Goal: Task Accomplishment & Management: Manage account settings

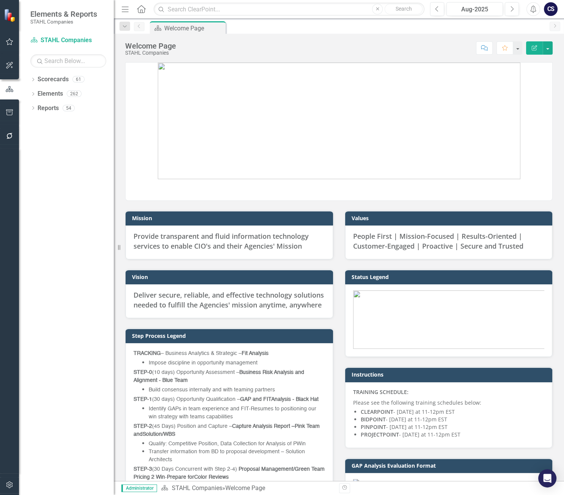
click at [124, 7] on icon "Menu" at bounding box center [125, 9] width 10 height 8
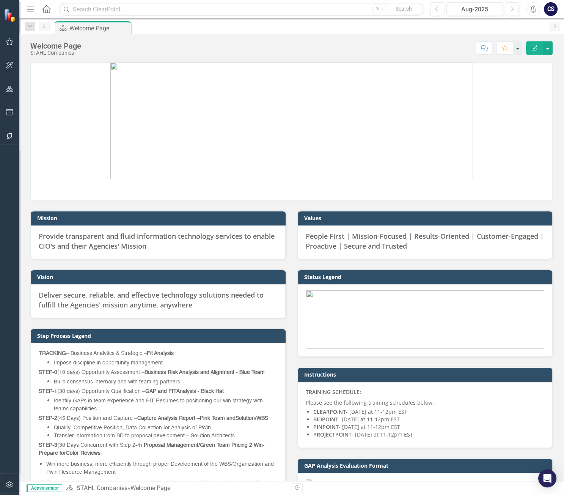
click at [30, 8] on icon "Menu" at bounding box center [30, 9] width 10 height 8
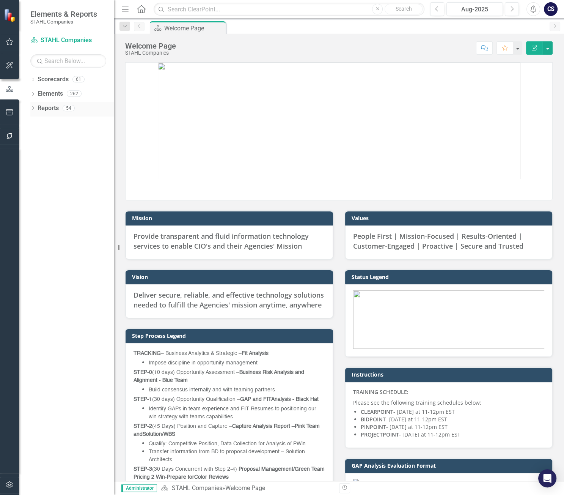
click at [49, 108] on link "Reports" at bounding box center [48, 108] width 21 height 9
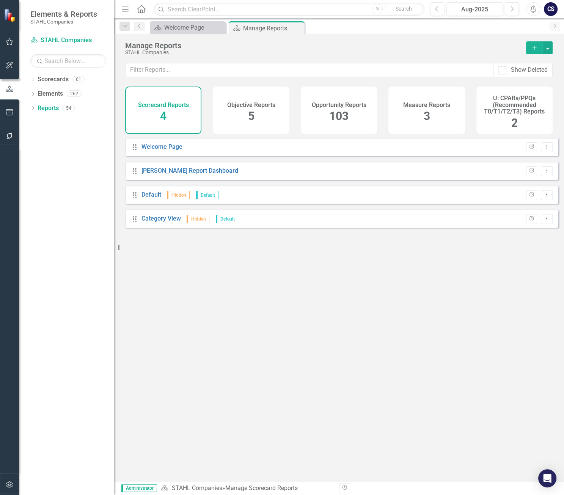
click at [339, 115] on span "103" at bounding box center [338, 115] width 19 height 13
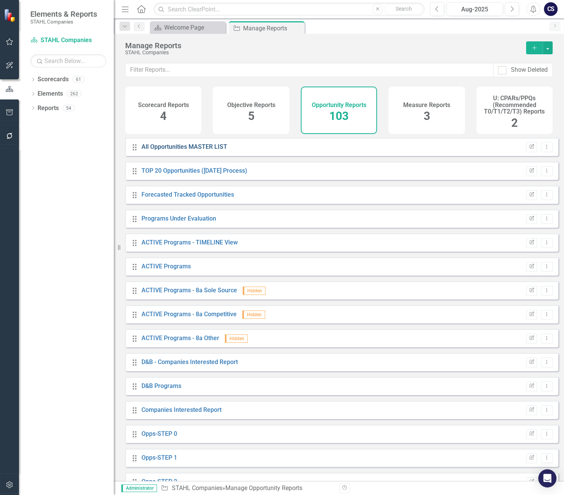
click at [191, 150] on link "All Opportunities MASTER LIST" at bounding box center [184, 146] width 86 height 7
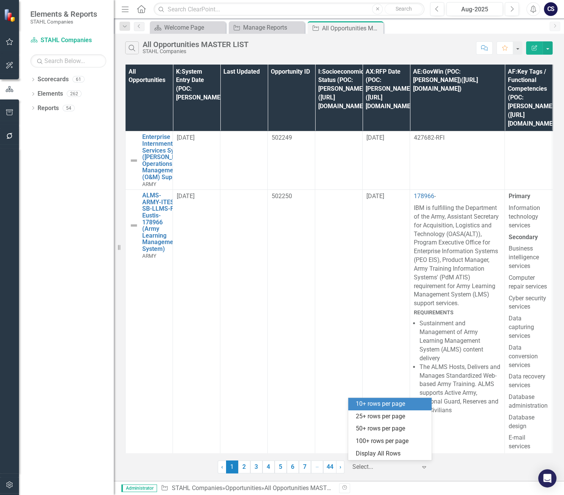
click at [358, 464] on div at bounding box center [384, 467] width 64 height 10
click at [364, 442] on div "100+ rows per page" at bounding box center [391, 441] width 71 height 9
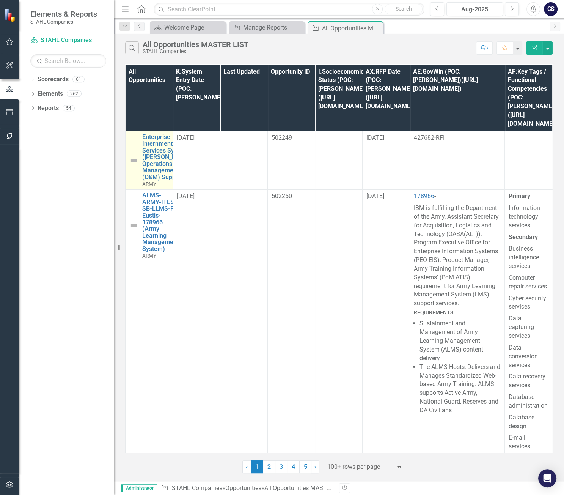
click at [133, 156] on img at bounding box center [133, 160] width 9 height 9
click at [134, 156] on img at bounding box center [133, 160] width 9 height 9
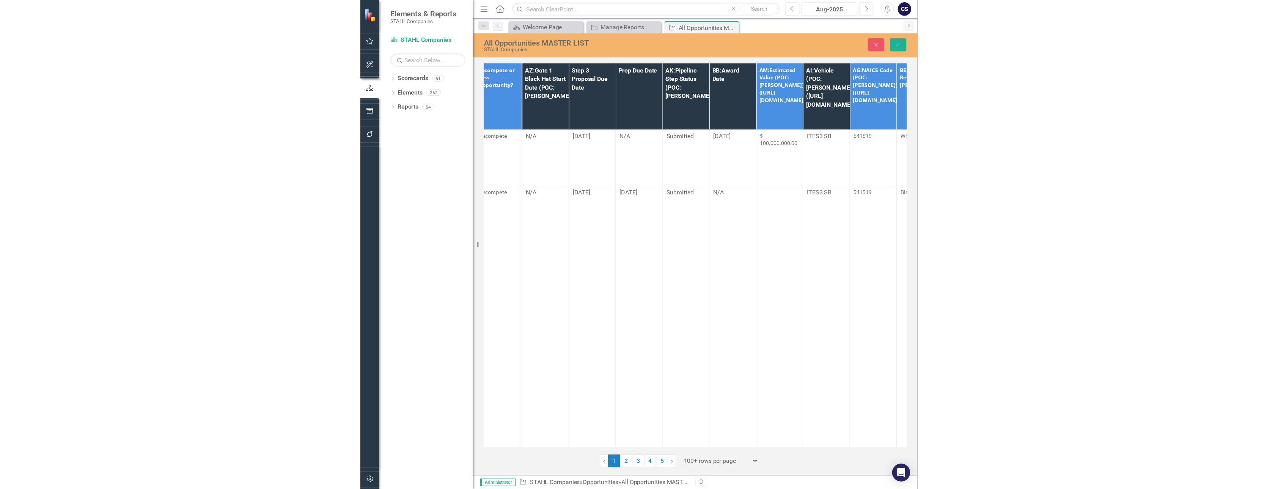
scroll to position [0, 558]
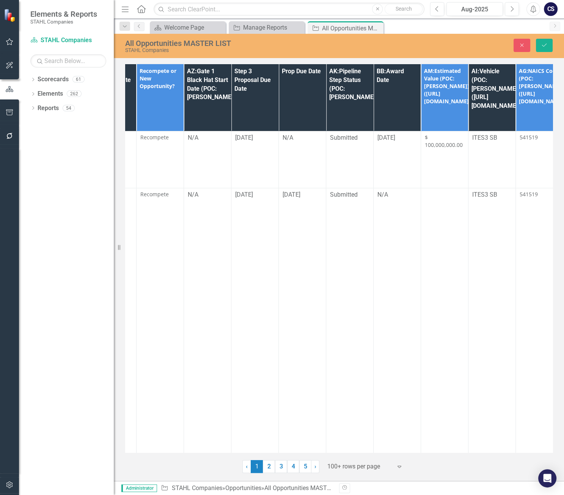
click at [353, 102] on th "AK:Pipeline Step Status (POC: [PERSON_NAME])" at bounding box center [349, 97] width 47 height 67
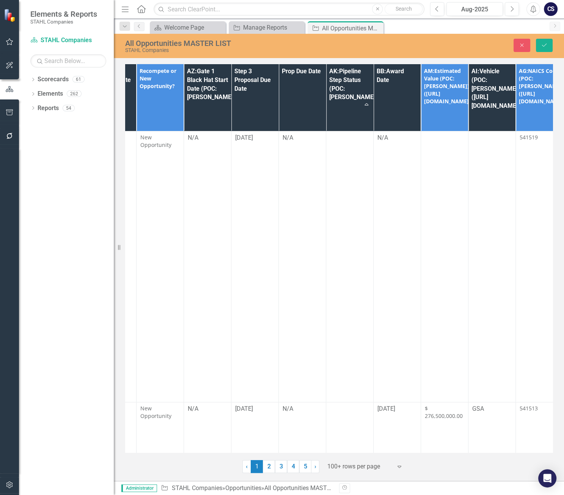
type input "SOURCES SOUGHT - MITSS-AMC-3678128 (MANPOWER for INFORMATION TECHNOLOGY (IT) SU…"
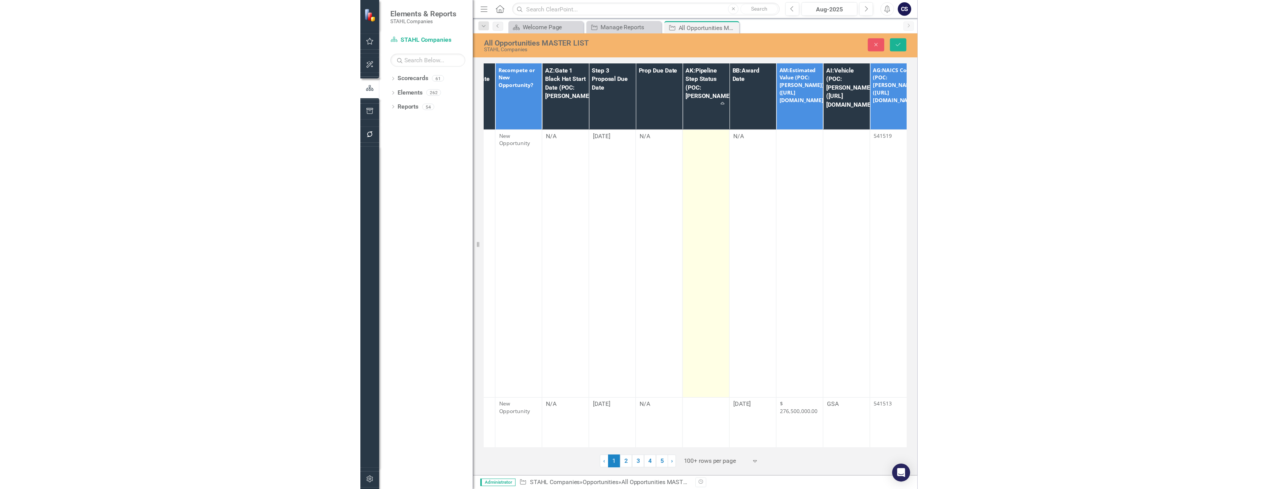
scroll to position [0, 129]
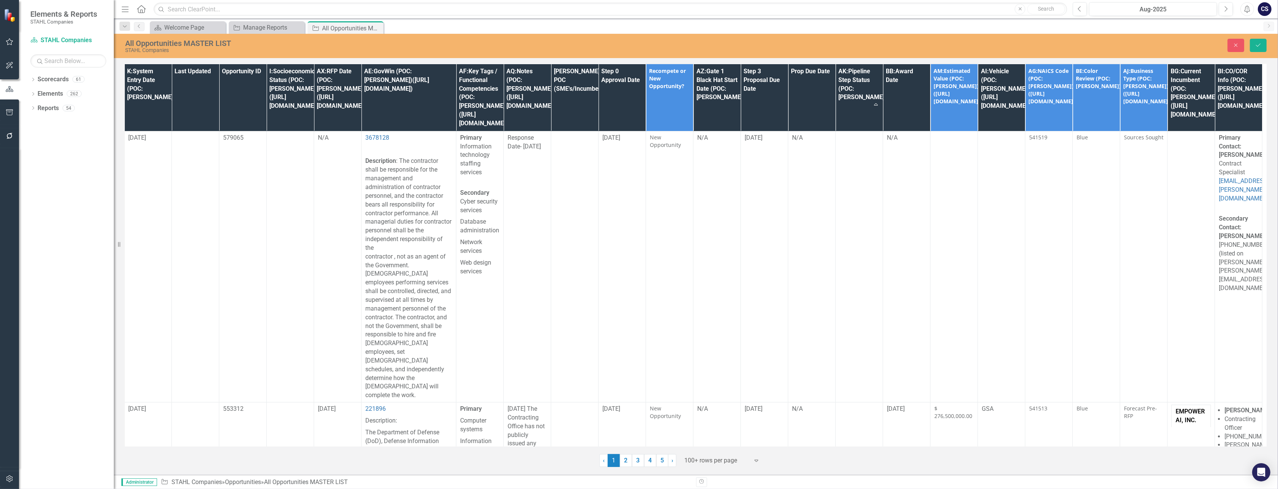
click at [564, 102] on th "AK:Pipeline Step Status (POC: [PERSON_NAME]) Sort Ascending" at bounding box center [859, 97] width 47 height 67
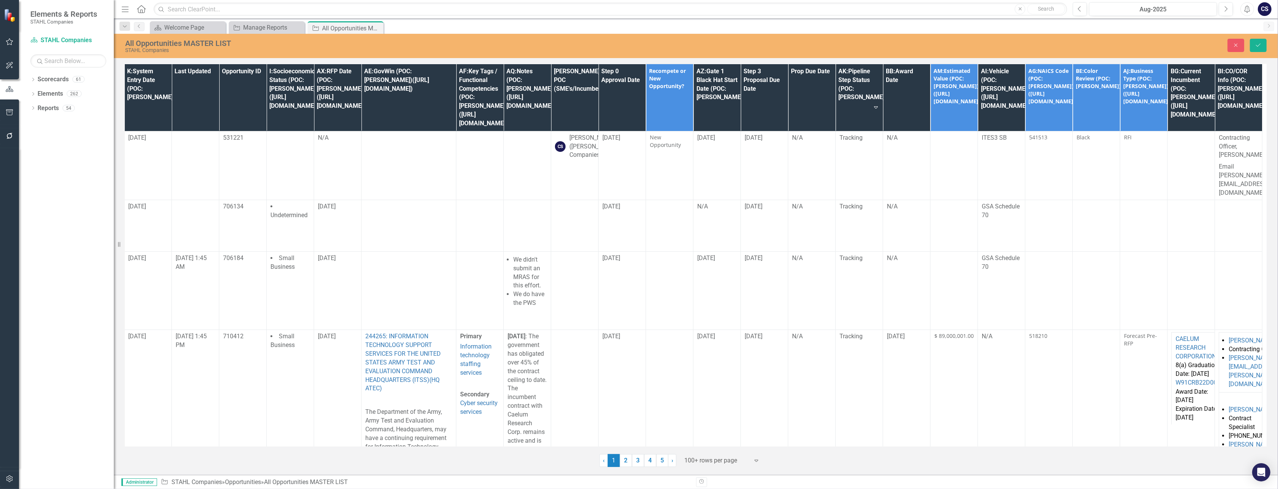
click at [564, 96] on th "AK:Pipeline Step Status (POC: [PERSON_NAME]) Sort Descending" at bounding box center [859, 97] width 47 height 67
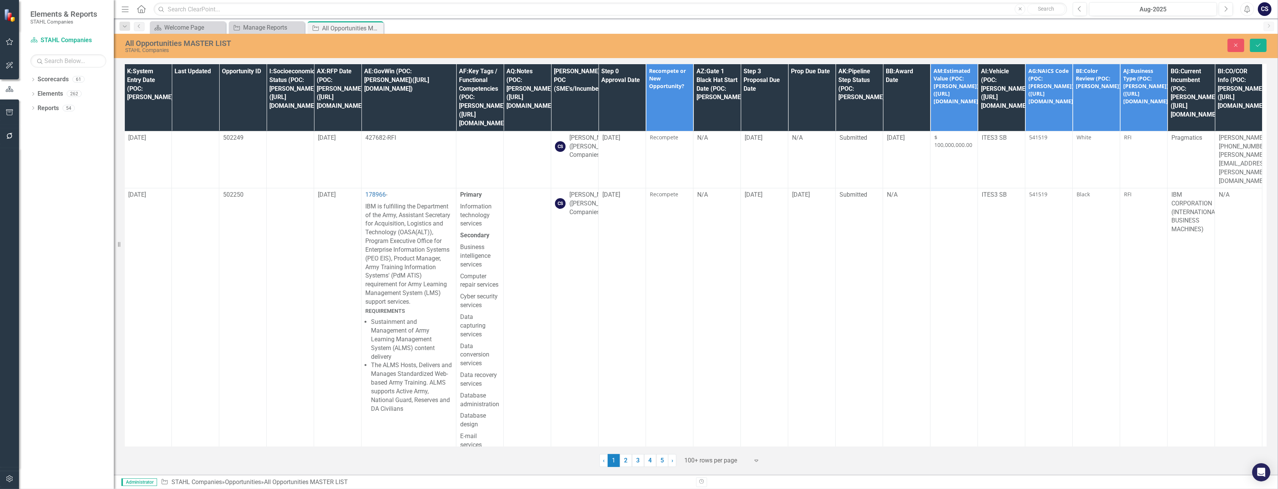
click at [564, 102] on th "AK:Pipeline Step Status (POC: [PERSON_NAME])" at bounding box center [859, 97] width 47 height 67
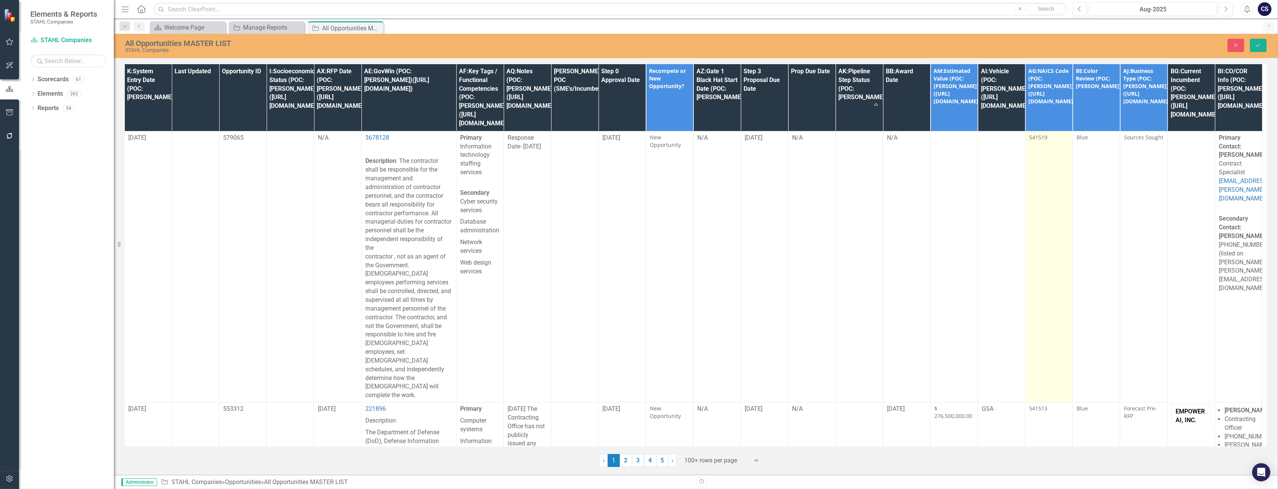
type input "SOURCES SOUGHT - MITSS-AMC-3678128 (MANPOWER for INFORMATION TECHNOLOGY (IT) SU…"
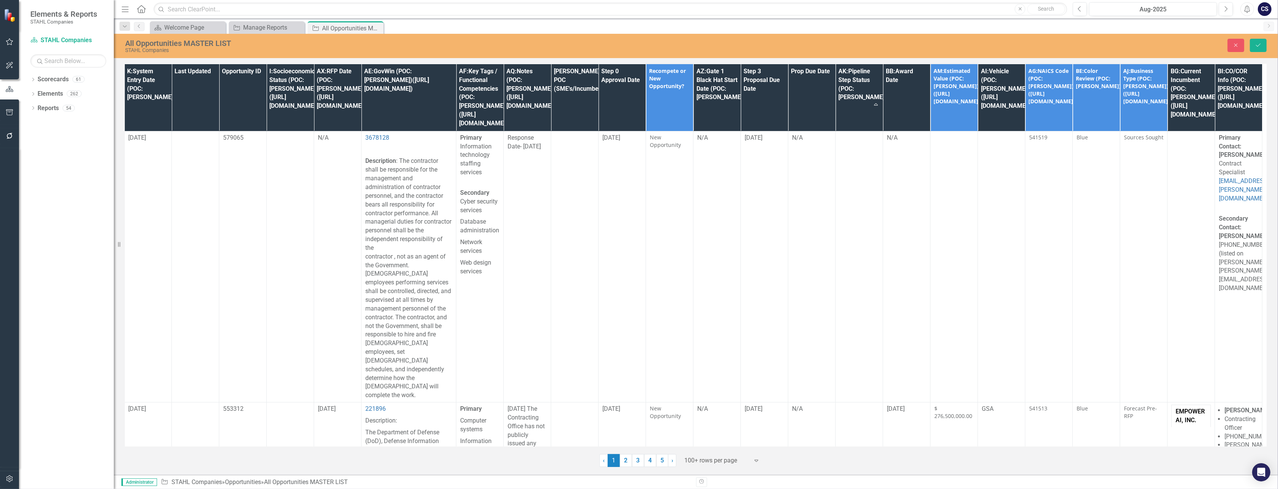
click at [564, 102] on th "AK:Pipeline Step Status (POC: [PERSON_NAME]) Sort Ascending" at bounding box center [859, 97] width 47 height 67
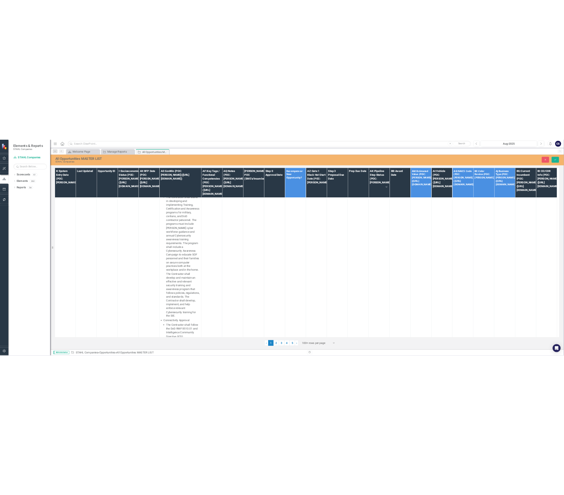
scroll to position [10780, 129]
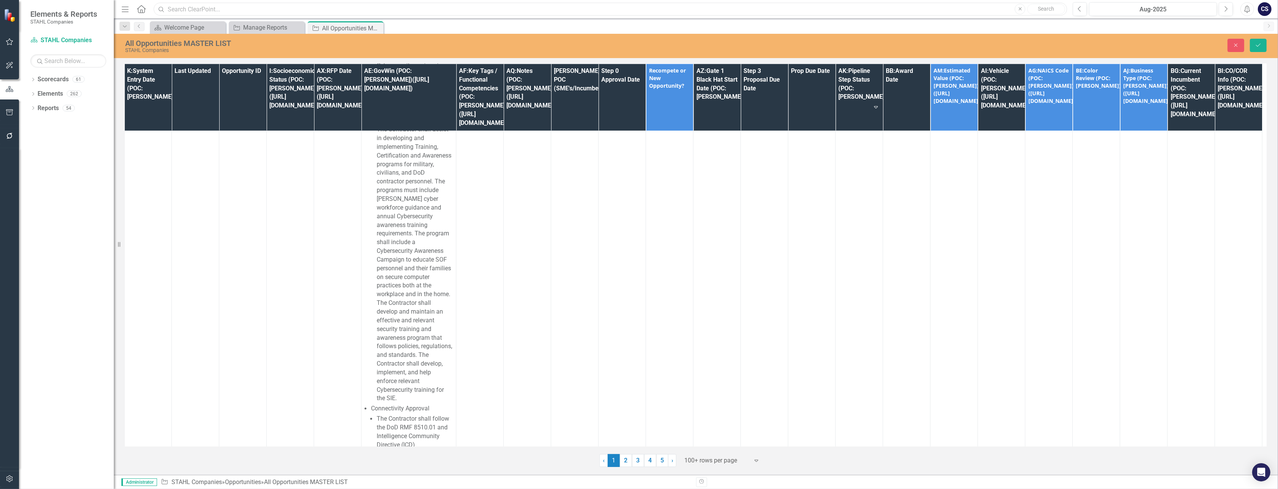
click at [184, 9] on input "text" at bounding box center [610, 9] width 913 height 13
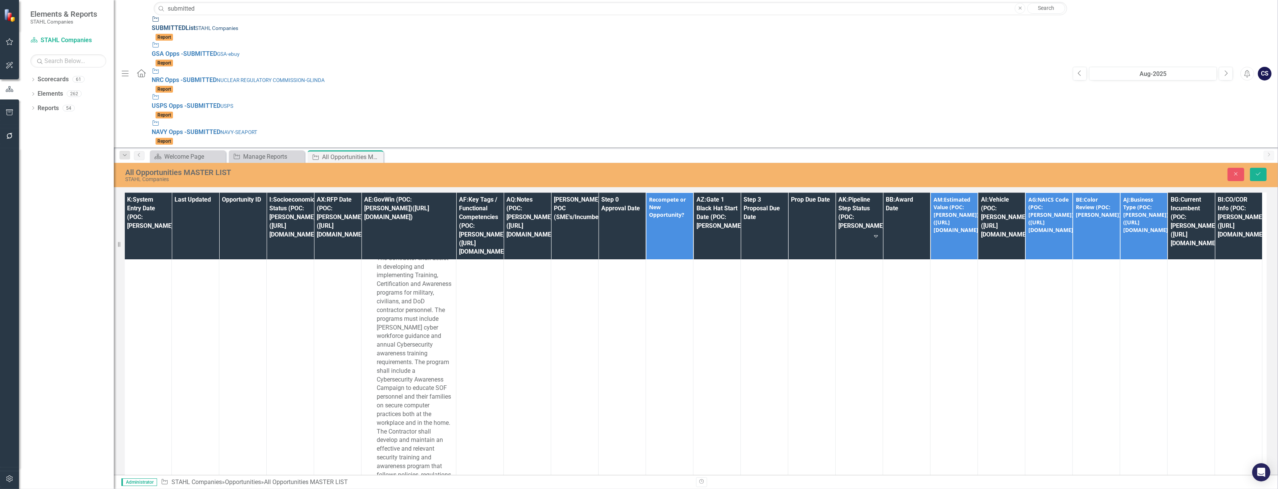
click at [174, 32] on link "Opportunity SUBMITTED List [PERSON_NAME] Companies Report" at bounding box center [608, 28] width 913 height 26
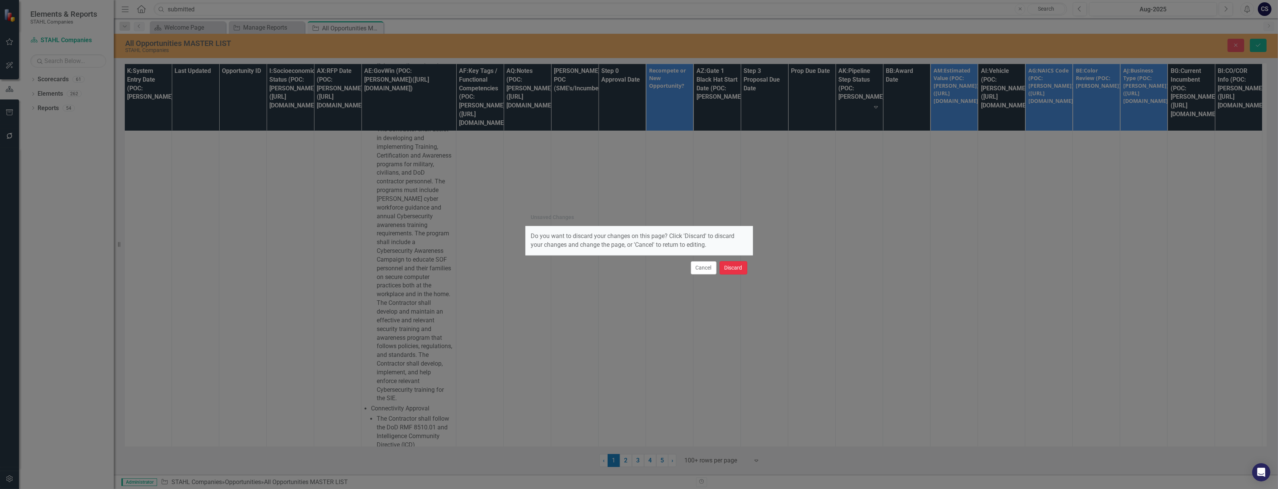
click at [564, 269] on button "Discard" at bounding box center [734, 267] width 28 height 13
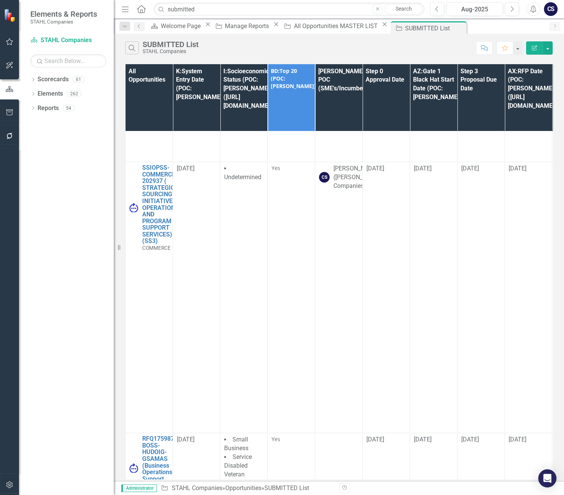
scroll to position [255, 0]
click at [179, 8] on input "submitted" at bounding box center [289, 9] width 271 height 13
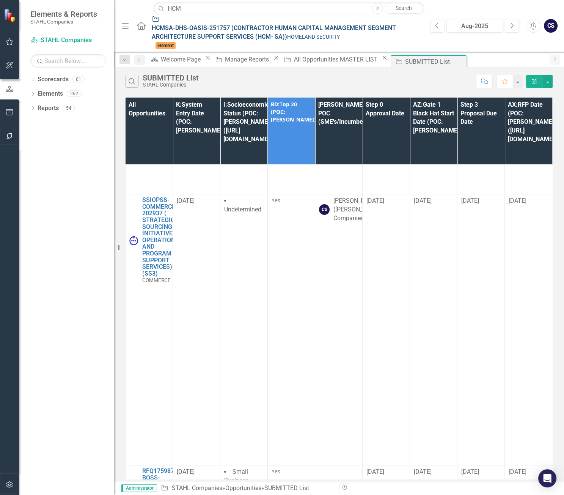
click at [225, 25] on span "HCM SA-DHS-OASIS-251757 (CONTRACTOR HUMAN CAPITAL MANAGEMENT SEGMENT ARCHITECTU…" at bounding box center [274, 32] width 244 height 16
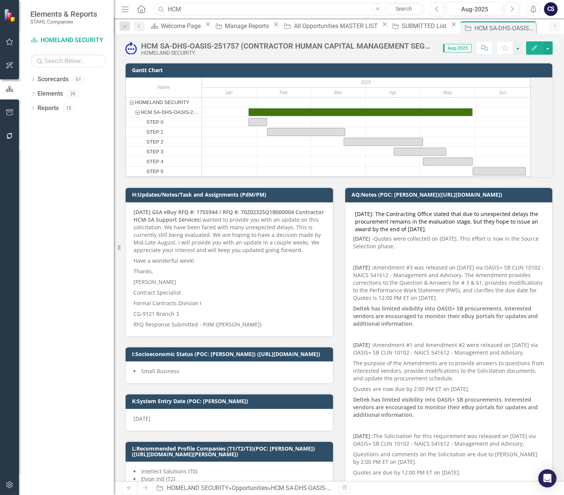
click at [199, 8] on input "HCM" at bounding box center [289, 9] width 271 height 13
type input "H"
type input "CRDSIA"
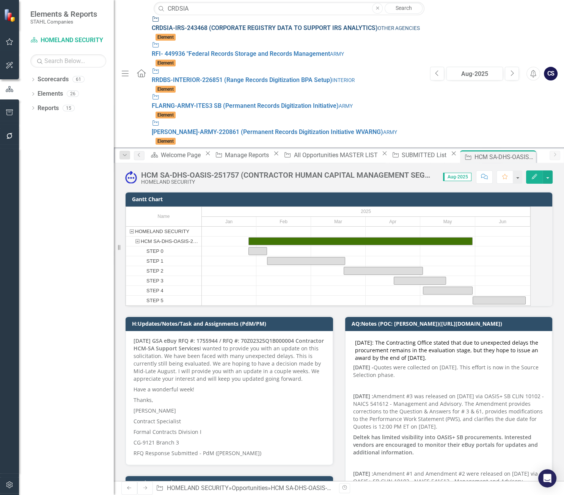
click at [200, 24] on span "CRDSIA -IRS-243468 (CORPORATE REGISTRY DATA TO SUPPORT IRS ANALYTICS)" at bounding box center [265, 27] width 226 height 7
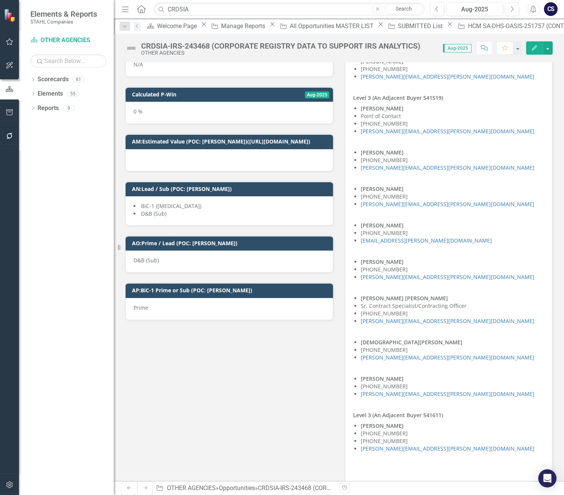
scroll to position [2112, 0]
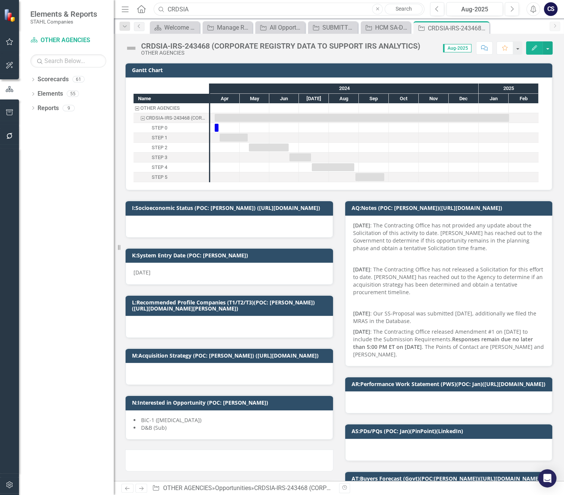
drag, startPoint x: 192, startPoint y: 8, endPoint x: 151, endPoint y: 4, distance: 41.5
click at [151, 4] on div "Menu Home Search CRDSIA Close Search" at bounding box center [270, 9] width 303 height 14
paste input "RFQ1755580-"
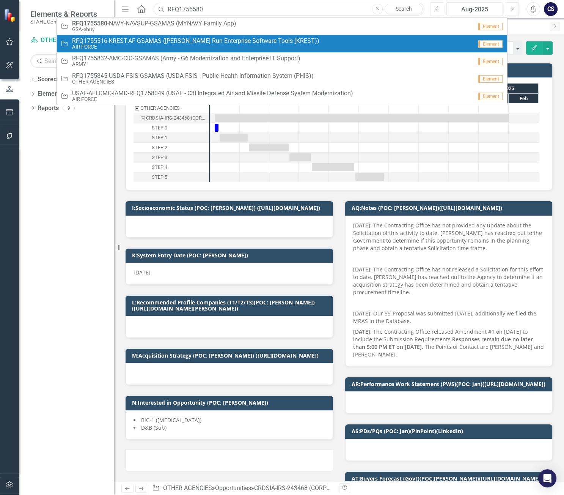
type input "RFQ1755580"
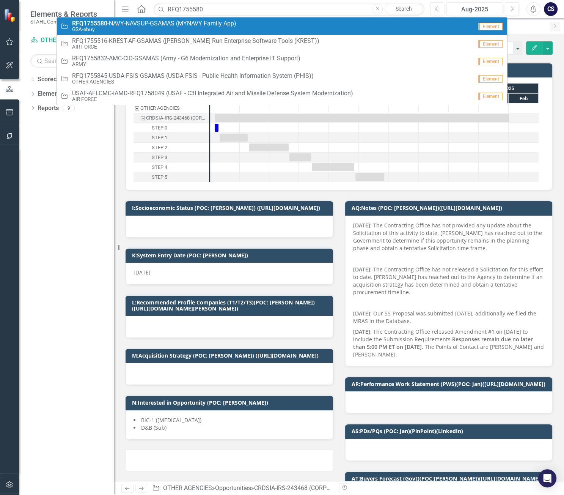
click at [186, 22] on span "RFQ1755580 -NAVY-NAVSUP-GSAMAS (MYNAVY Family App)" at bounding box center [154, 23] width 164 height 7
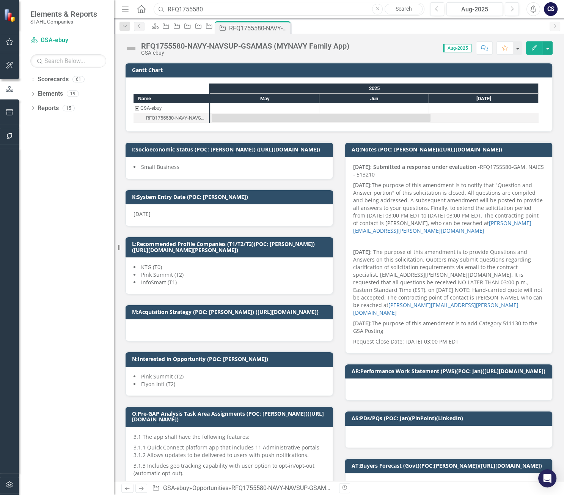
drag, startPoint x: 207, startPoint y: 8, endPoint x: 136, endPoint y: 12, distance: 71.4
click at [136, 12] on div "Menu Home Search RFQ1755580 Close Search" at bounding box center [270, 9] width 303 height 14
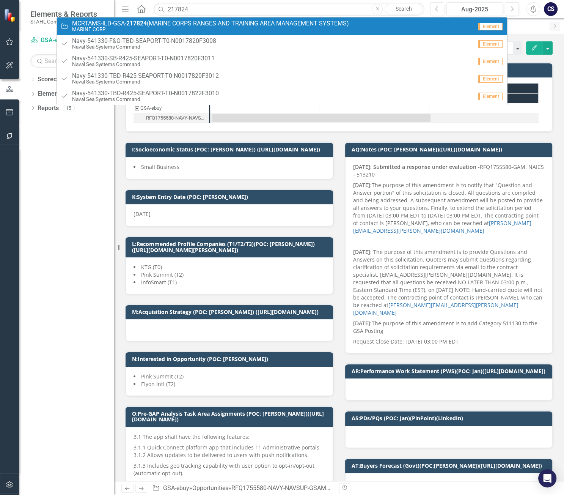
click at [132, 23] on strong "217824" at bounding box center [136, 23] width 20 height 7
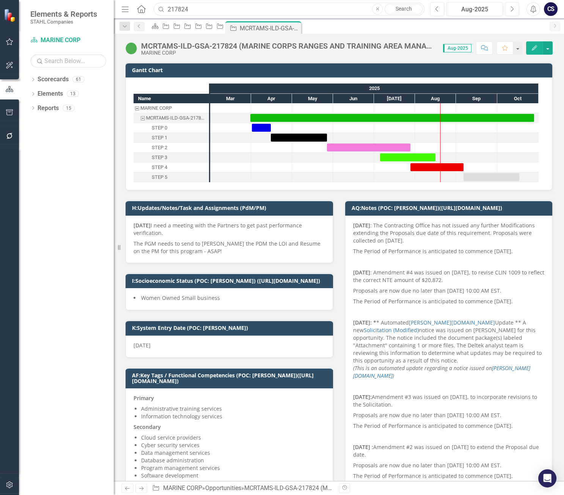
drag, startPoint x: 192, startPoint y: 9, endPoint x: 159, endPoint y: 6, distance: 32.8
click at [159, 6] on div "Search 217824 Close Search" at bounding box center [287, 9] width 271 height 13
paste input "43468"
type input "243468"
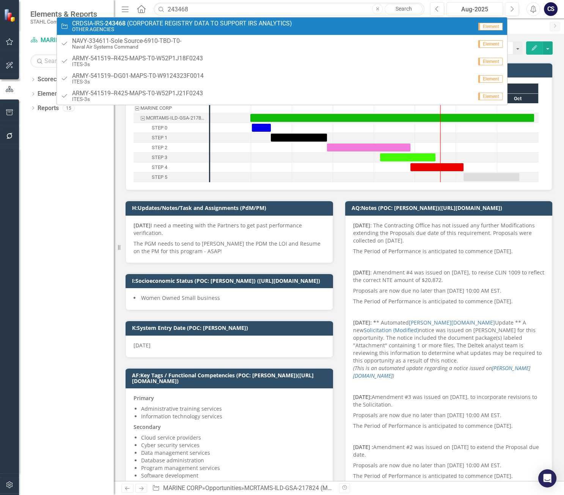
click at [197, 22] on span "C R D S I A - I R S - 243468 ( C O R P O R A T E R E G I S T R Y D A T A T O S …" at bounding box center [182, 23] width 220 height 7
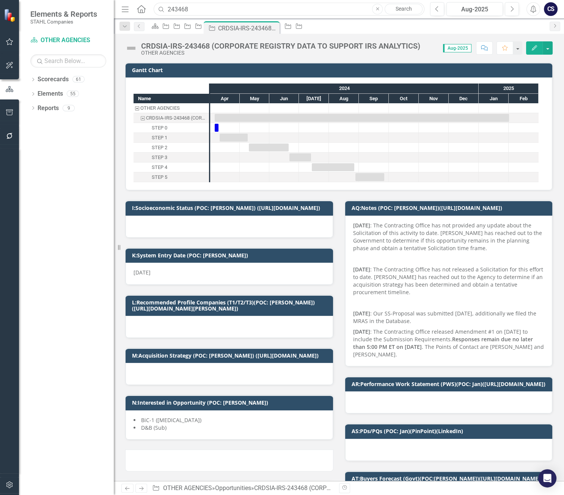
drag, startPoint x: 196, startPoint y: 6, endPoint x: 168, endPoint y: 7, distance: 27.7
click at [160, 3] on input "243468" at bounding box center [289, 9] width 271 height 13
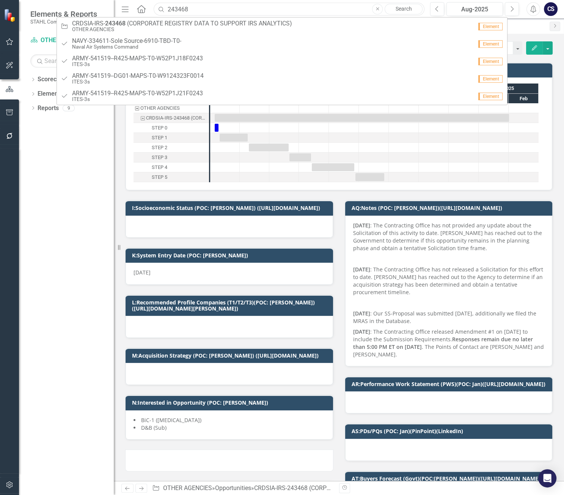
click at [192, 10] on input "243468" at bounding box center [289, 9] width 271 height 13
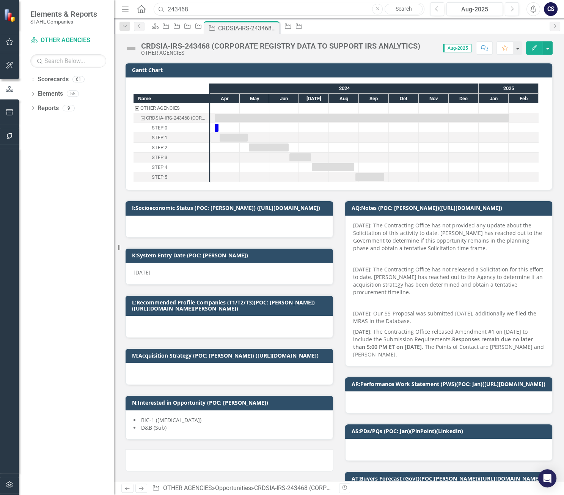
drag, startPoint x: 195, startPoint y: 8, endPoint x: 151, endPoint y: 6, distance: 44.4
click at [151, 6] on div "Menu Home Search 243468 Close Search" at bounding box center [270, 9] width 303 height 14
paste input "RFQ1755580"
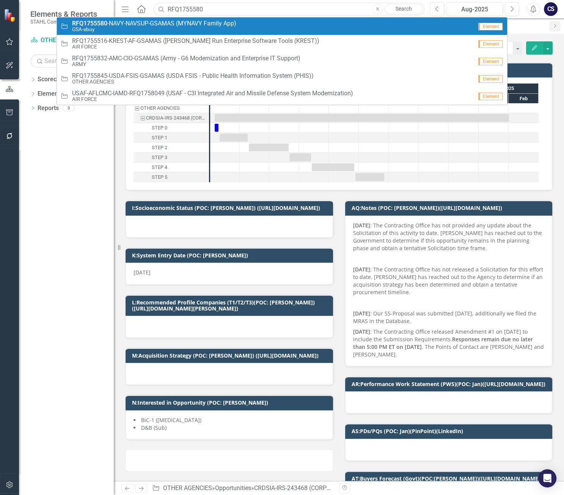
type input "RFQ1755580"
click at [181, 23] on span "RFQ1755580 -NAVY-NAVSUP-GSAMAS (MYNAVY Family App)" at bounding box center [154, 23] width 164 height 7
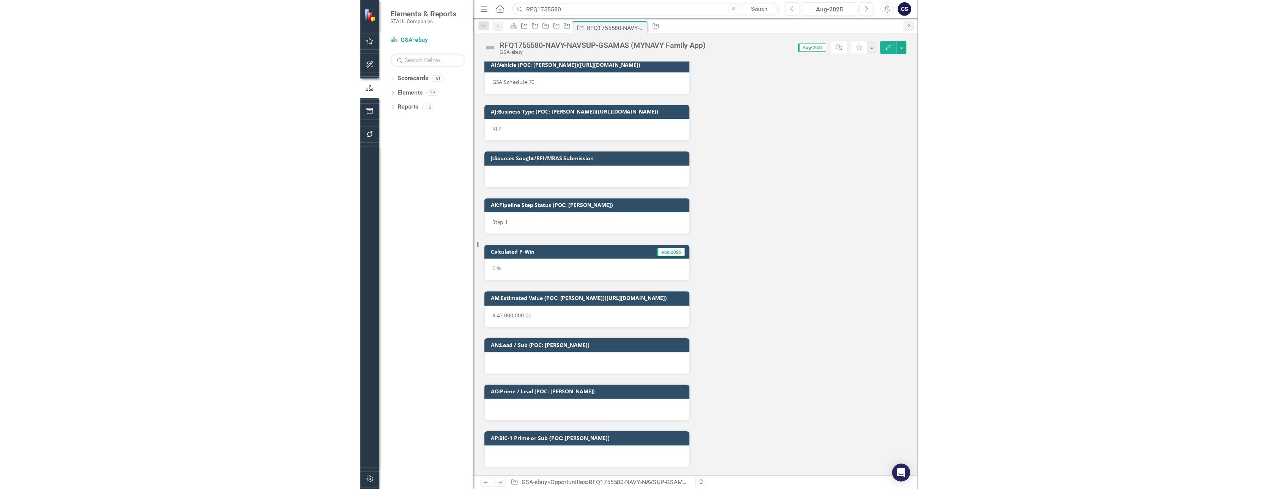
scroll to position [1467, 0]
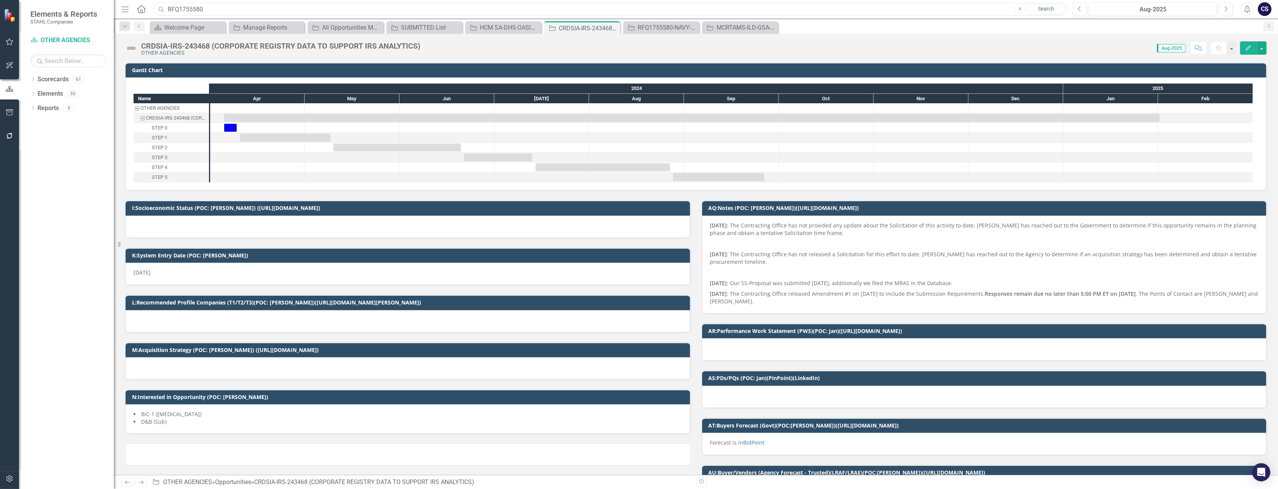
drag, startPoint x: 217, startPoint y: 10, endPoint x: 146, endPoint y: 4, distance: 72.0
click at [146, 4] on div "Menu Home Search RFQ1755580 Close Search" at bounding box center [592, 9] width 946 height 14
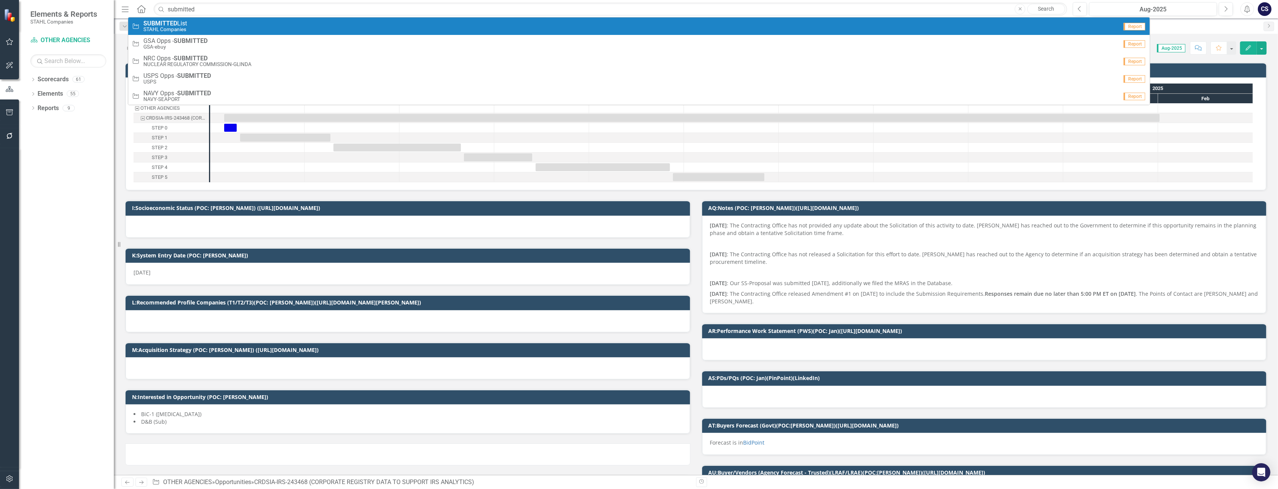
click at [175, 27] on small "STAHL Companies" at bounding box center [165, 30] width 44 height 6
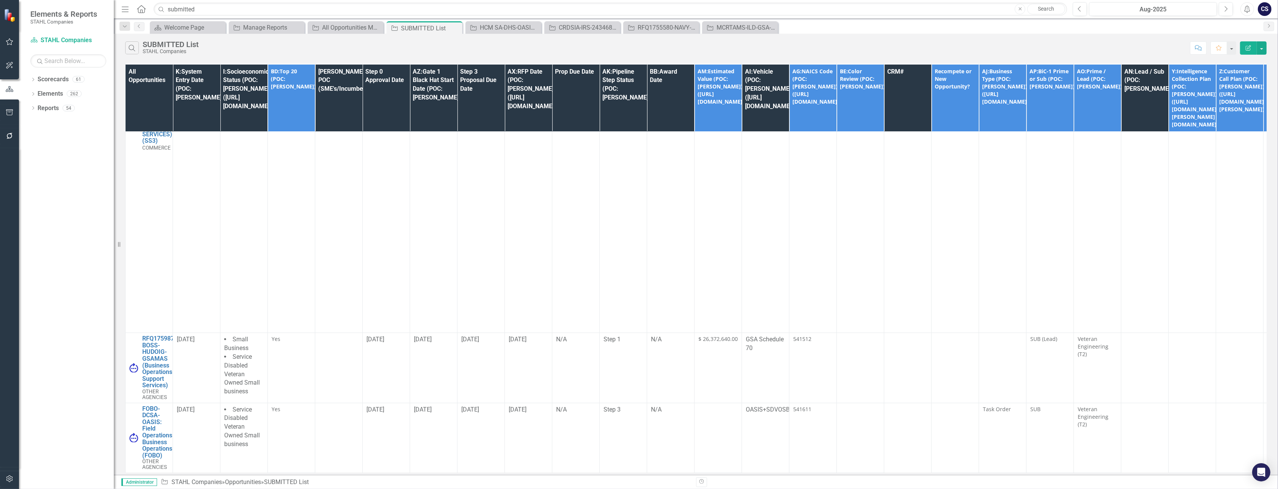
scroll to position [403, 0]
click at [201, 10] on input "submitted" at bounding box center [610, 9] width 913 height 13
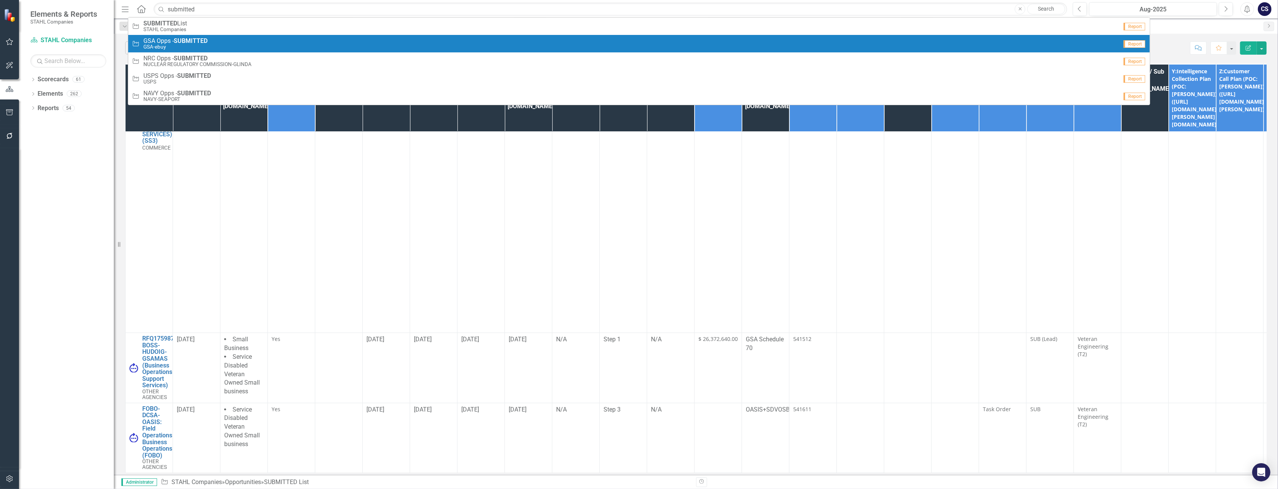
click at [564, 27] on div "Scorecard Welcome Page Close Opportunity Manage Reports Close Opportunity All O…" at bounding box center [703, 27] width 1111 height 12
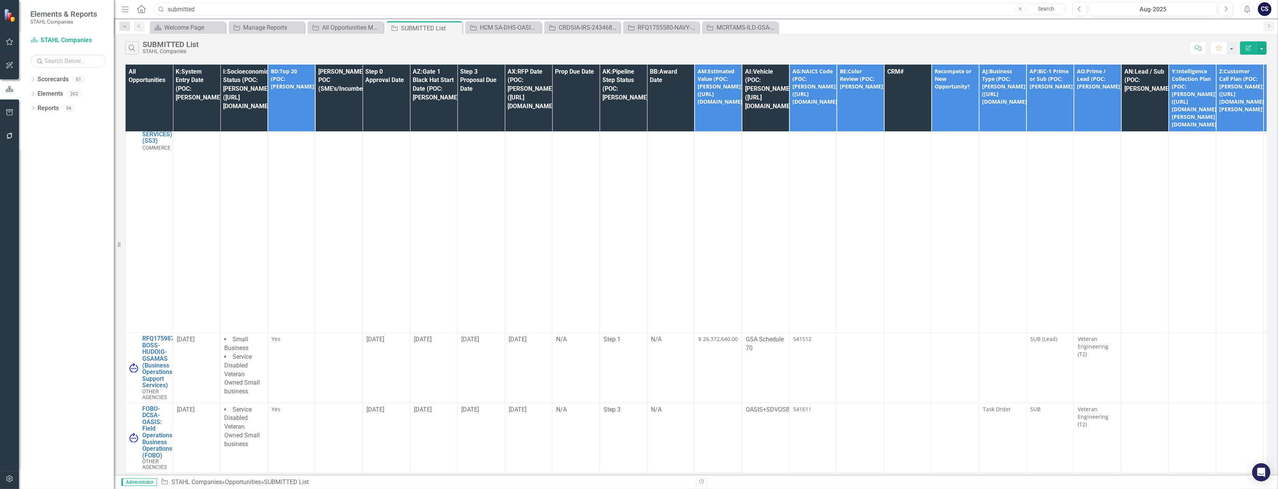
click at [197, 8] on input "submitted" at bounding box center [610, 9] width 913 height 13
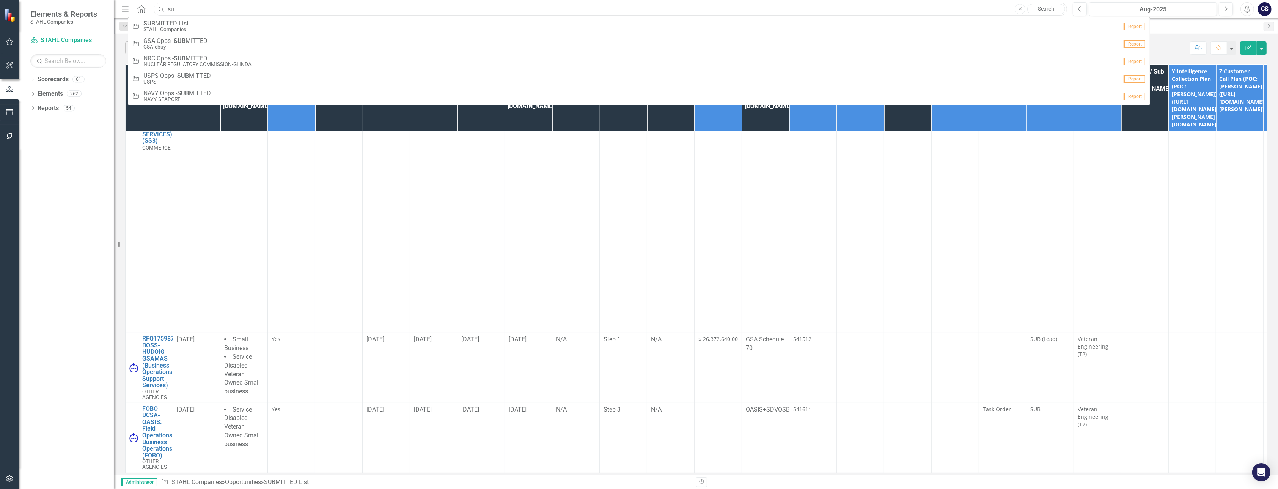
type input "s"
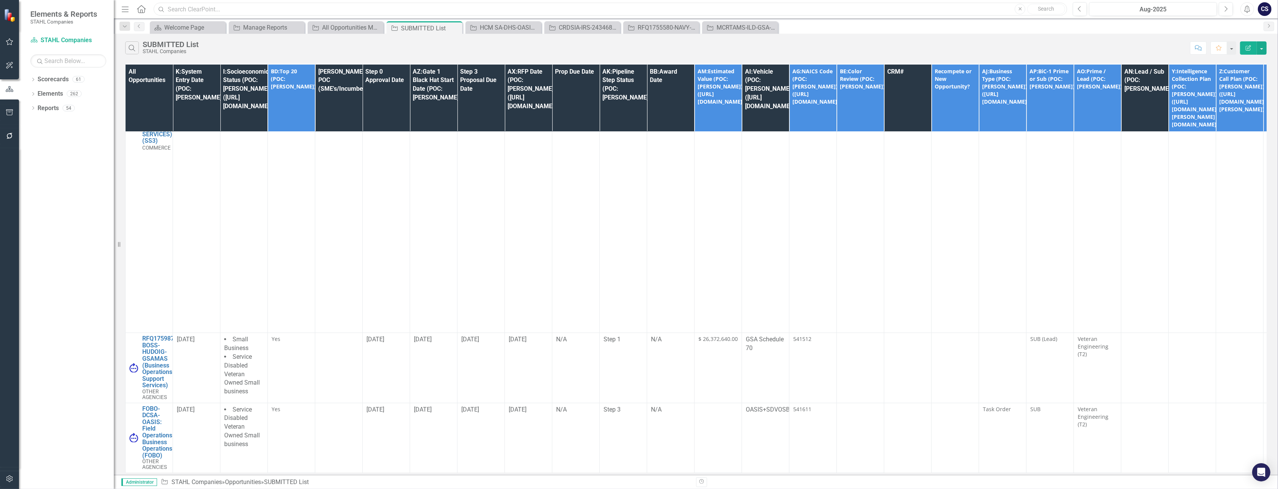
click at [177, 8] on input "text" at bounding box center [610, 9] width 913 height 13
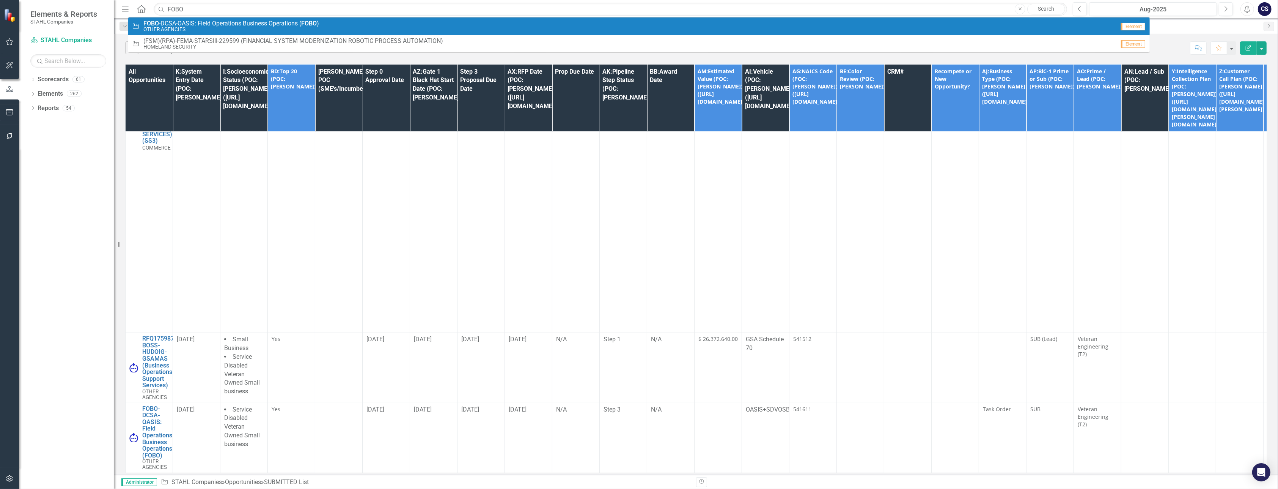
click at [176, 27] on small "OTHER AGENCIES" at bounding box center [231, 30] width 176 height 6
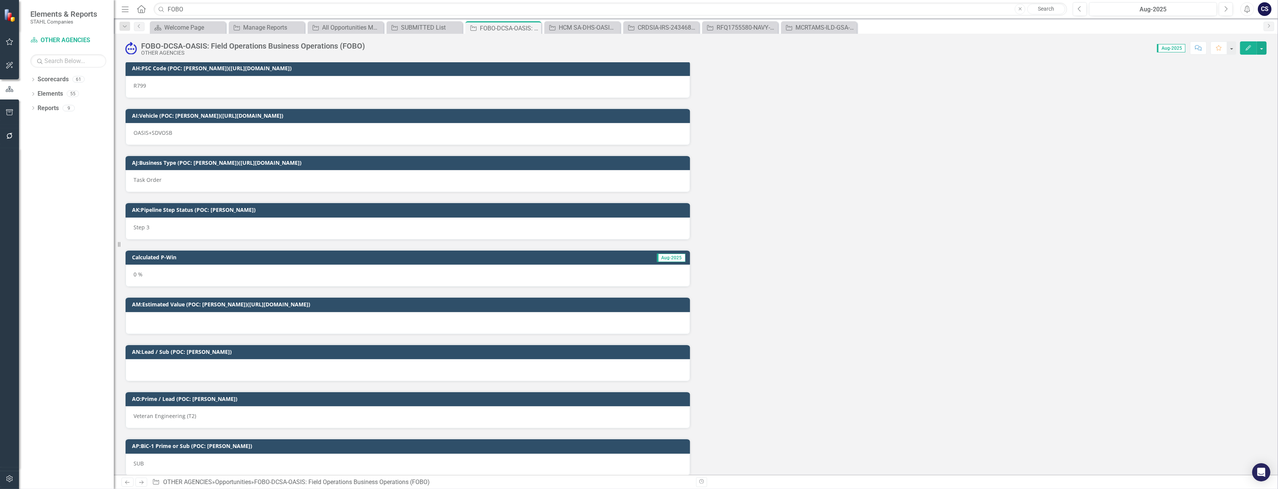
scroll to position [105, 0]
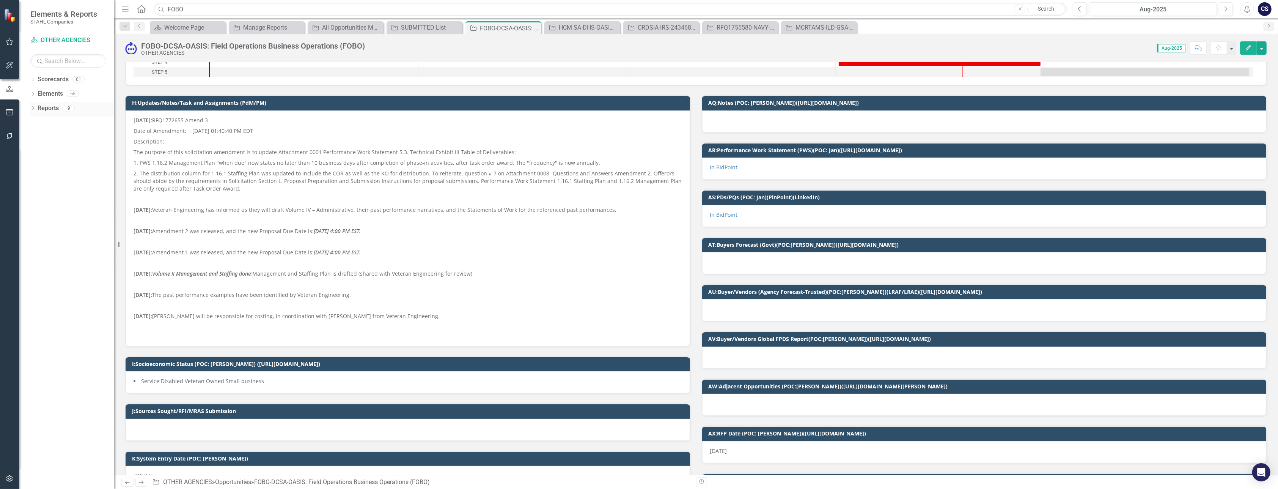
click at [51, 107] on link "Reports" at bounding box center [48, 108] width 21 height 9
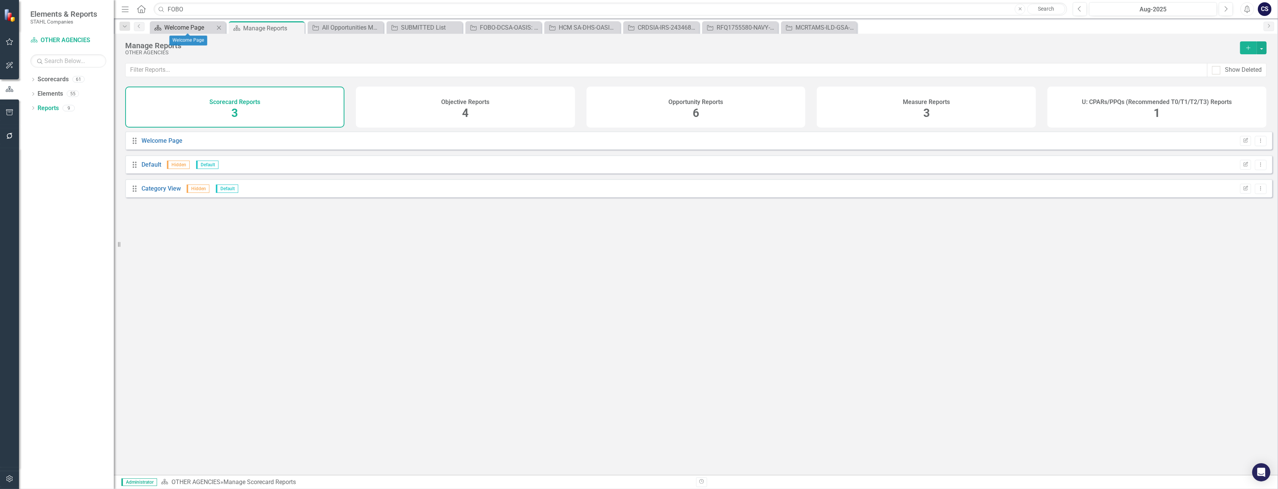
click at [189, 28] on div "Welcome Page" at bounding box center [189, 27] width 50 height 9
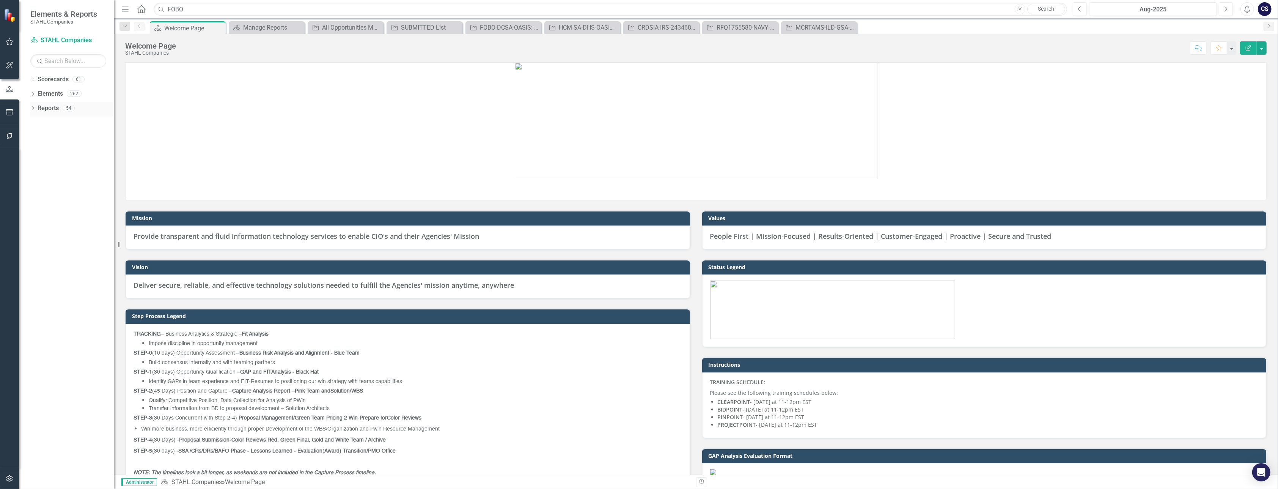
click at [47, 105] on link "Reports" at bounding box center [48, 108] width 21 height 9
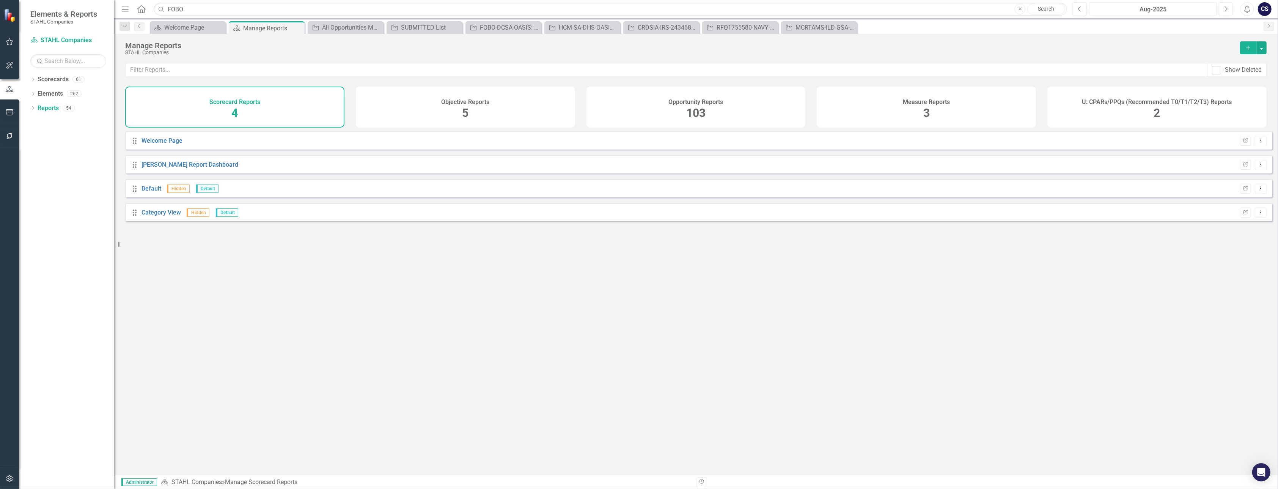
click at [564, 108] on span "103" at bounding box center [695, 112] width 19 height 13
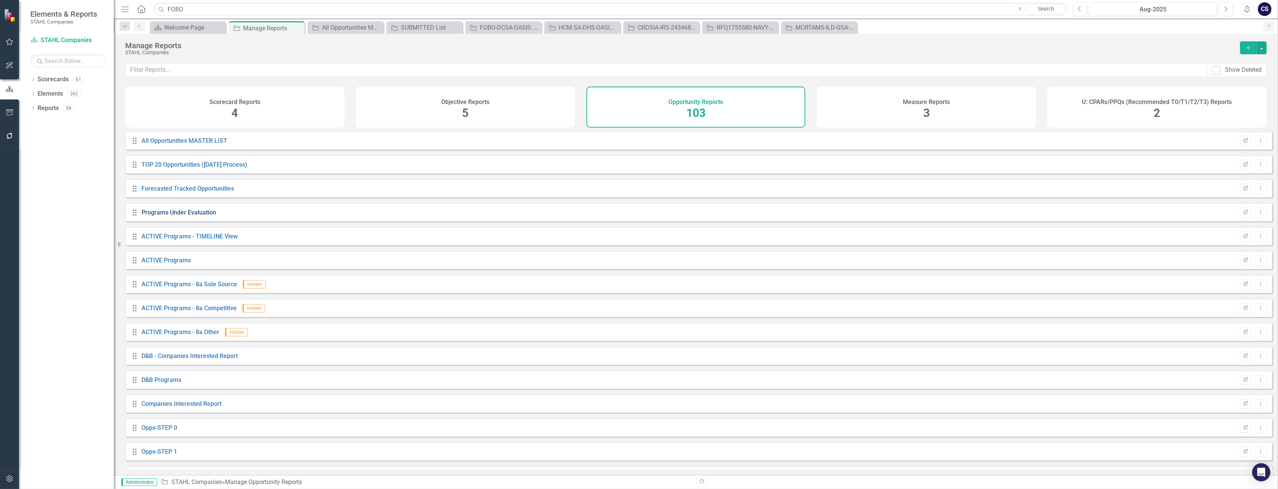
click at [190, 216] on link "Programs Under Evaluation" at bounding box center [178, 212] width 75 height 7
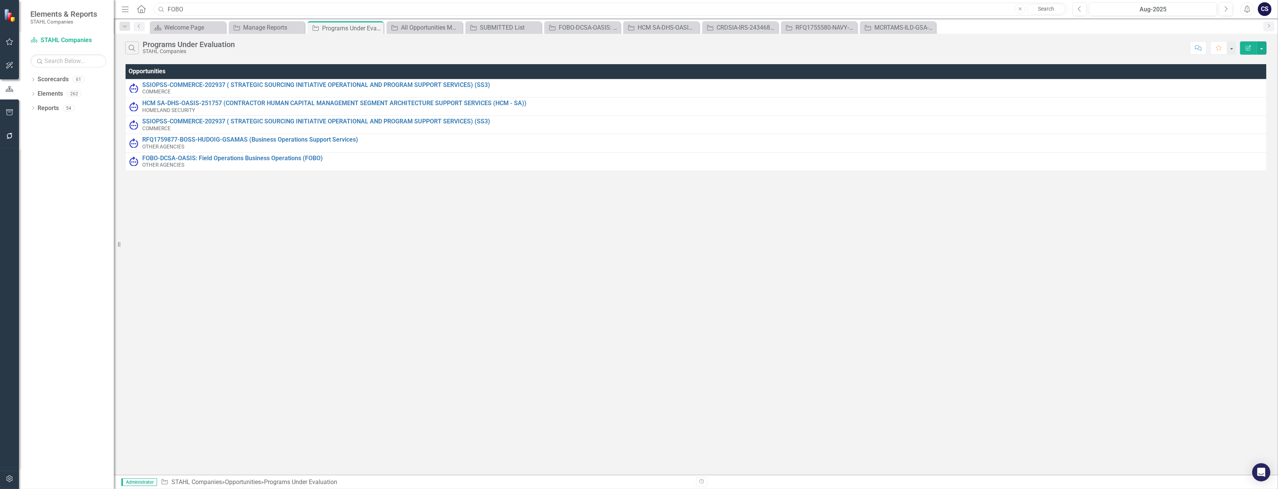
click at [196, 6] on input "FOBO" at bounding box center [610, 9] width 913 height 13
type input "F"
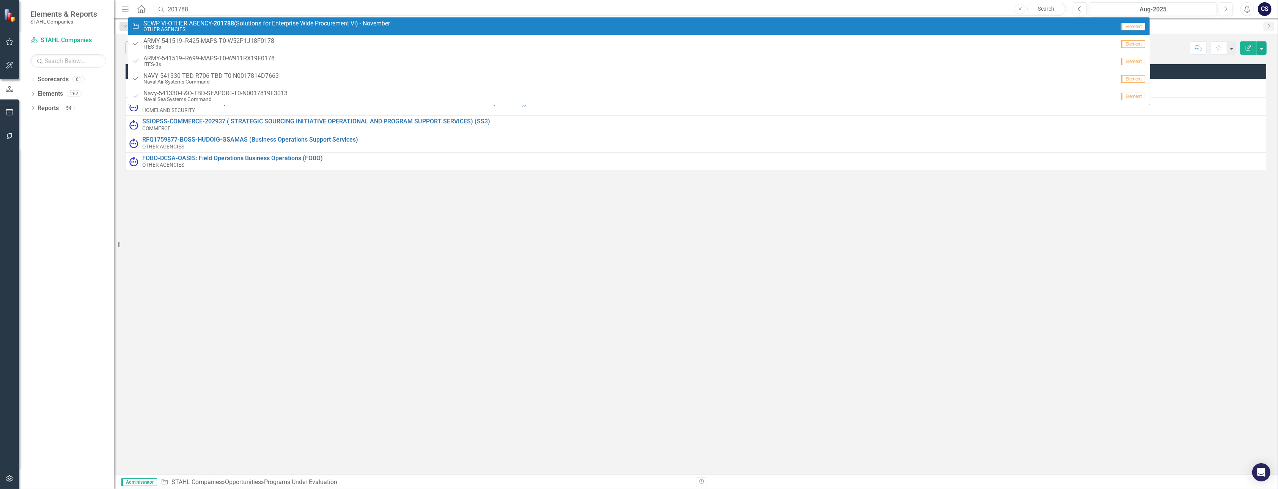
type input "201788"
click at [195, 28] on small "OTHER AGENCIES" at bounding box center [266, 30] width 247 height 6
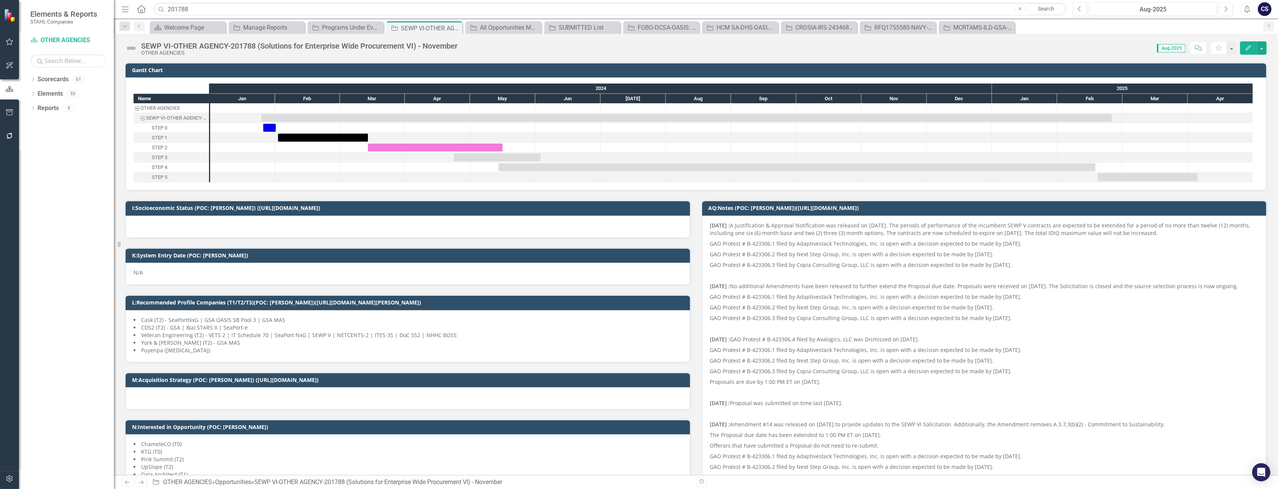
click at [133, 47] on img at bounding box center [131, 48] width 12 height 12
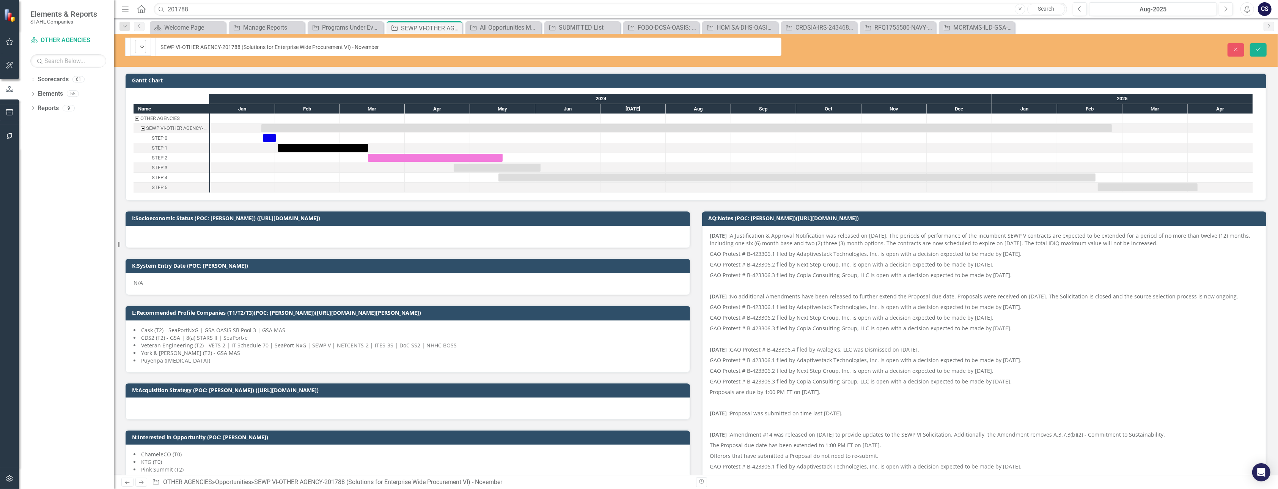
click at [140, 44] on icon "Expand" at bounding box center [142, 47] width 8 height 6
click at [141, 44] on icon "Expand" at bounding box center [142, 47] width 8 height 6
click at [564, 182] on div at bounding box center [632, 186] width 65 height 9
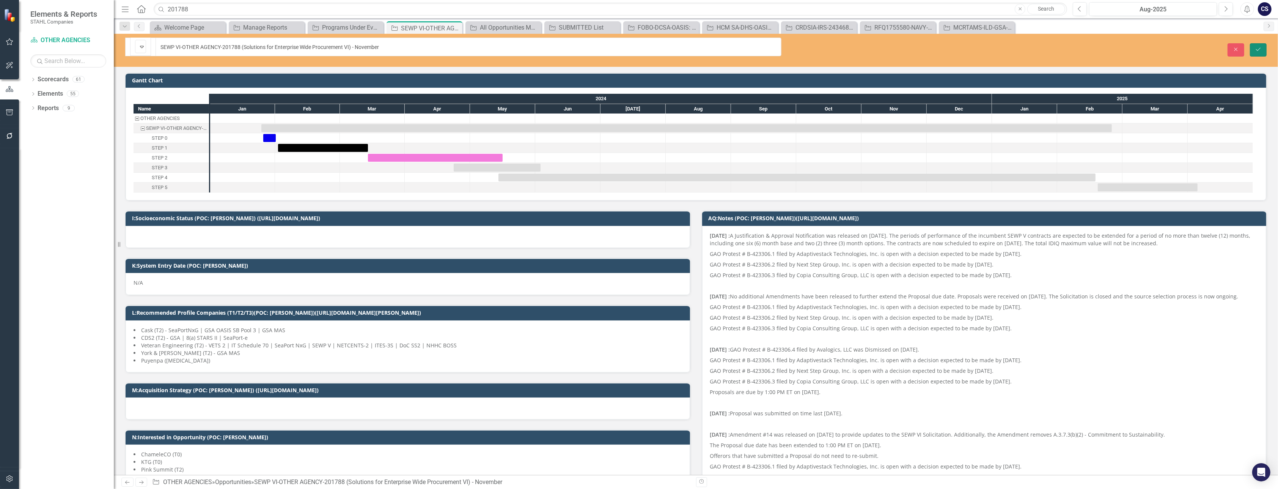
click at [564, 47] on icon "Save" at bounding box center [1258, 49] width 7 height 5
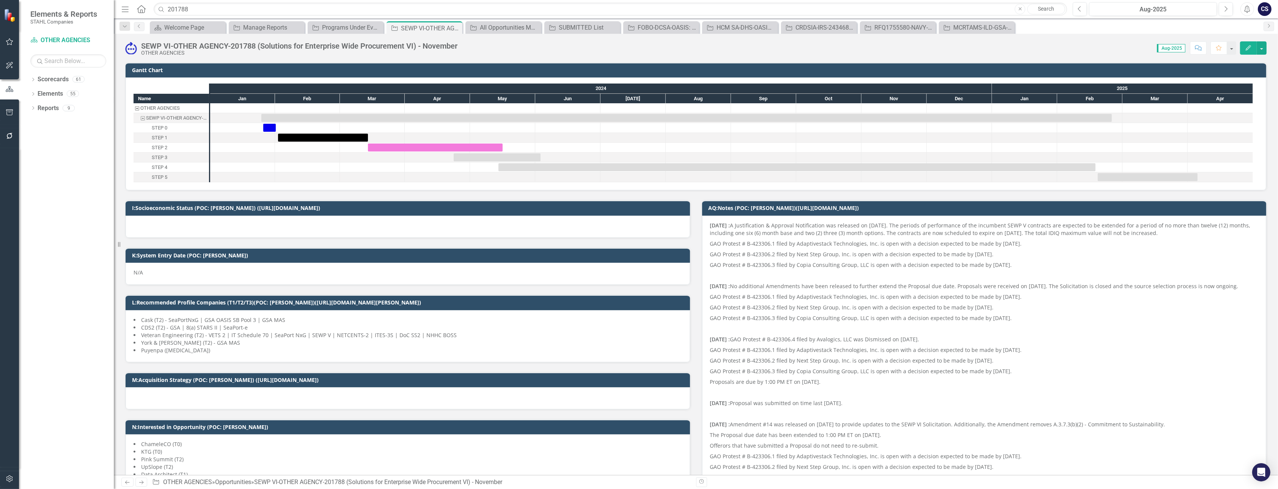
checkbox input "false"
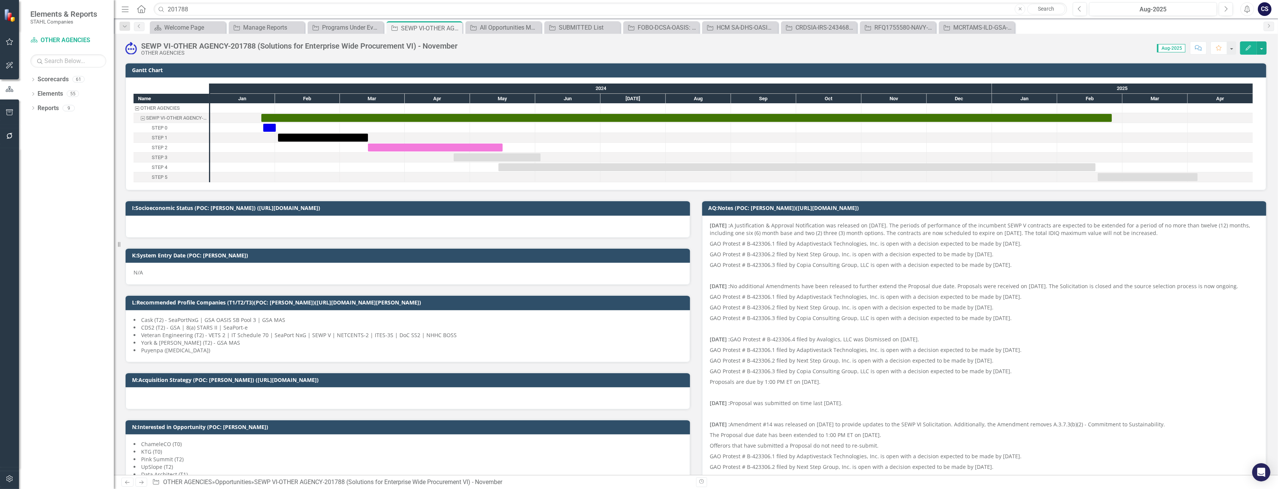
checkbox input "true"
click at [200, 9] on input "201788" at bounding box center [610, 9] width 913 height 13
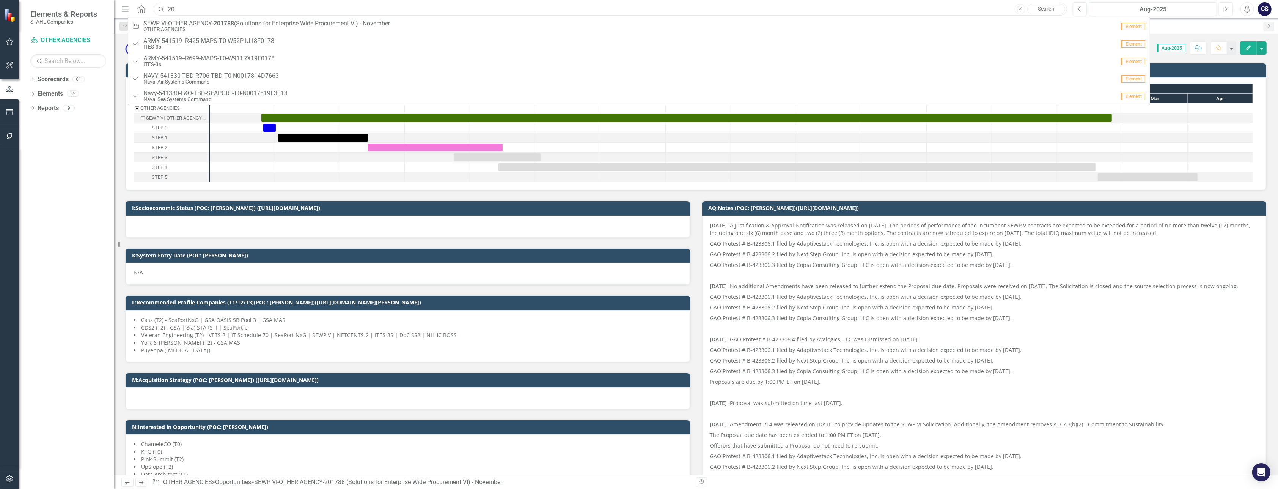
type input "2"
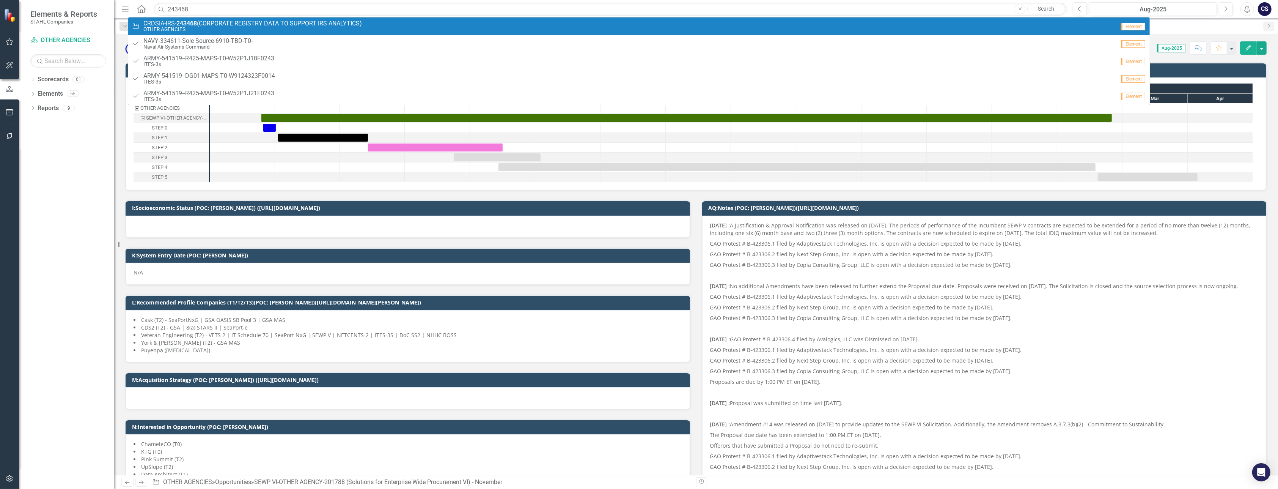
click at [201, 25] on span "CRDSIA-IRS- 243468 (CORPORATE REGISTRY DATA TO SUPPORT IRS ANALYTICS)" at bounding box center [252, 23] width 218 height 7
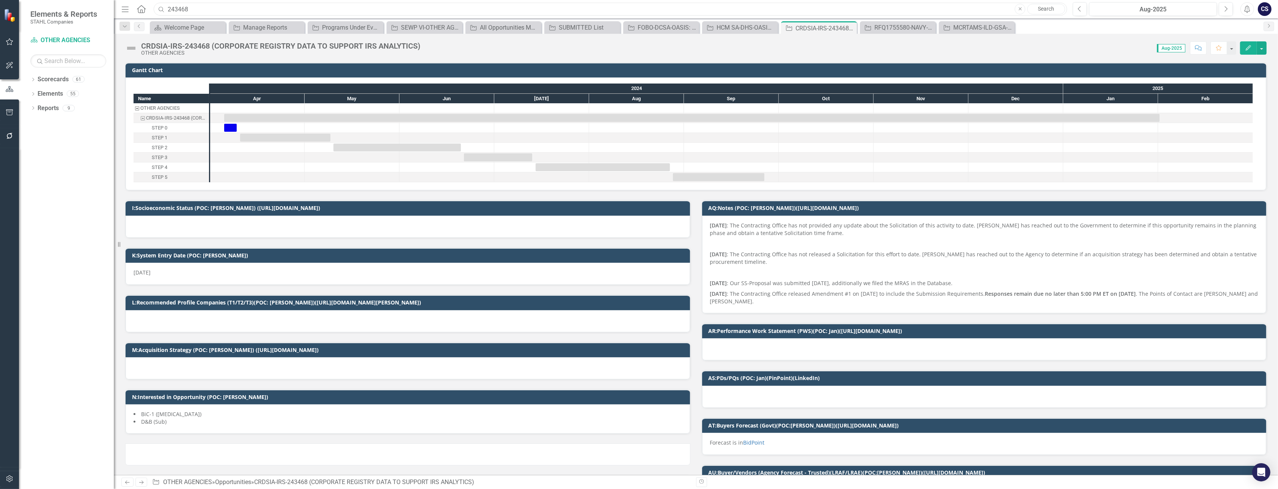
click at [203, 7] on input "243468" at bounding box center [610, 9] width 913 height 13
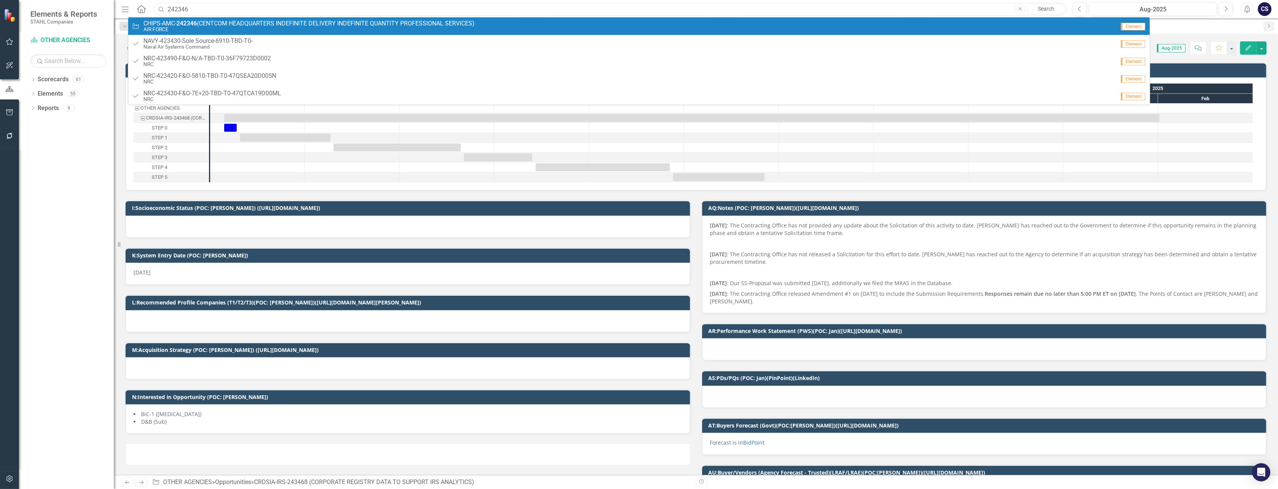
type input "242346"
click at [203, 22] on span "CHIPS-AMC- 242346 (CENTCOM HEADQUARTERS INDEFINITE DELIVERY INDEFINITE QUANTITY…" at bounding box center [308, 23] width 331 height 7
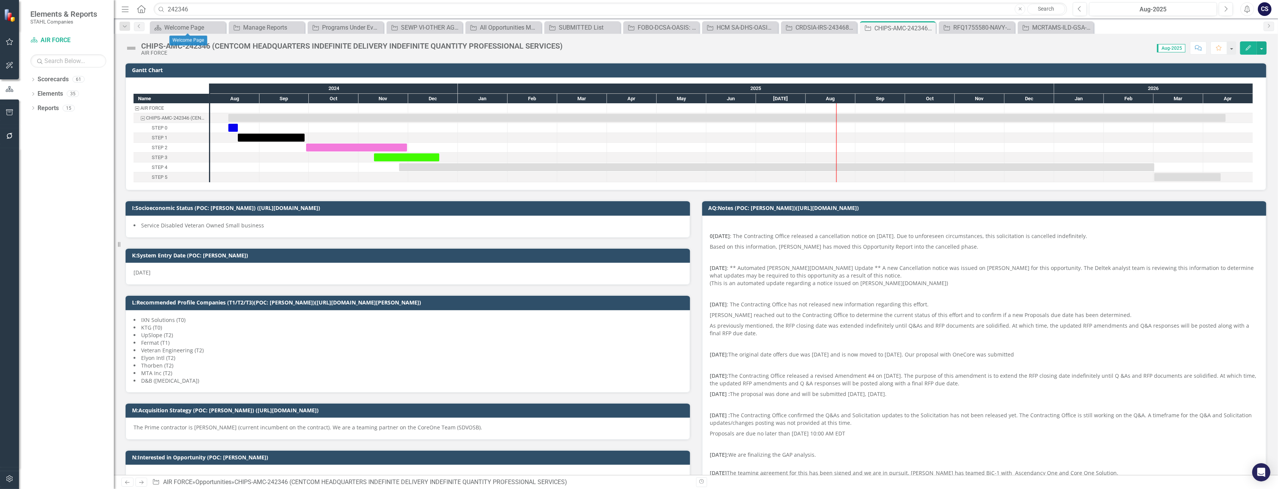
checkbox input "true"
click at [133, 47] on img at bounding box center [131, 48] width 12 height 12
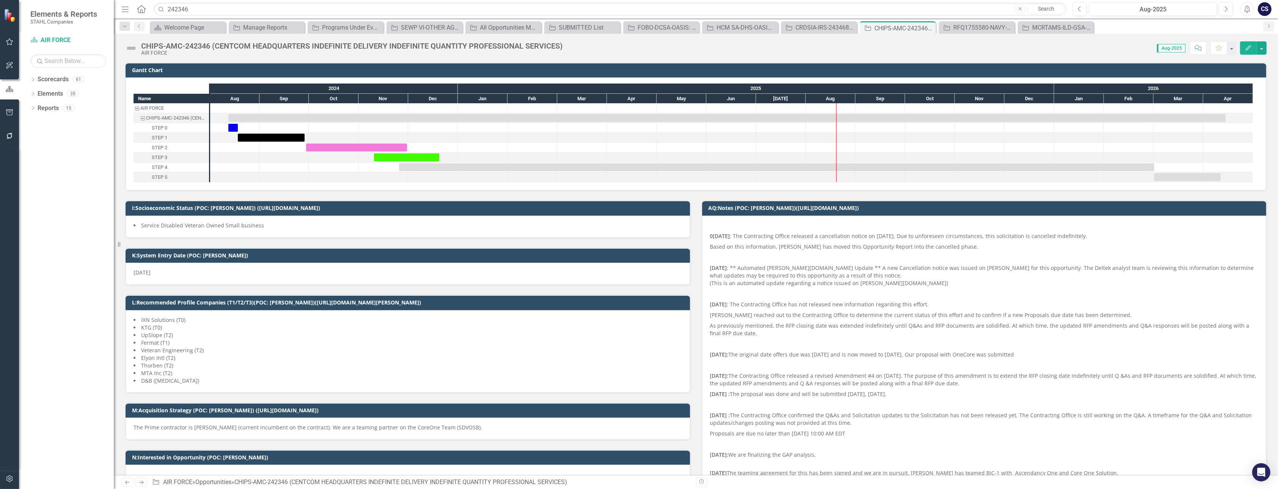
click at [133, 47] on img at bounding box center [131, 48] width 12 height 12
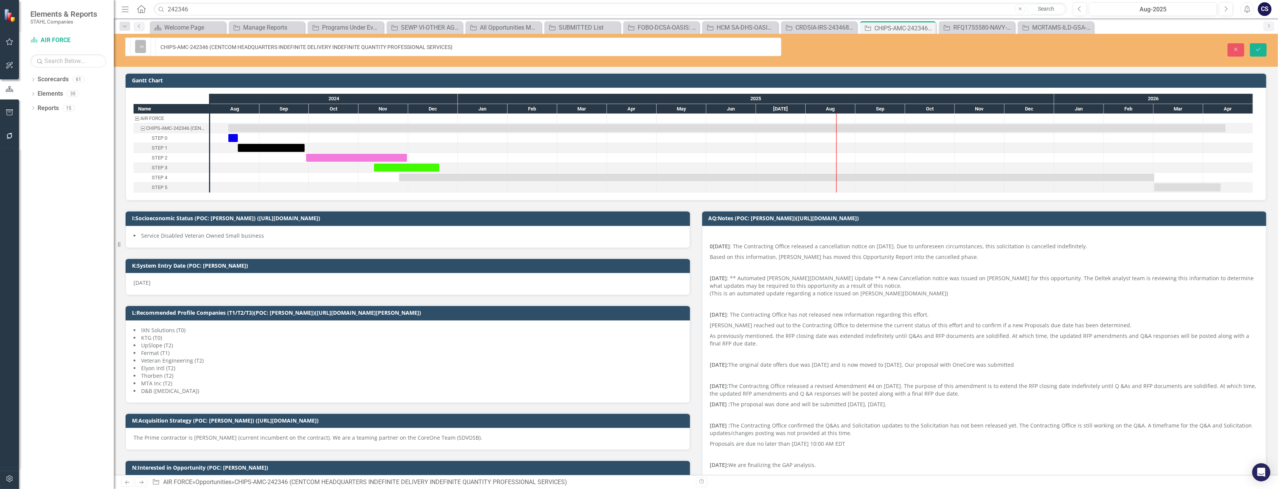
click at [145, 40] on div "Expand" at bounding box center [142, 46] width 8 height 13
click at [564, 43] on button "Save" at bounding box center [1258, 49] width 17 height 13
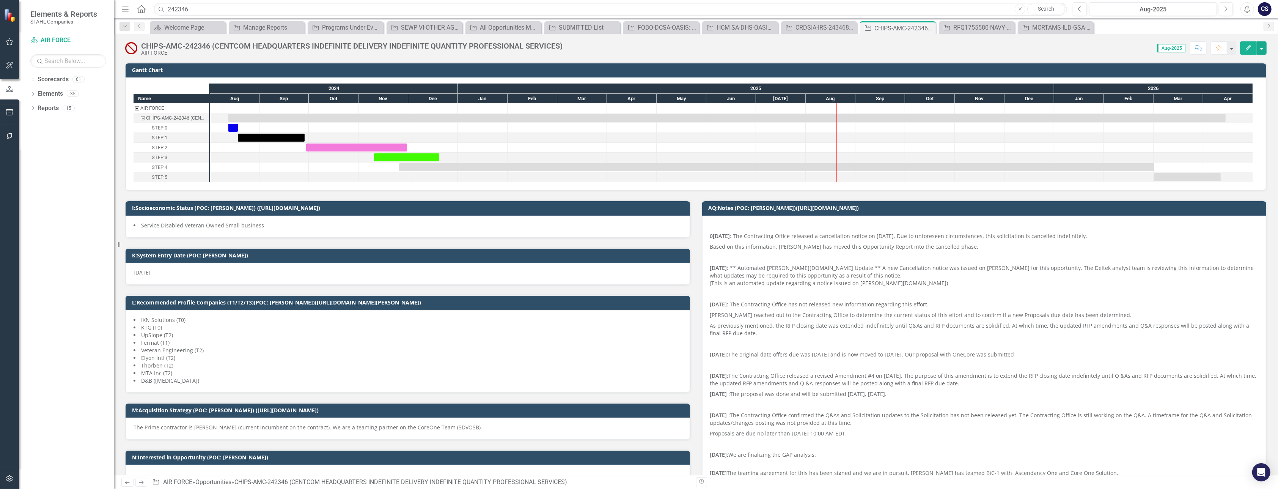
checkbox input "false"
checkbox input "true"
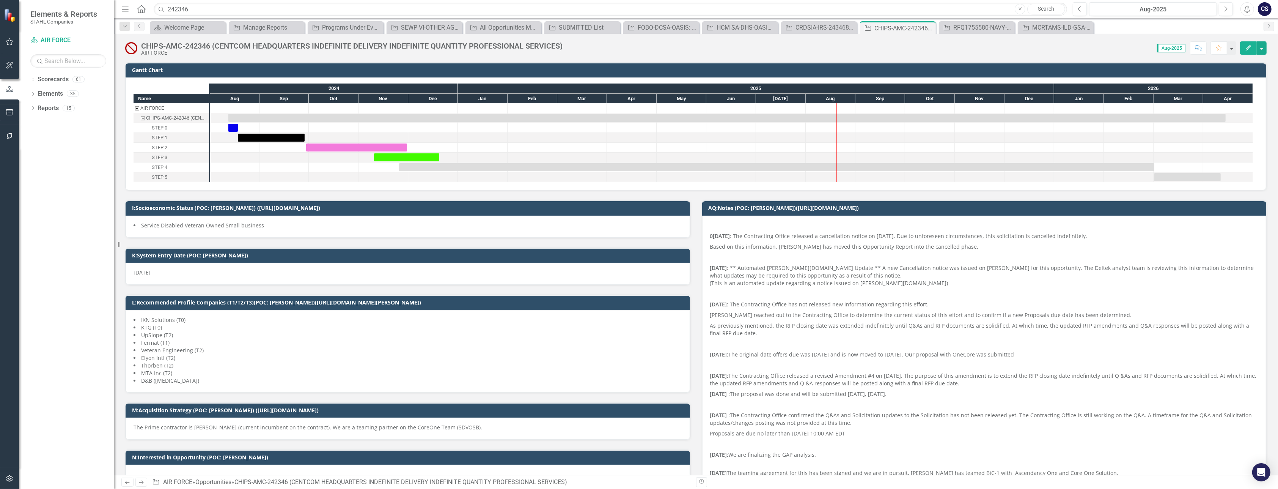
checkbox input "true"
checkbox input "false"
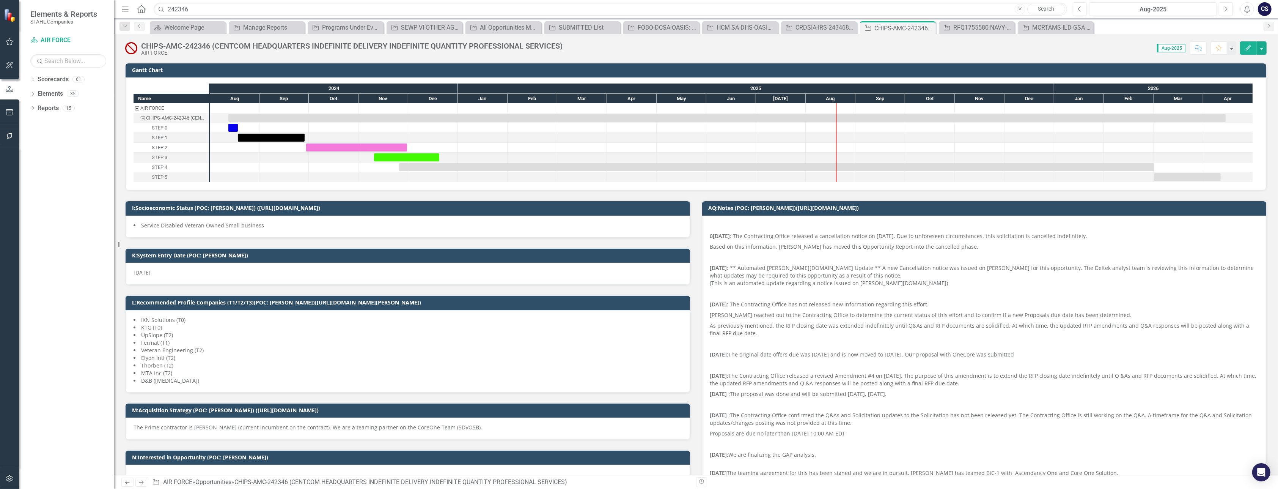
checkbox input "false"
checkbox input "true"
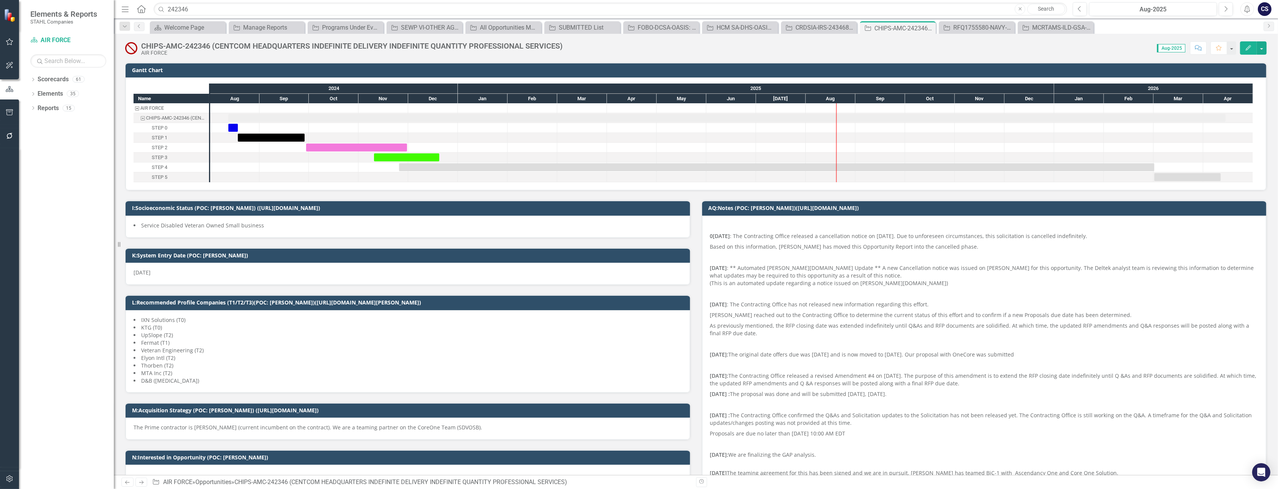
checkbox input "true"
click at [192, 11] on input "242346" at bounding box center [610, 9] width 913 height 13
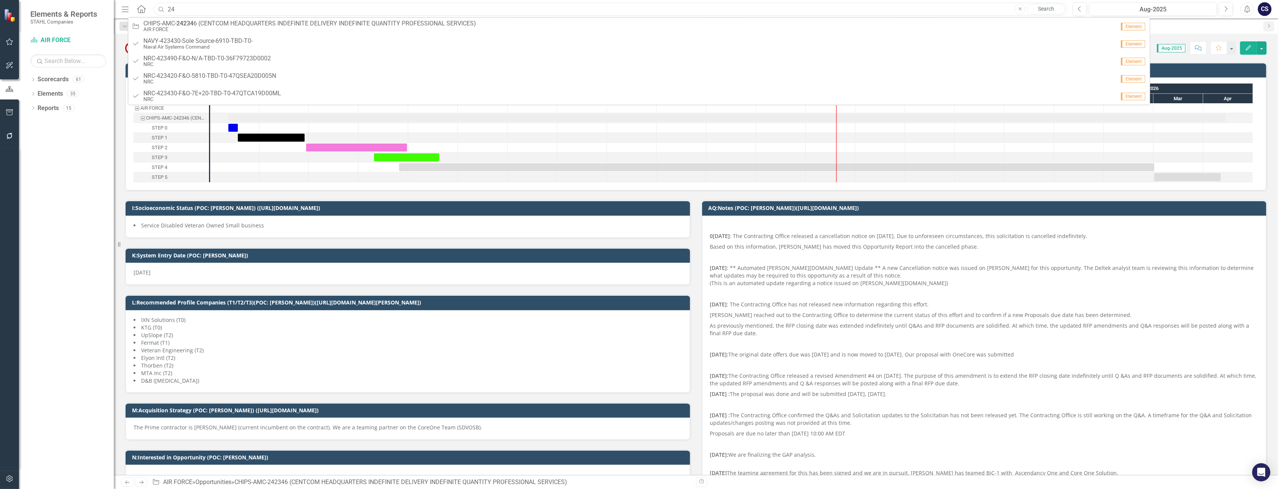
type input "2"
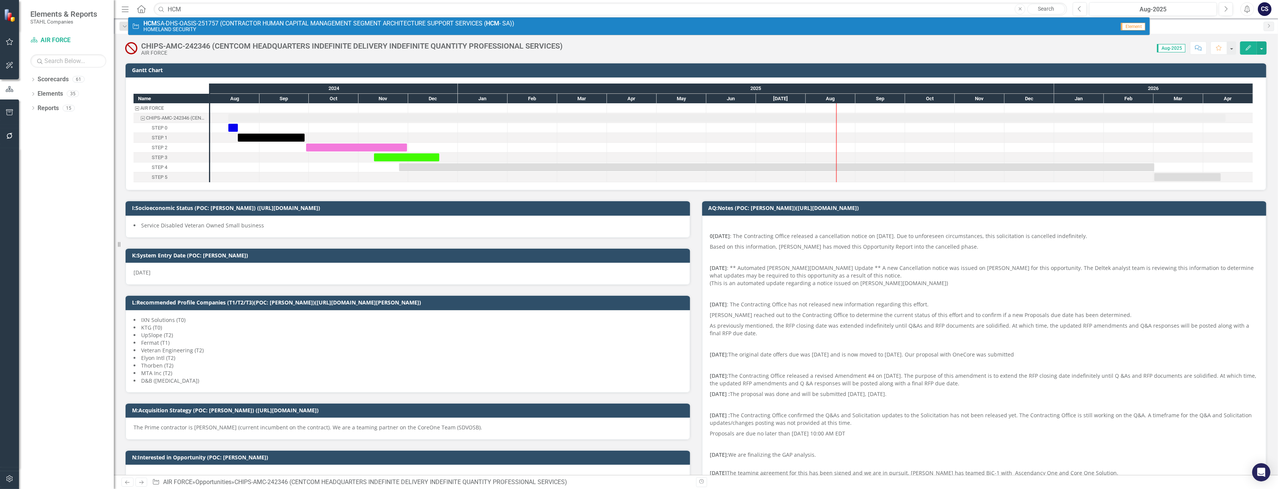
click at [191, 22] on span "HCM SA-DHS-OASIS-251757 (CONTRACTOR HUMAN CAPITAL MANAGEMENT SEGMENT ARCHITECTU…" at bounding box center [328, 23] width 371 height 7
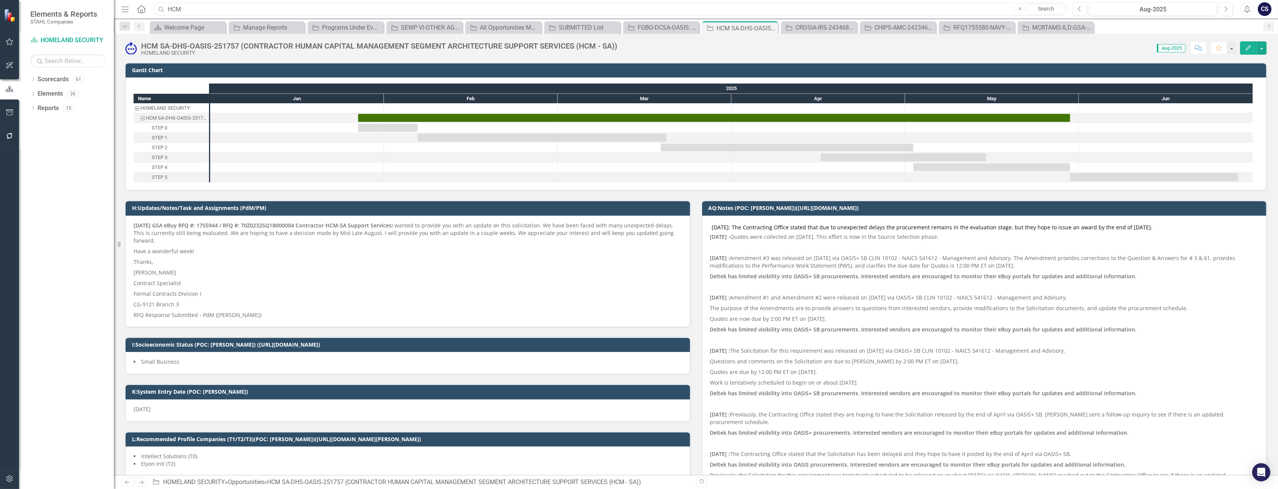
drag, startPoint x: 190, startPoint y: 11, endPoint x: 147, endPoint y: 5, distance: 43.3
click at [147, 5] on div "Menu Home Search HCM Close Search" at bounding box center [592, 9] width 946 height 14
click at [168, 5] on input "HCM" at bounding box center [610, 9] width 913 height 13
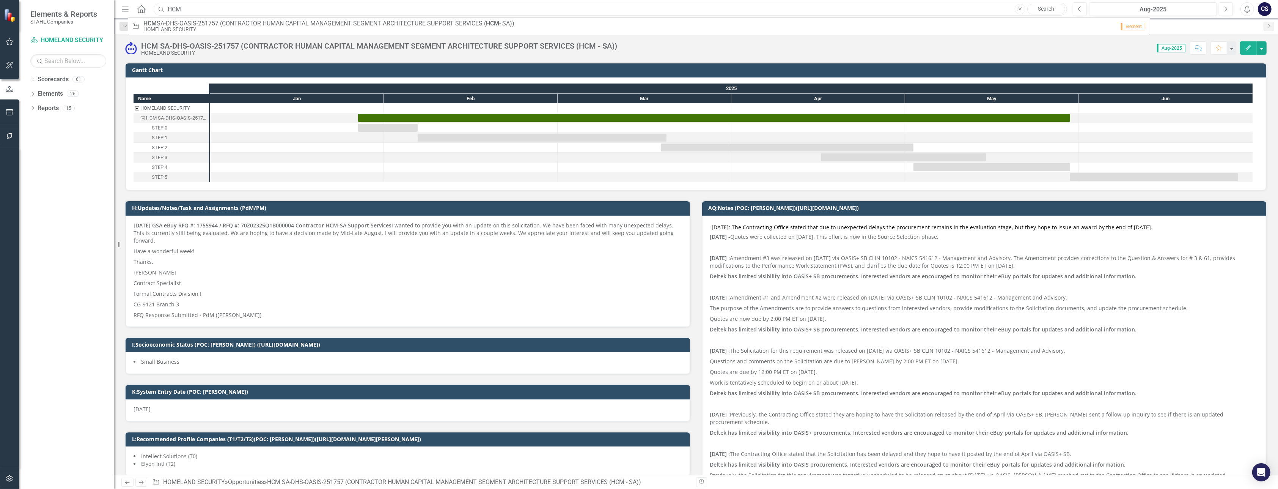
click at [184, 9] on input "HCM" at bounding box center [610, 9] width 913 height 13
type input "H"
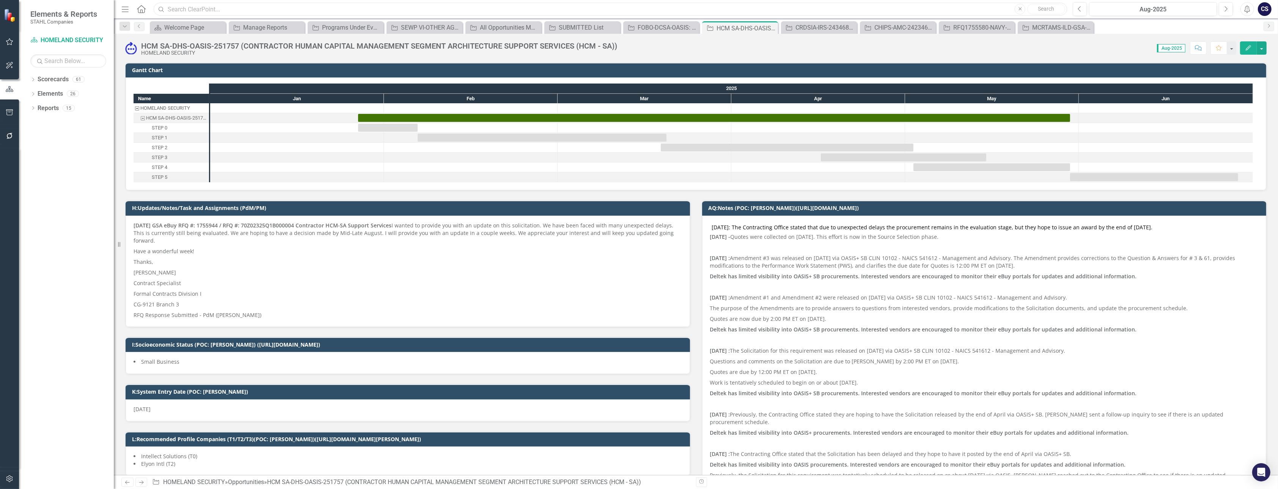
paste input "RFQ1755580"
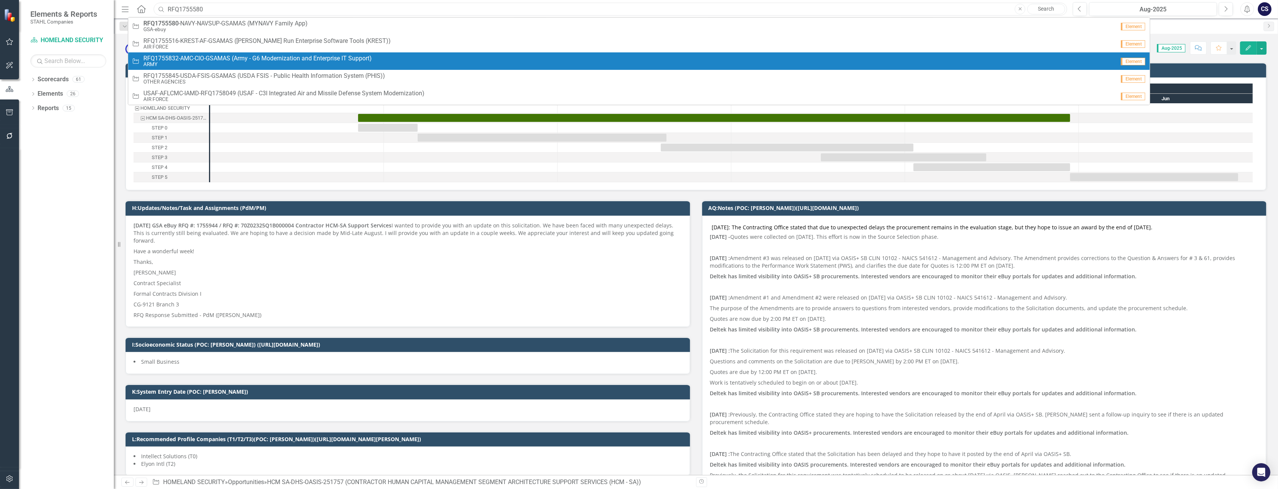
type input "RFQ1755580"
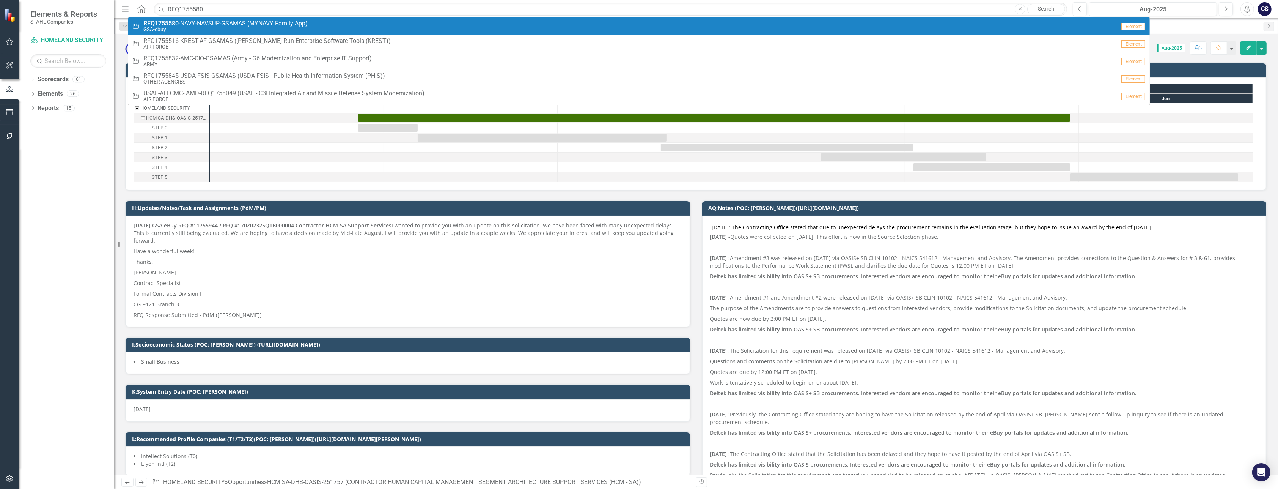
click at [214, 25] on span "RFQ1755580 -NAVY-NAVSUP-GSAMAS (MYNAVY Family App)" at bounding box center [225, 23] width 164 height 7
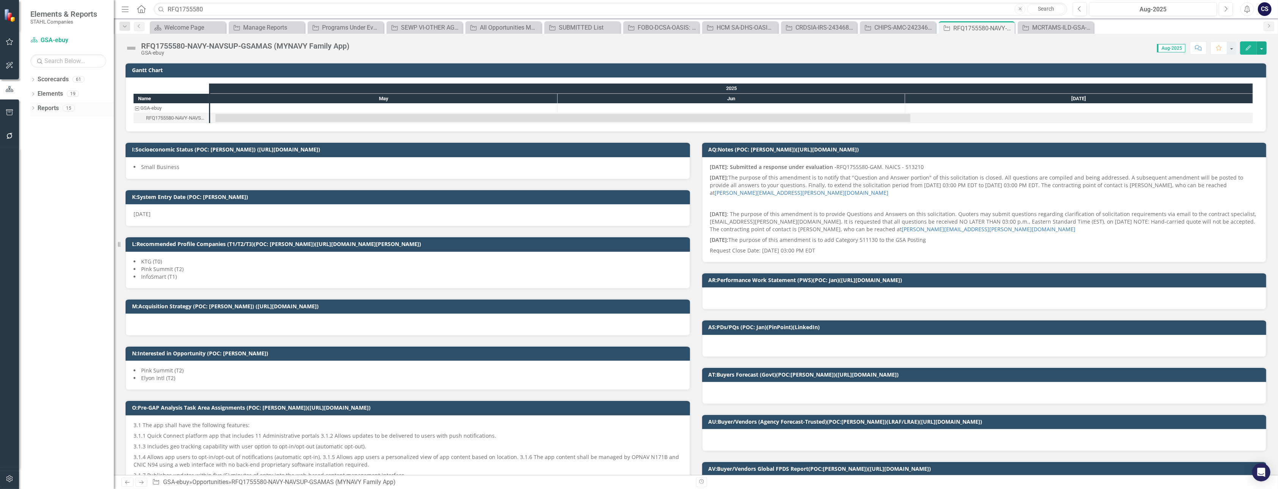
click at [48, 106] on link "Reports" at bounding box center [48, 108] width 21 height 9
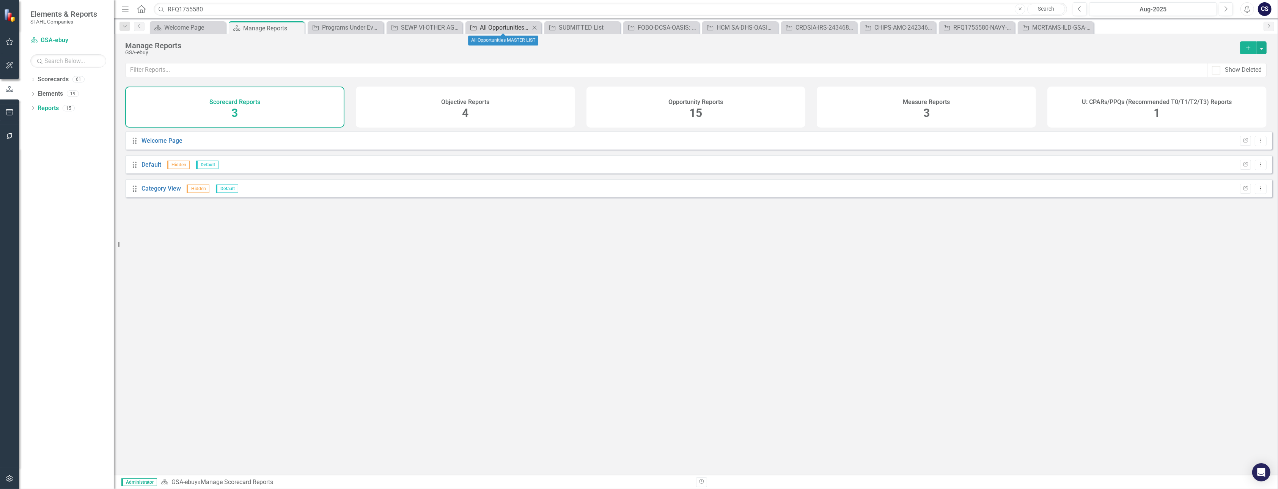
click at [511, 29] on div "All Opportunities MASTER LIST" at bounding box center [505, 27] width 50 height 9
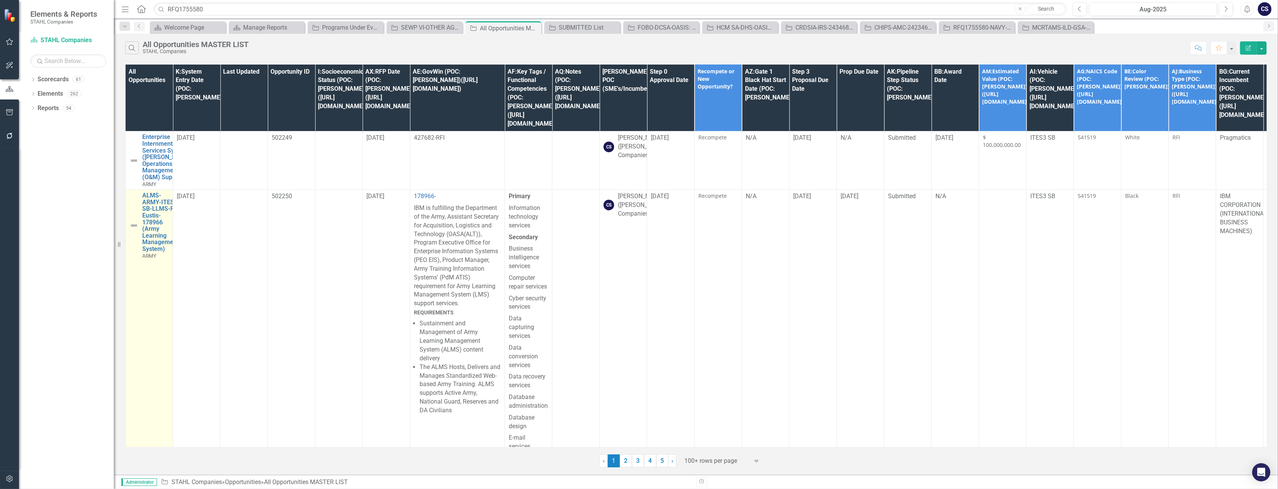
click at [134, 228] on img at bounding box center [133, 225] width 9 height 9
click at [132, 226] on img at bounding box center [133, 225] width 9 height 9
click at [133, 226] on img at bounding box center [133, 225] width 9 height 9
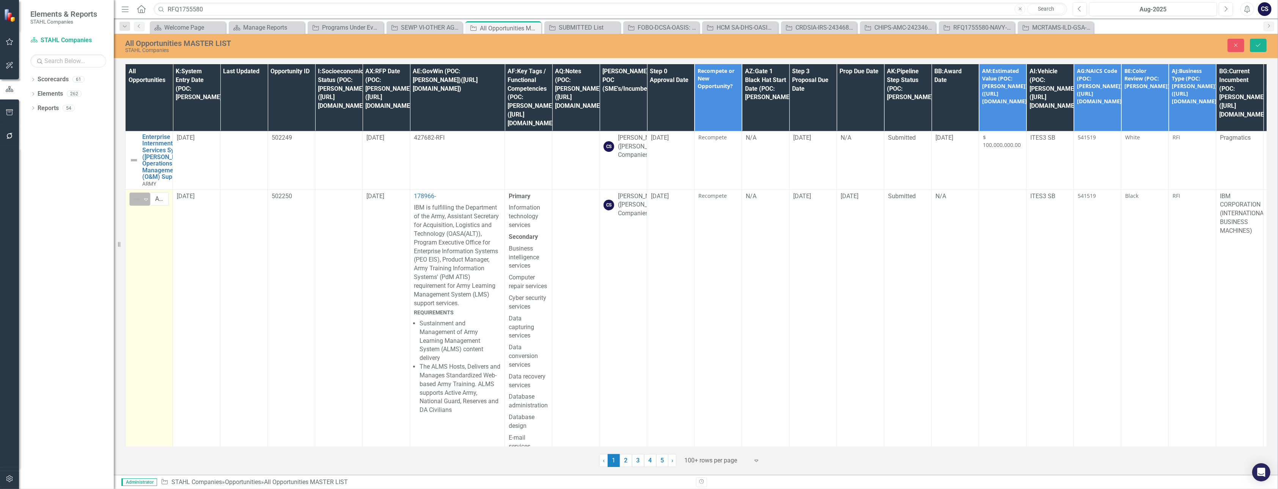
click at [146, 202] on icon "Expand" at bounding box center [146, 199] width 8 height 6
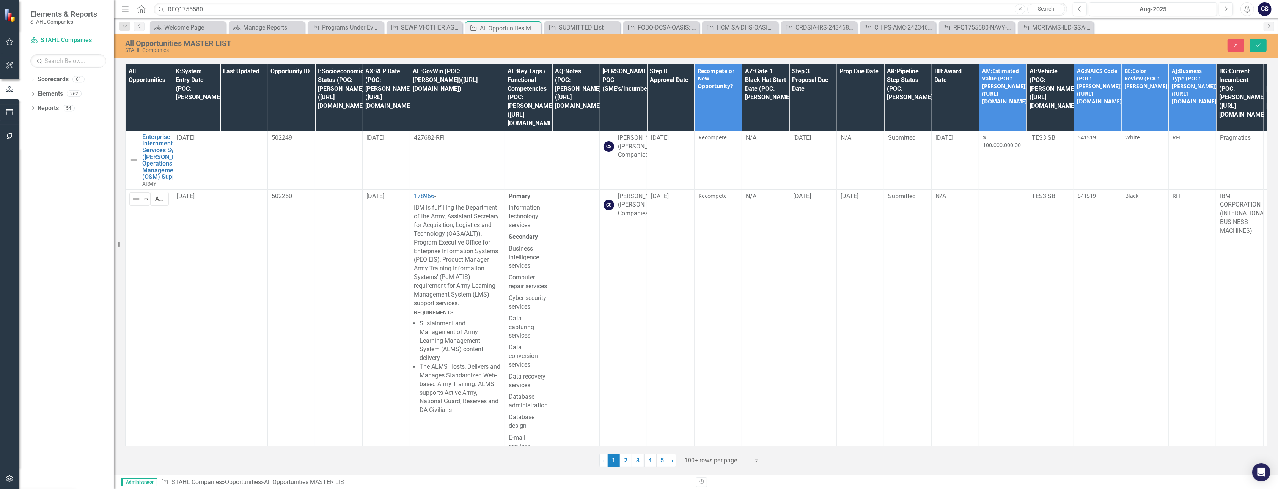
click at [1262, 42] on button "Save" at bounding box center [1258, 45] width 17 height 13
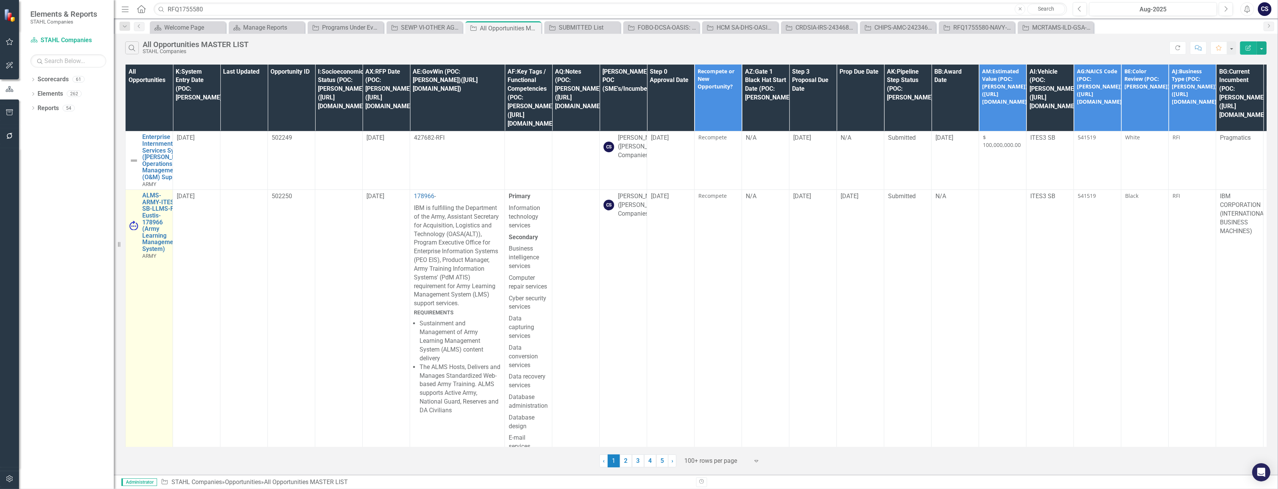
click at [147, 305] on td "ALMS-ARMY-ITES3 SB-LLMS-FT Eustis-178966 (Army Learning Management System) ARMY…" at bounding box center [149, 426] width 47 height 473
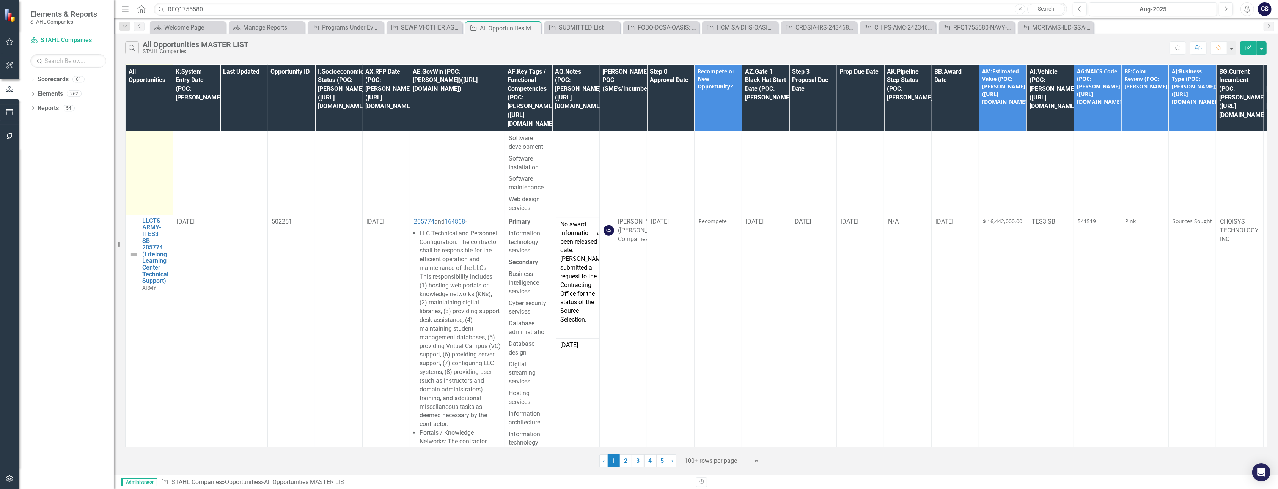
scroll to position [464, 0]
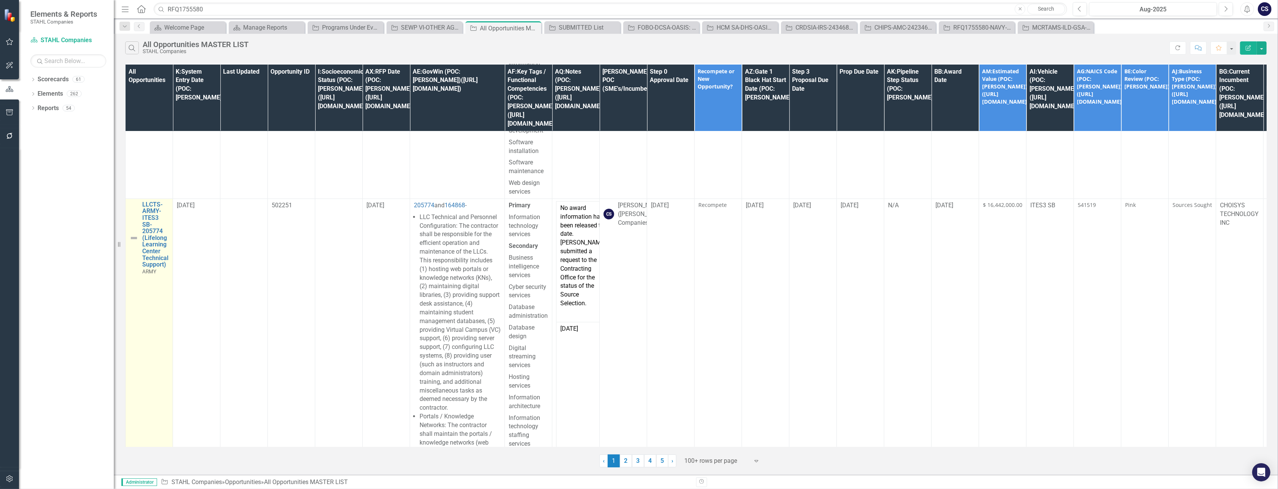
click at [135, 239] on img at bounding box center [133, 237] width 9 height 9
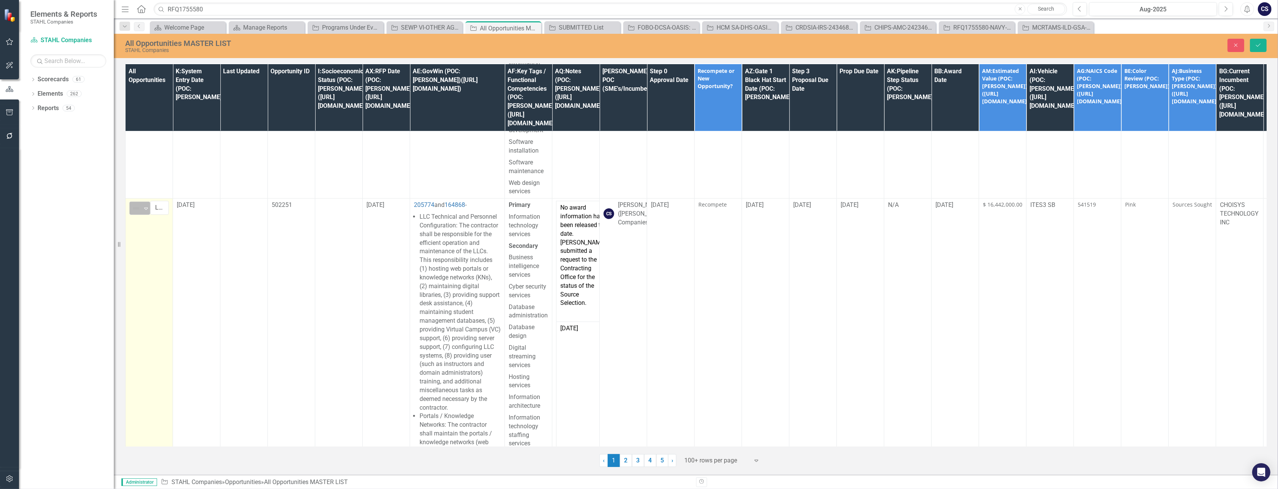
click at [147, 210] on icon "Expand" at bounding box center [146, 208] width 8 height 6
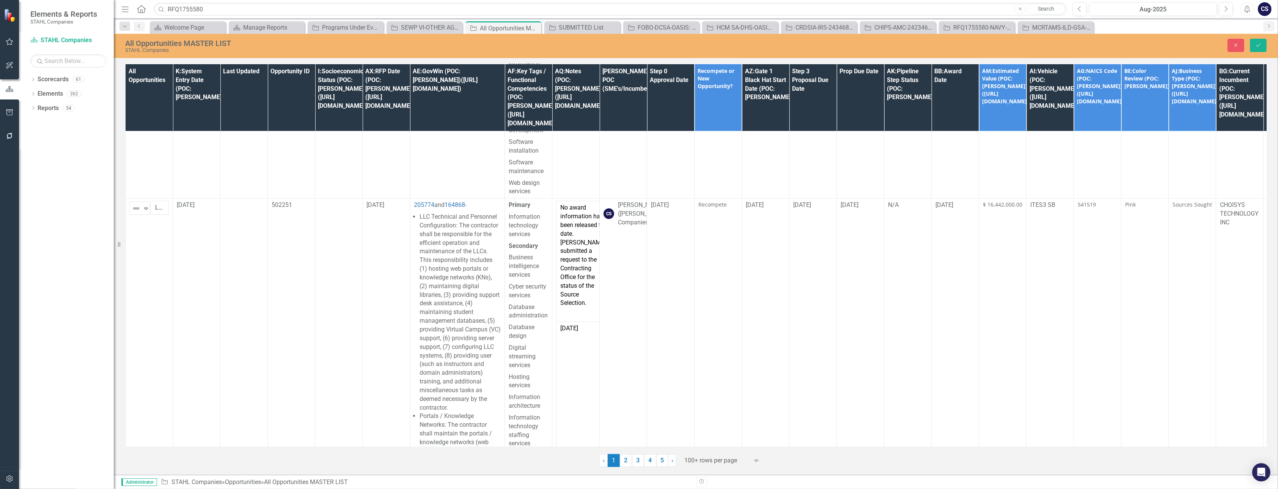
click at [1255, 44] on icon "Save" at bounding box center [1258, 44] width 7 height 5
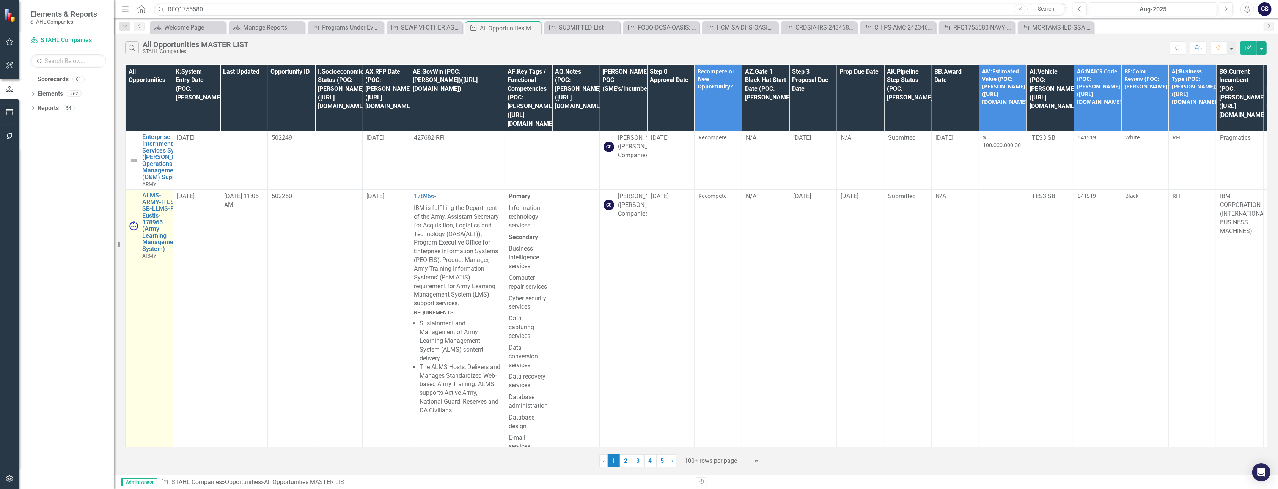
click at [145, 326] on td "ALMS-ARMY-ITES3 SB-LLMS-FT Eustis-178966 (Army Learning Management System) ARMY…" at bounding box center [149, 426] width 47 height 473
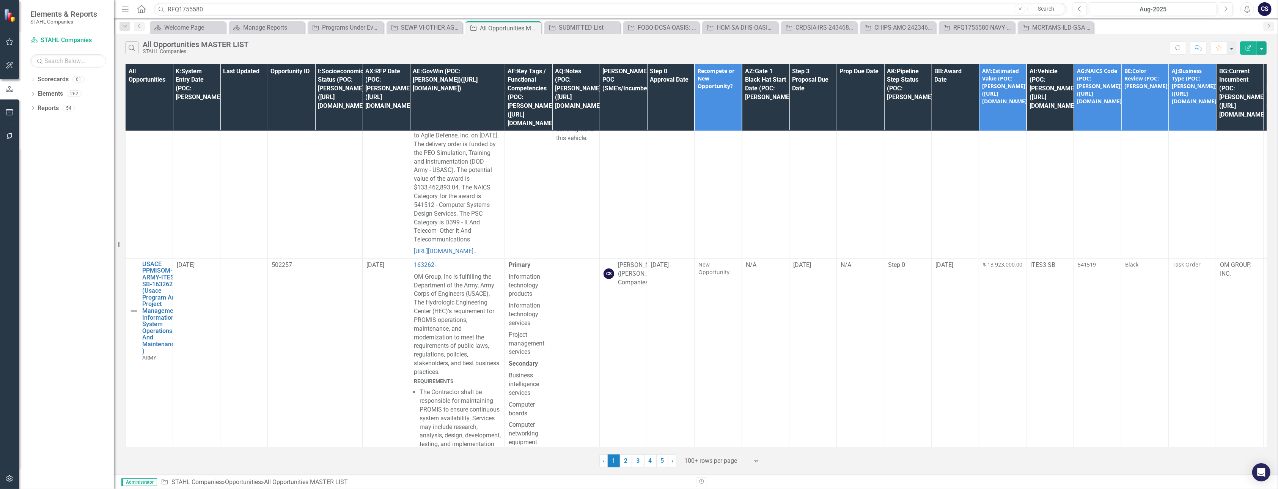
scroll to position [4282, 0]
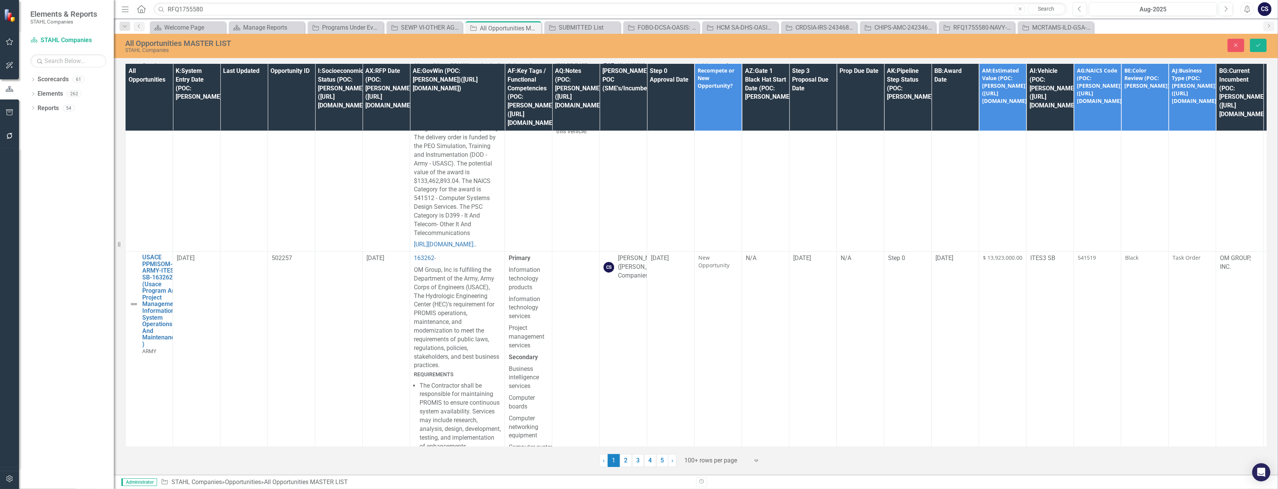
click at [133, 15] on img at bounding box center [133, 10] width 9 height 9
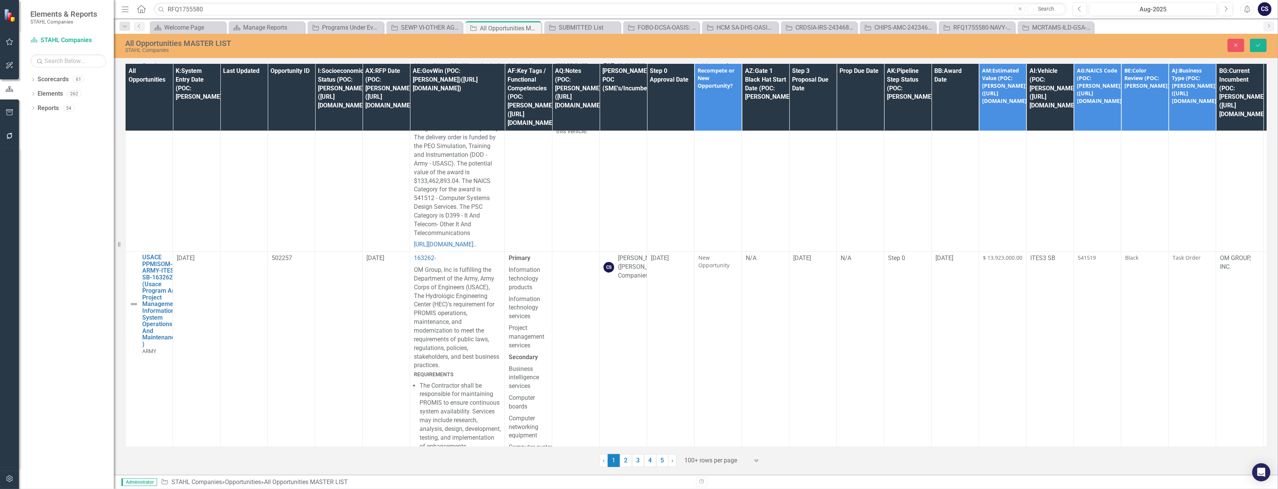
click at [133, 15] on img at bounding box center [133, 10] width 9 height 9
click at [1260, 46] on icon "Save" at bounding box center [1258, 44] width 7 height 5
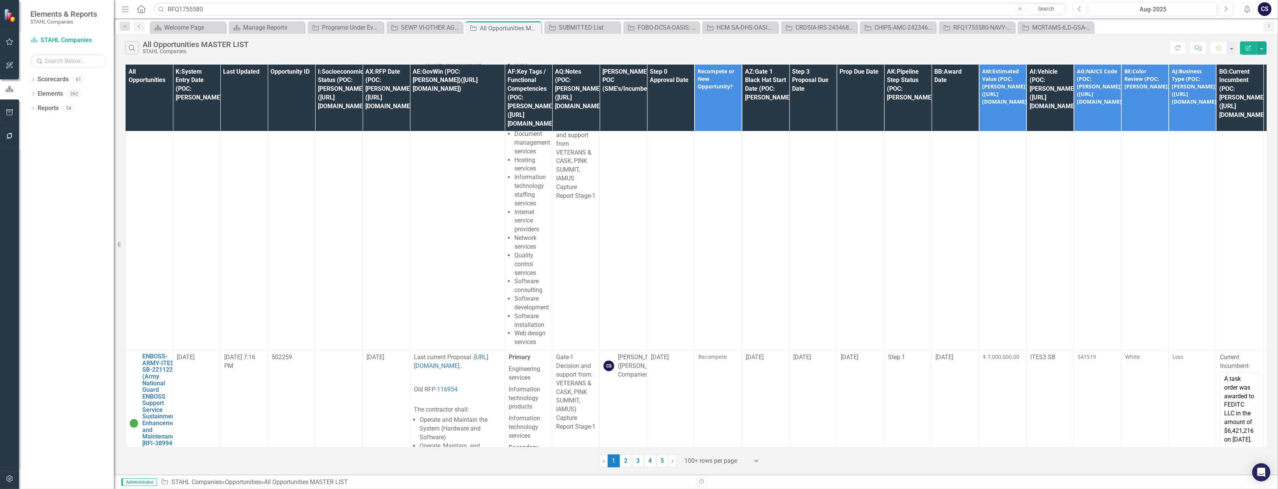
scroll to position [5315, 0]
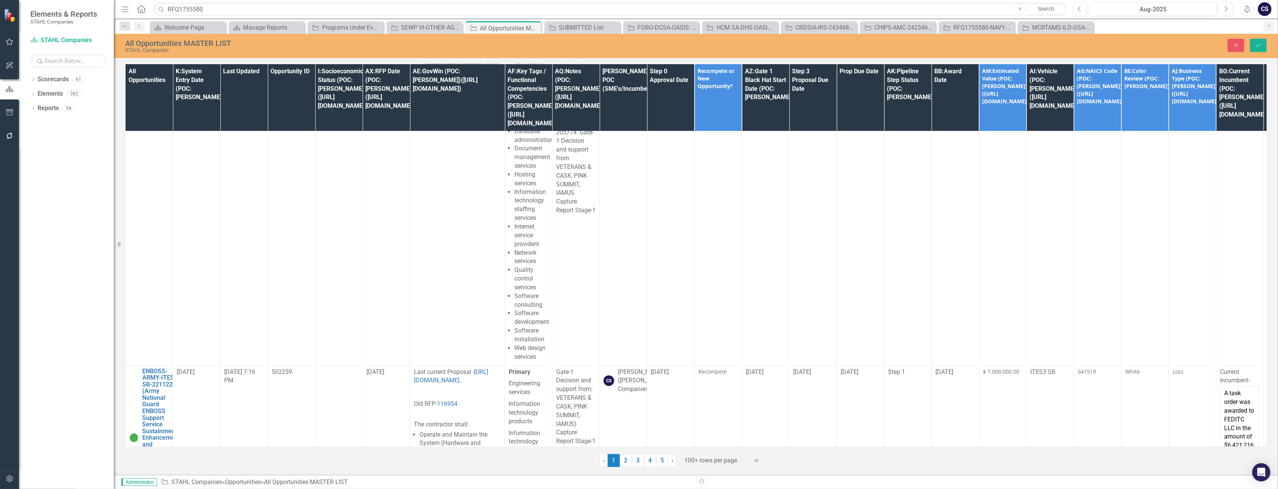
scroll to position [11, 0]
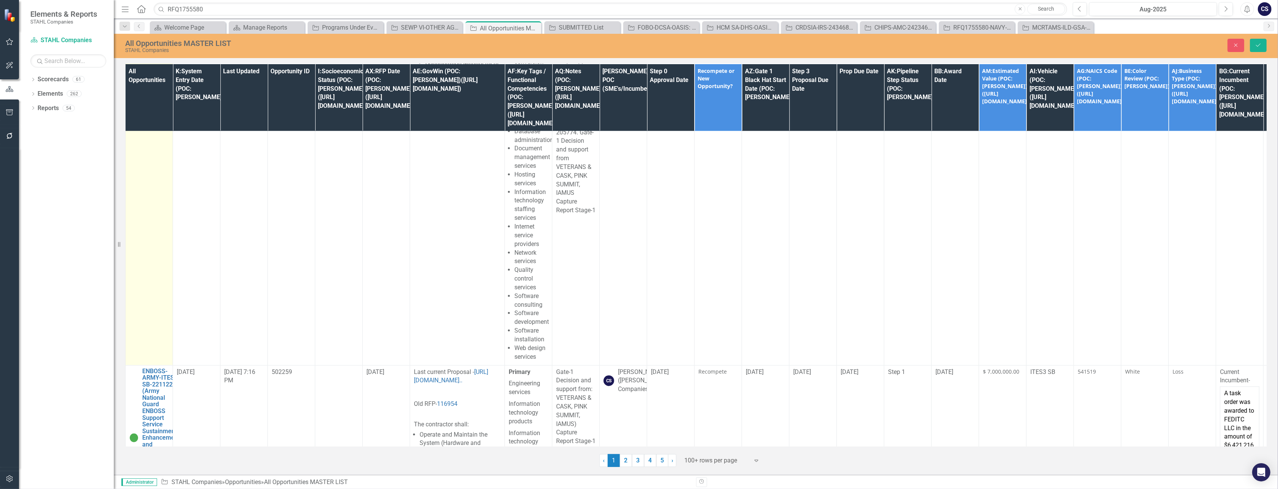
click at [138, 188] on td "option Win, selected. Win Expand AFMIS-ARMY-150355 (ARMY Food Management Inform…" at bounding box center [149, 108] width 47 height 514
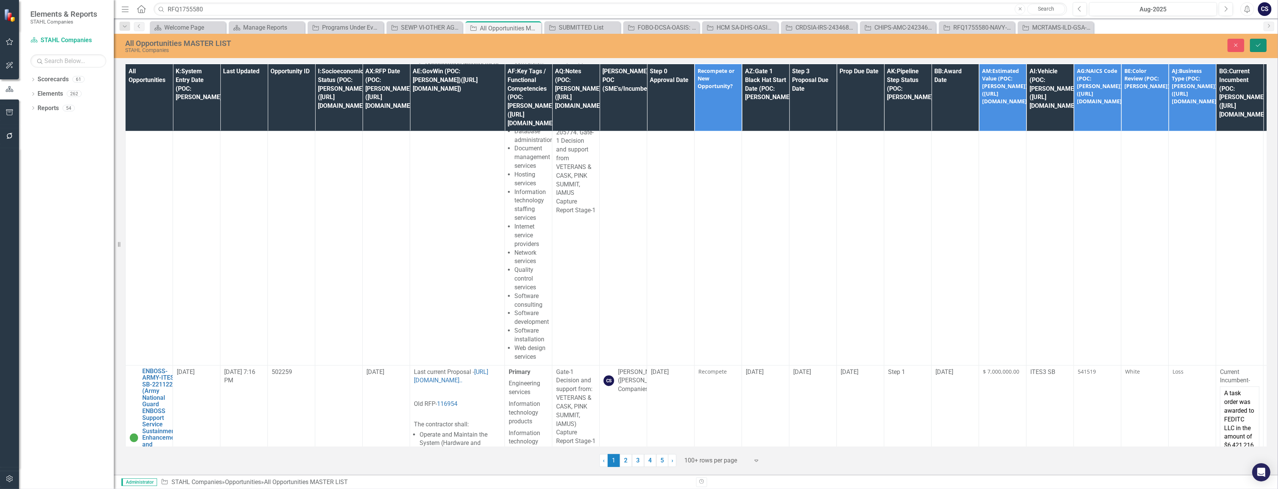
click at [1260, 47] on icon "Save" at bounding box center [1258, 44] width 7 height 5
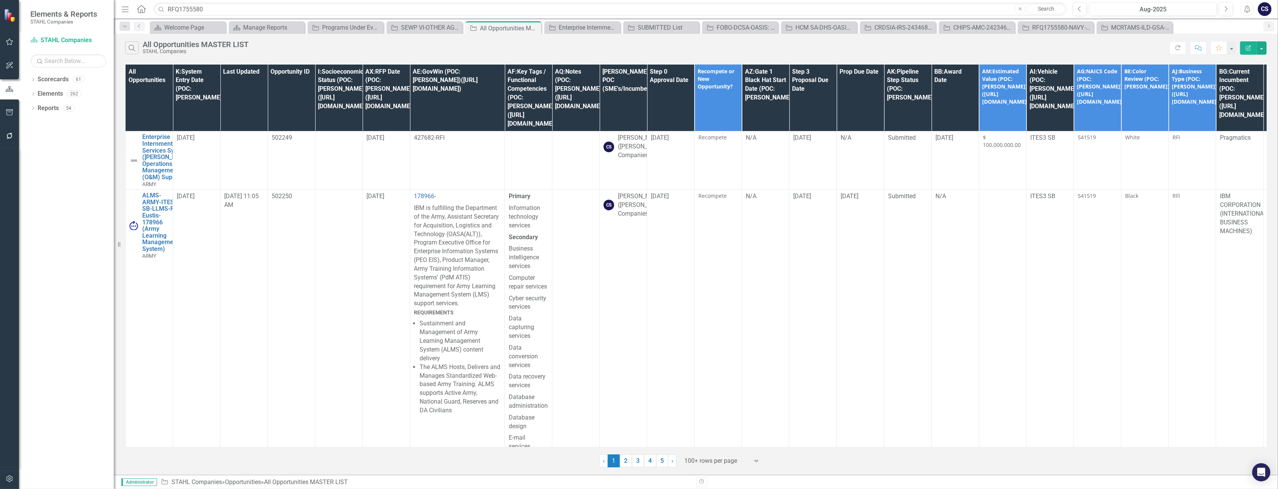
scroll to position [4267, 0]
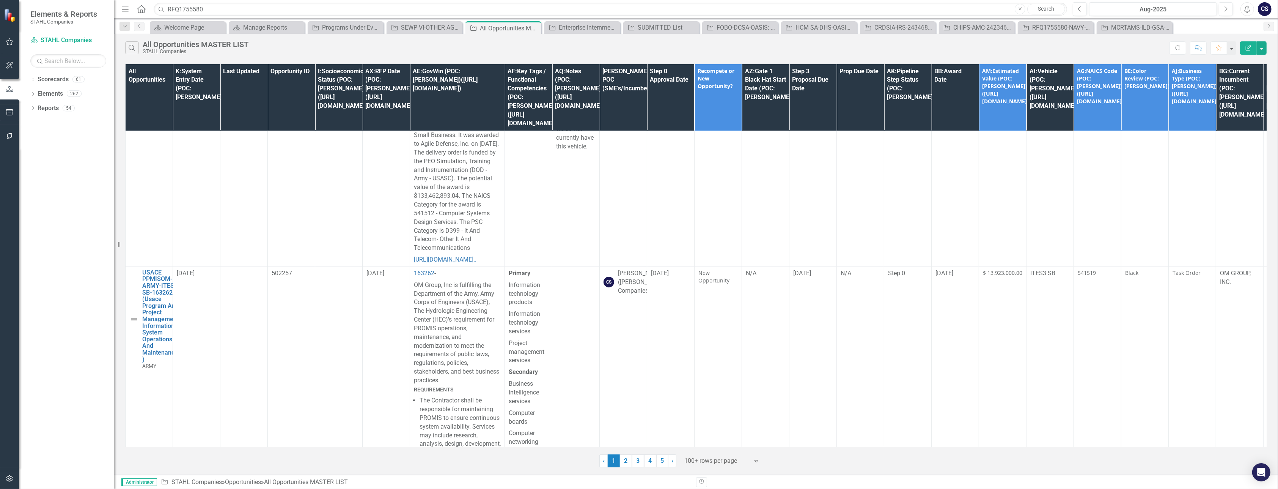
click at [135, 30] on img at bounding box center [133, 25] width 9 height 9
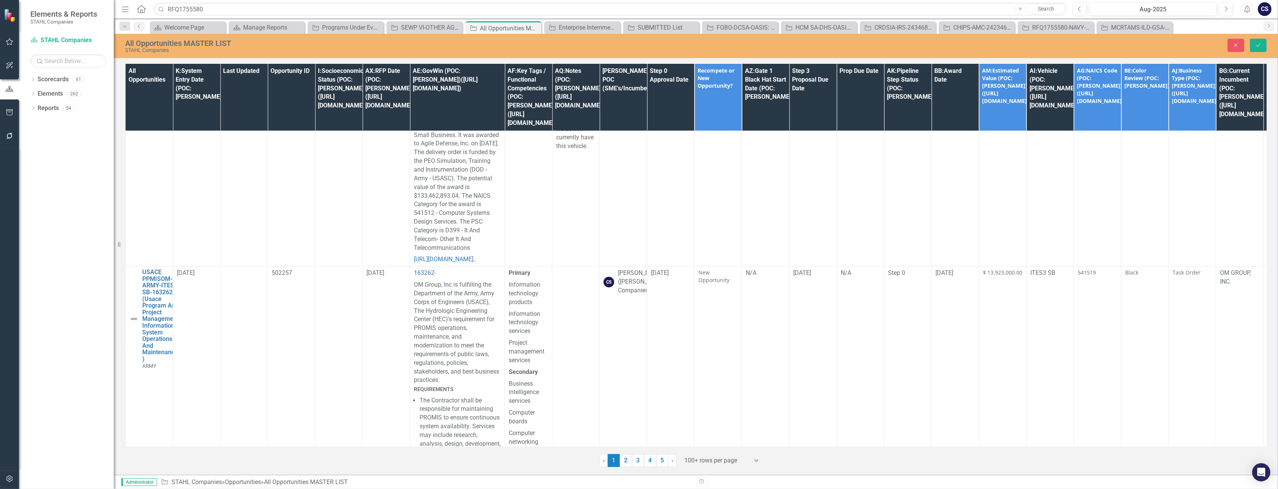
click at [149, 9] on icon "Expand" at bounding box center [146, 6] width 8 height 6
click at [52, 488] on div "Not Defined" at bounding box center [35, 495] width 31 height 9
click at [1259, 46] on icon "Save" at bounding box center [1258, 44] width 7 height 5
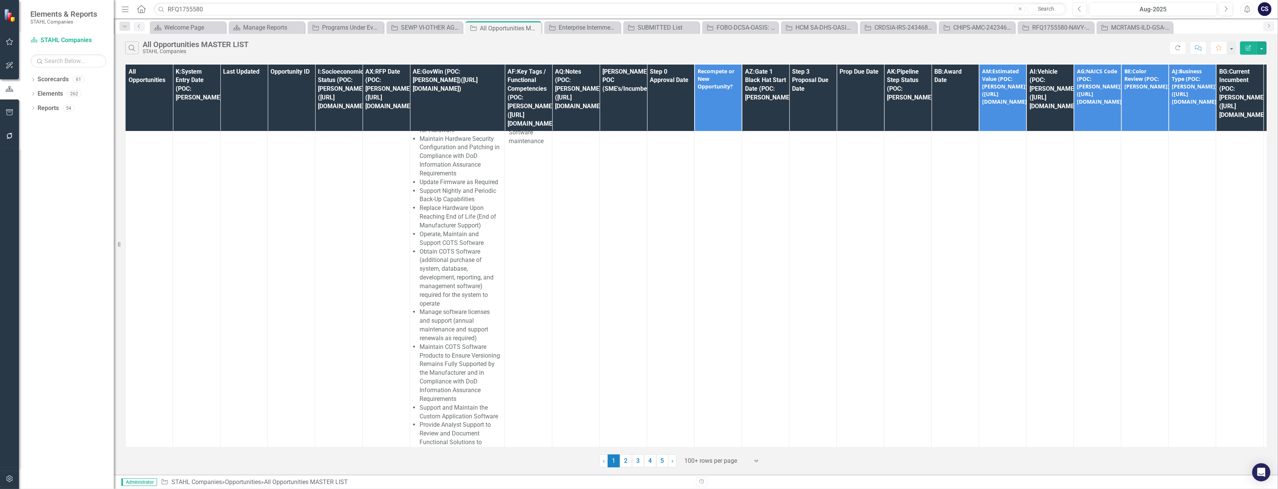
scroll to position [5764, 0]
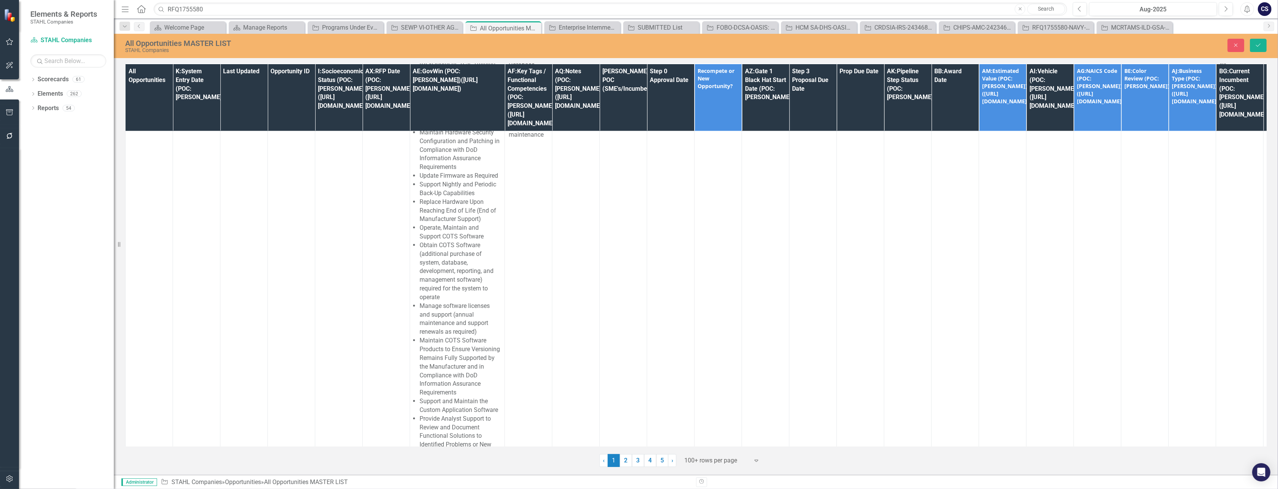
click at [1259, 41] on button "Save" at bounding box center [1258, 45] width 17 height 13
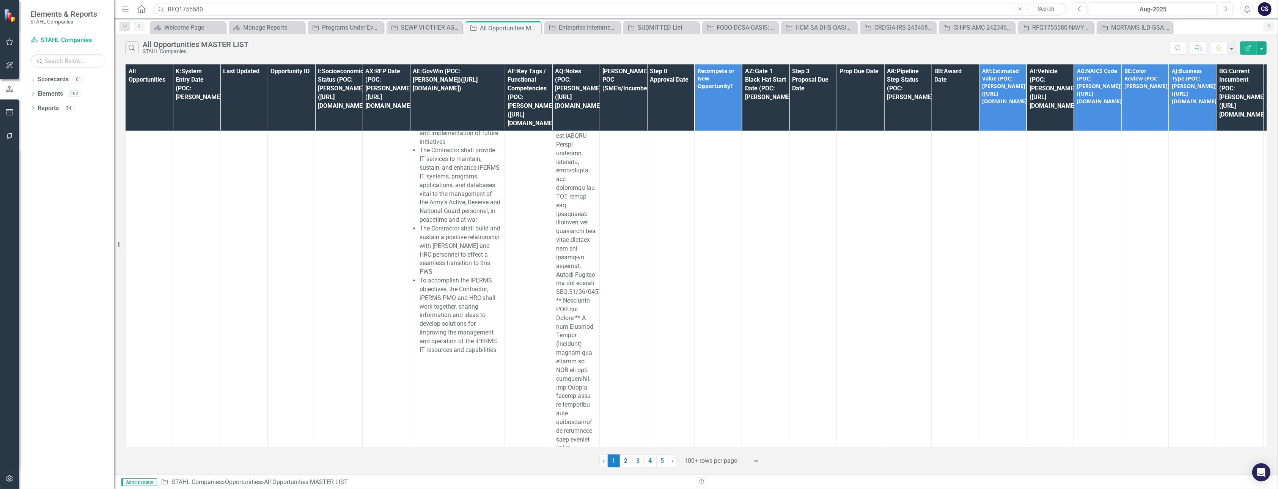
scroll to position [15571, 0]
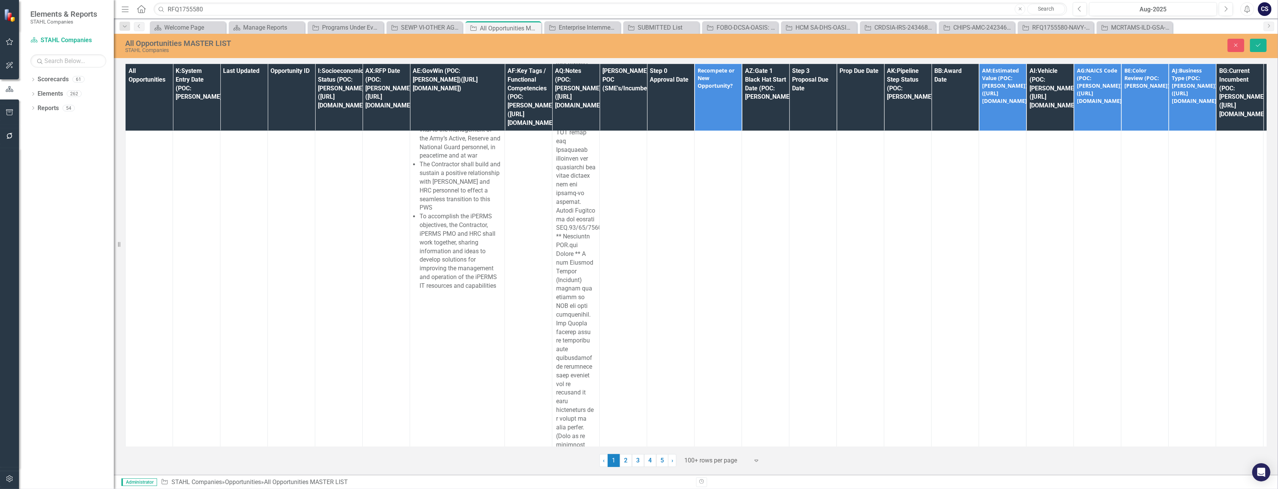
click at [1257, 42] on icon "Save" at bounding box center [1258, 44] width 7 height 5
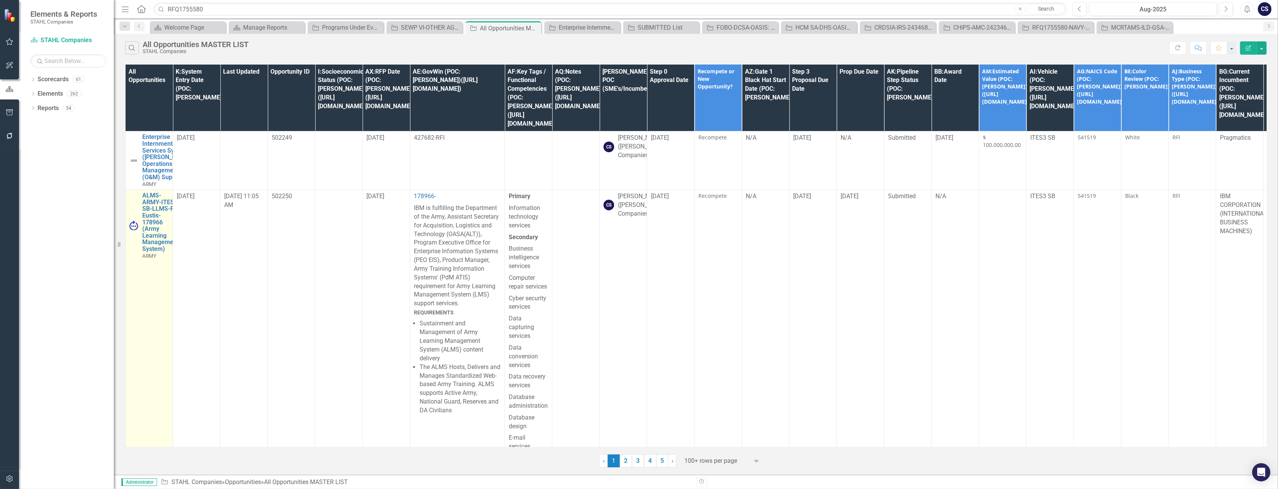
click at [152, 285] on td "ALMS-ARMY-ITES3 SB-LLMS-FT Eustis-178966 (Army Learning Management System) ARMY…" at bounding box center [149, 426] width 47 height 473
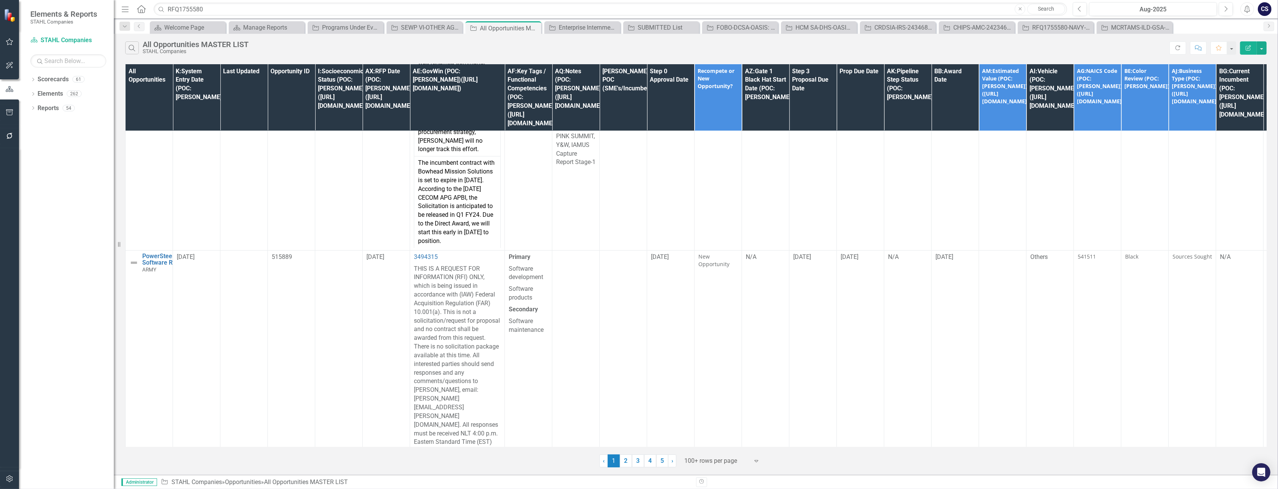
scroll to position [8175, 0]
click at [169, 249] on td "C3TPDSS-ARMY-221287 (Command Control And Communications Tactical Engineering Po…" at bounding box center [149, 2] width 47 height 493
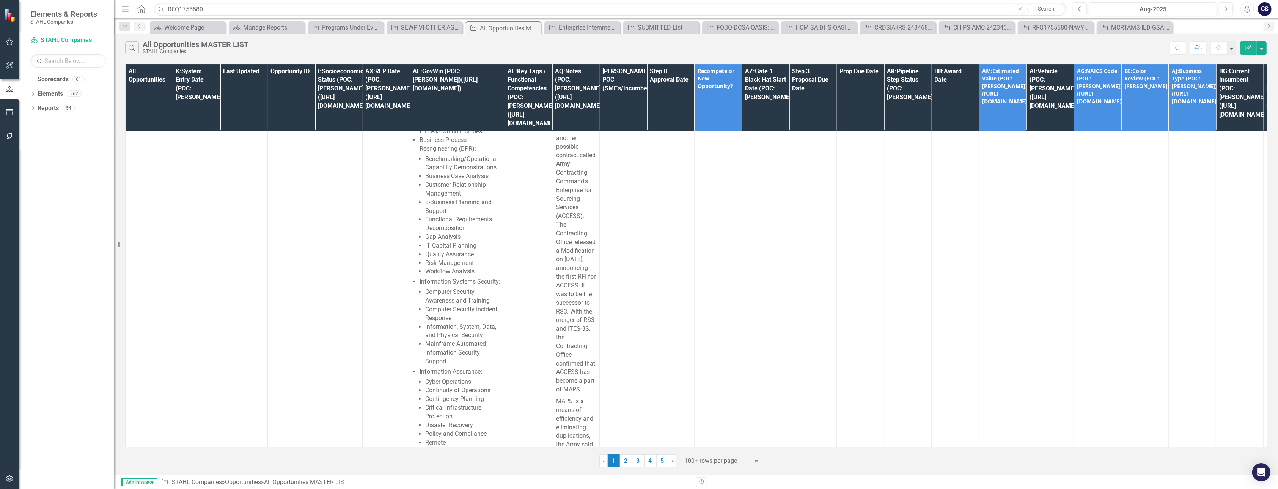
scroll to position [16874, 0]
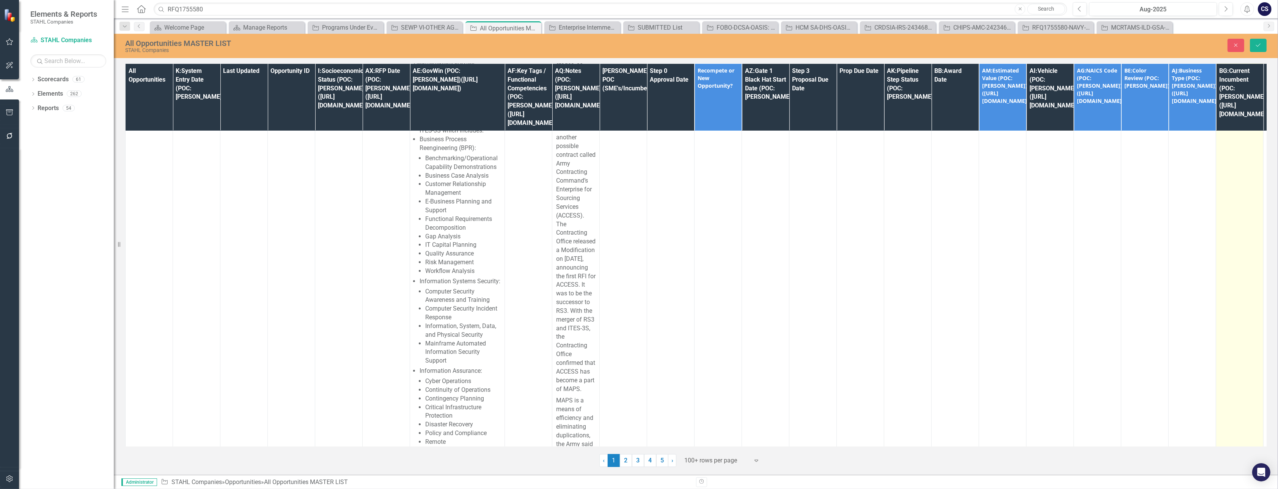
type textarea "<p>Multiple Incumbents</p>"
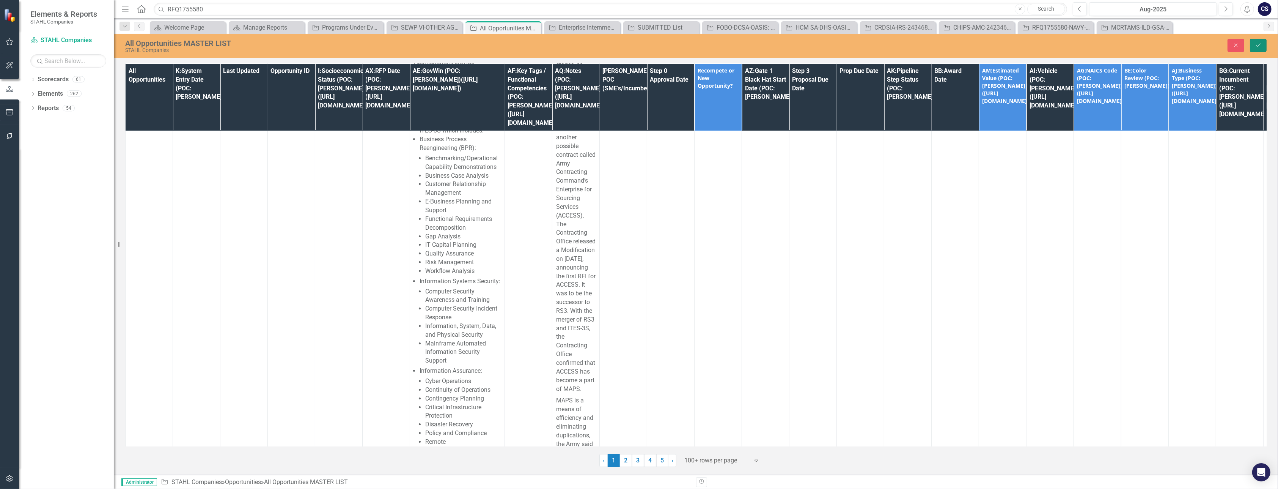
click at [1261, 42] on button "Save" at bounding box center [1258, 45] width 17 height 13
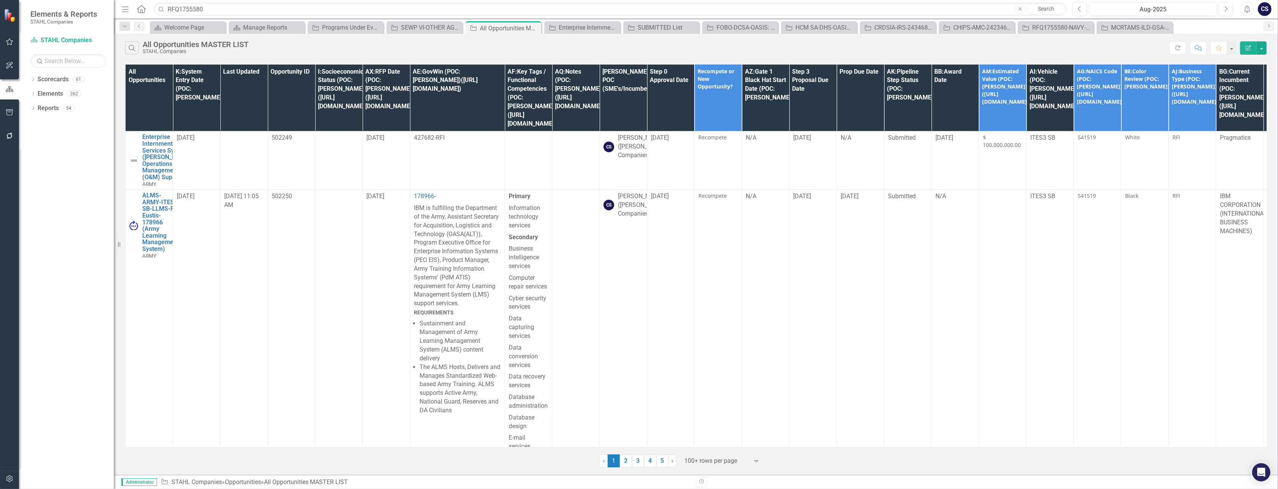
click at [146, 300] on td "ALMS-ARMY-ITES3 SB-LLMS-FT Eustis-178966 (Army Learning Management System) ARMY…" at bounding box center [149, 426] width 47 height 473
click at [627, 461] on link "2" at bounding box center [626, 460] width 12 height 13
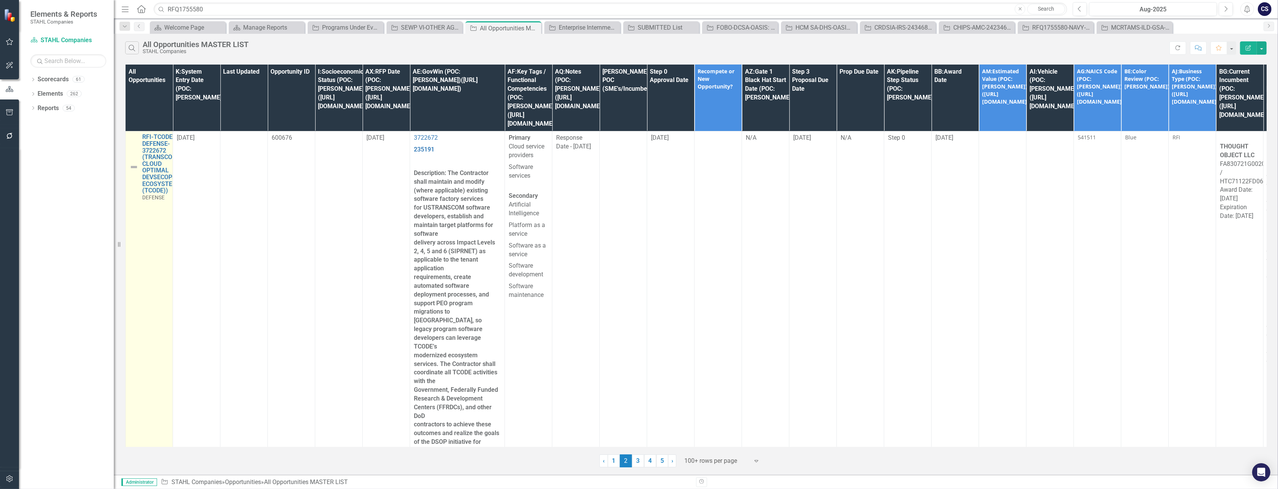
click at [152, 243] on td "RFI-TCODE-DEFENSE-3722672 (TRANSCOM CLOUD OPTIMAL DEVSECOPS ECOSYSTEM (TCODE)) …" at bounding box center [149, 384] width 47 height 506
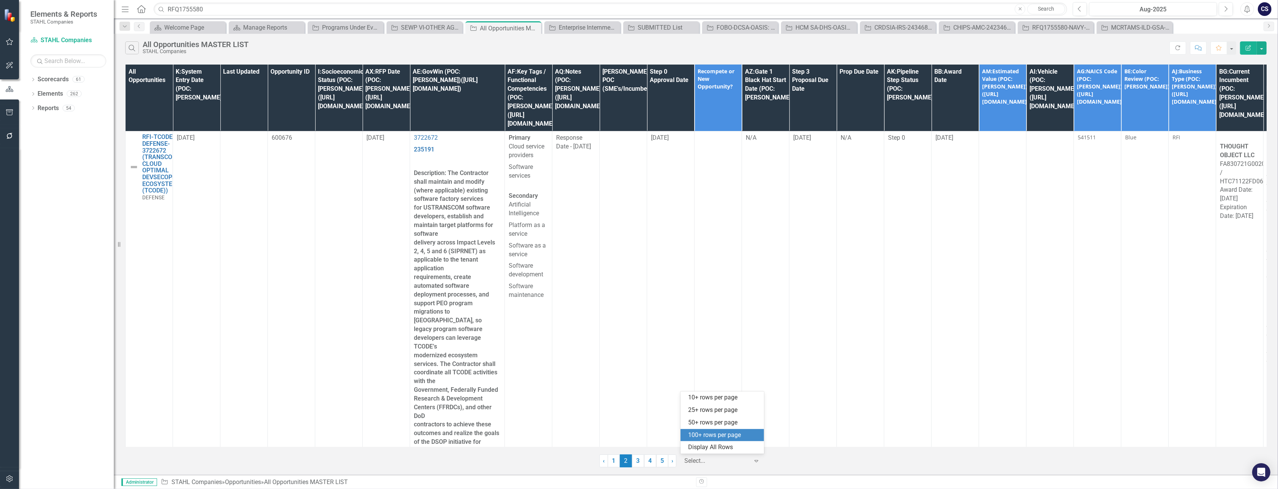
click at [753, 461] on icon "Expand" at bounding box center [757, 460] width 8 height 6
click at [725, 432] on div "100+ rows per page" at bounding box center [723, 435] width 71 height 9
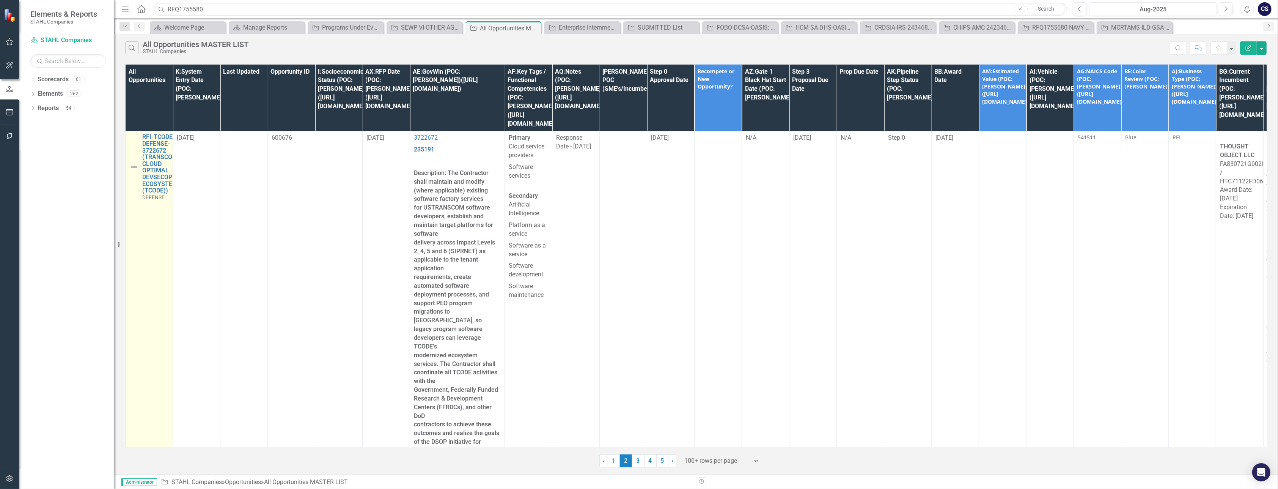
click at [160, 192] on td "RFI-TCODE-DEFENSE-3722672 (TRANSCOM CLOUD OPTIMAL DEVSECOPS ECOSYSTEM (TCODE)) …" at bounding box center [149, 384] width 47 height 506
click at [159, 211] on td "RFI-TCODE-DEFENSE-3722672 (TRANSCOM CLOUD OPTIMAL DEVSECOPS ECOSYSTEM (TCODE)) …" at bounding box center [149, 384] width 47 height 506
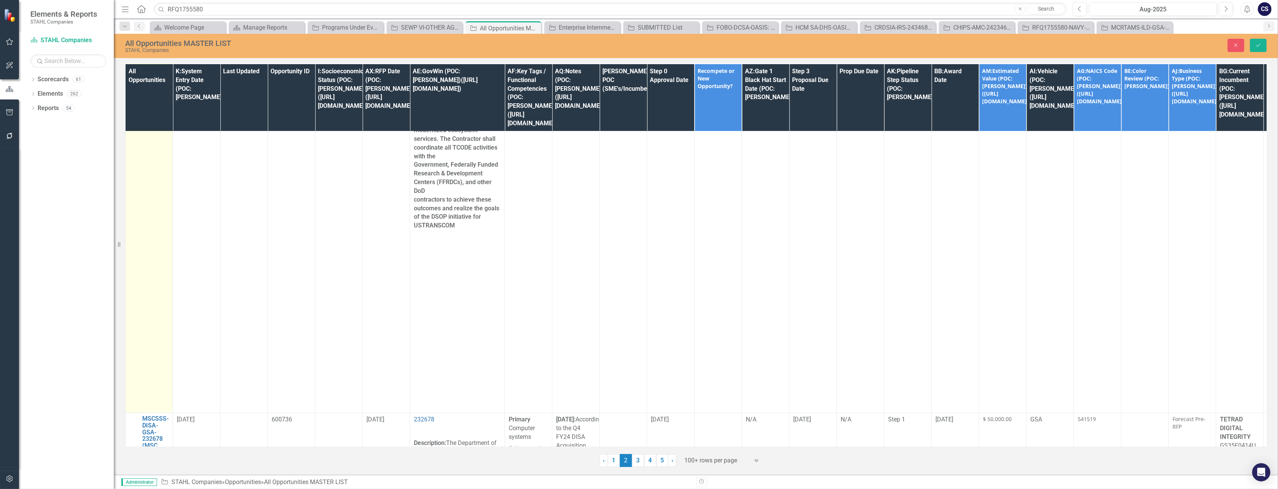
scroll to position [209, 0]
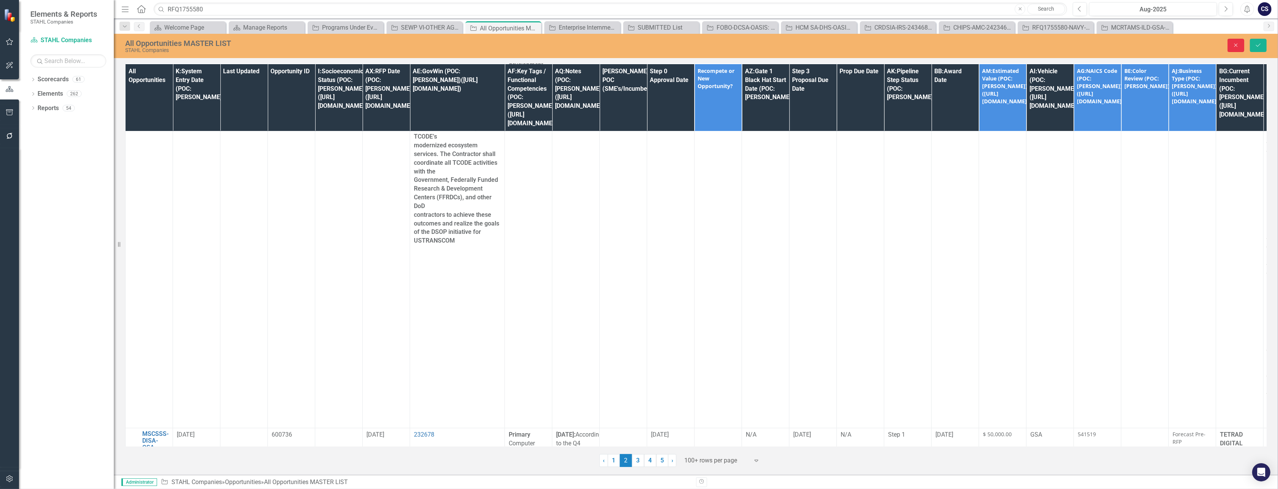
click at [1235, 41] on button "Close" at bounding box center [1235, 45] width 17 height 13
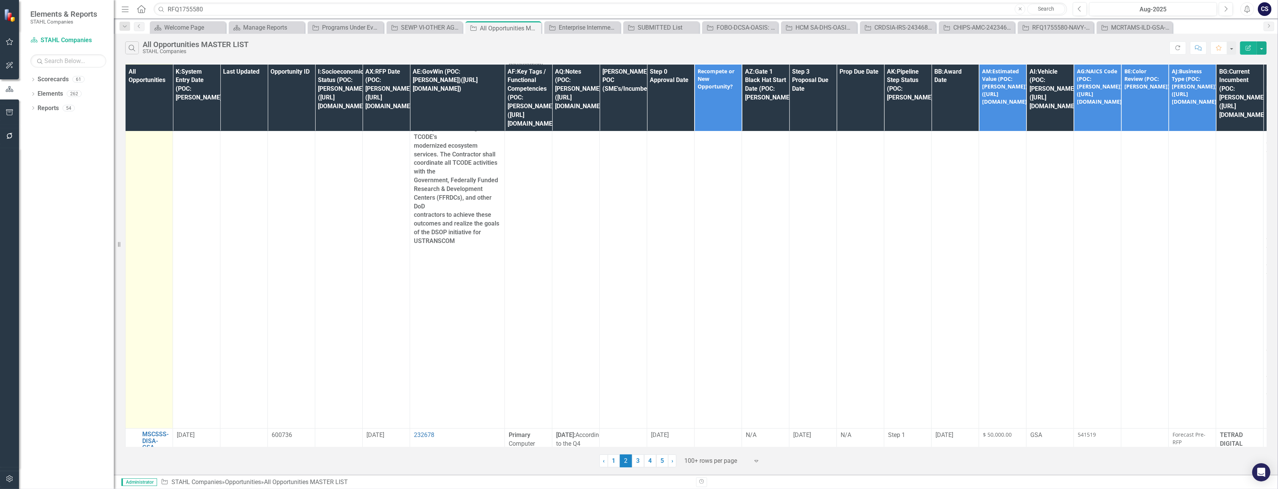
click at [140, 226] on td "RFI-TCODE-DEFENSE-3722672 (TRANSCOM CLOUD OPTIMAL DEVSECOPS ECOSYSTEM (TCODE)) …" at bounding box center [149, 175] width 47 height 506
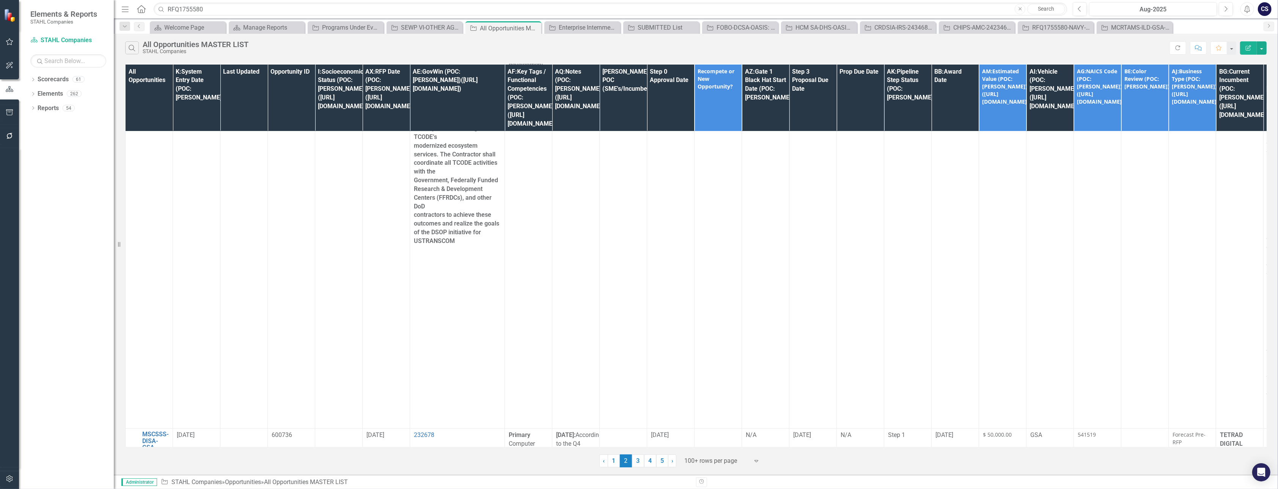
click at [757, 460] on icon at bounding box center [756, 461] width 4 height 2
click at [722, 432] on div "100+ rows per page" at bounding box center [723, 435] width 71 height 9
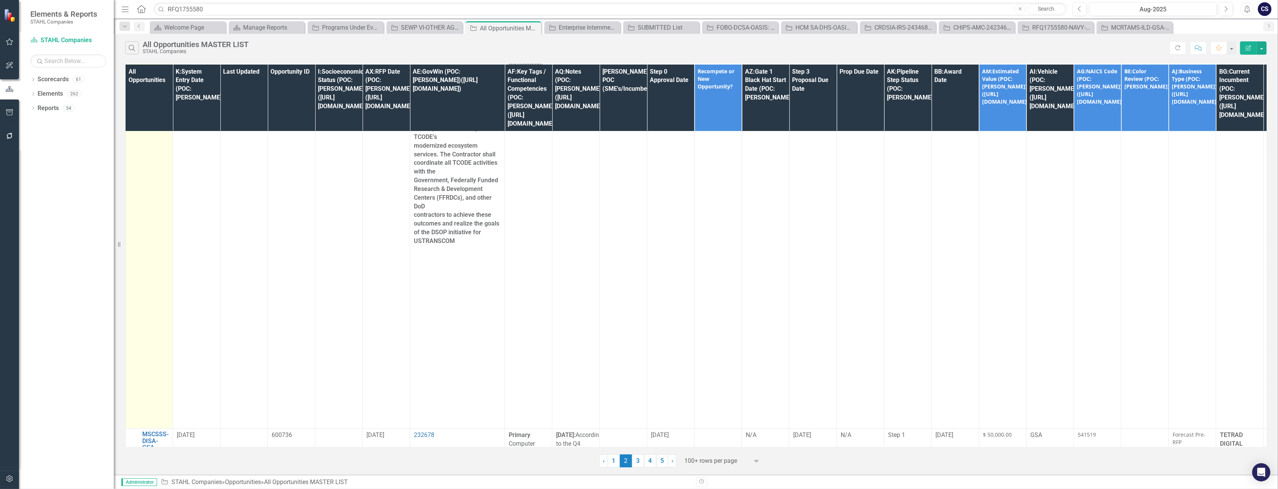
click at [153, 265] on td "RFI-TCODE-DEFENSE-3722672 (TRANSCOM CLOUD OPTIMAL DEVSECOPS ECOSYSTEM (TCODE)) …" at bounding box center [149, 175] width 47 height 506
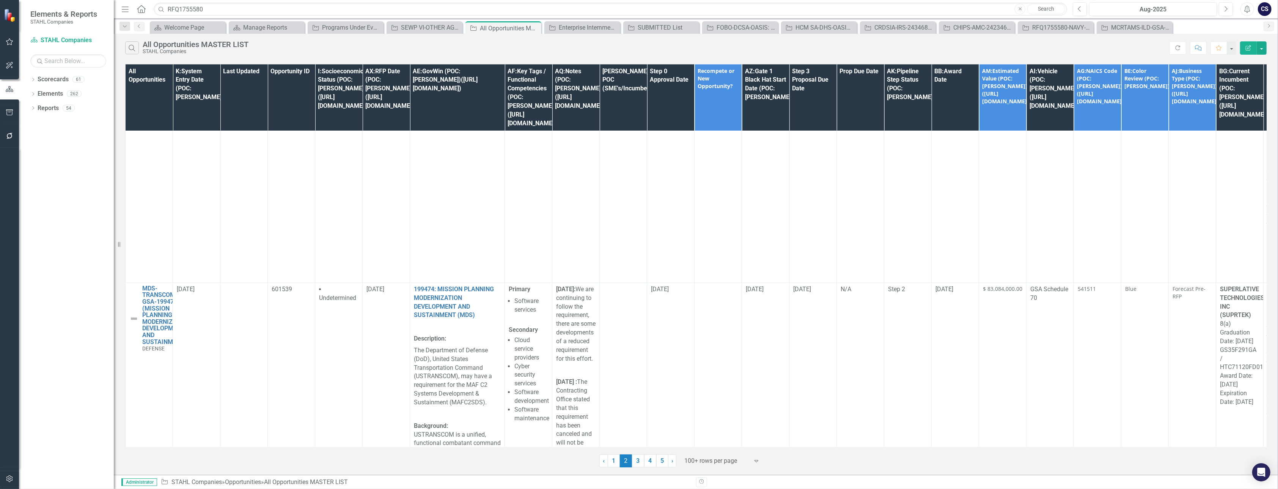
scroll to position [2485, 0]
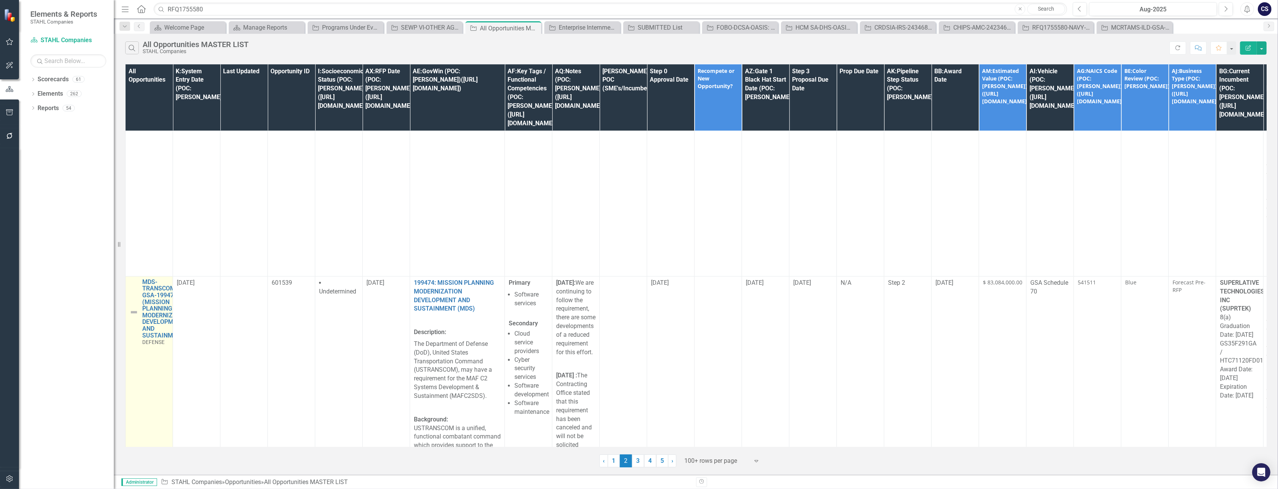
click at [132, 307] on img at bounding box center [133, 311] width 9 height 9
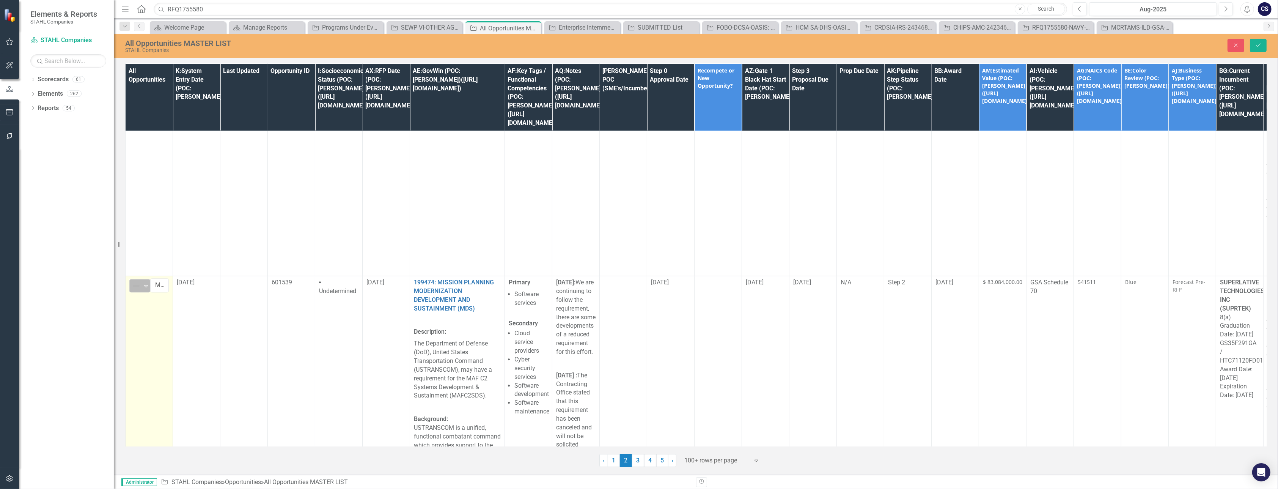
click at [147, 283] on icon "Expand" at bounding box center [146, 286] width 8 height 6
click at [1256, 44] on icon "Save" at bounding box center [1258, 44] width 7 height 5
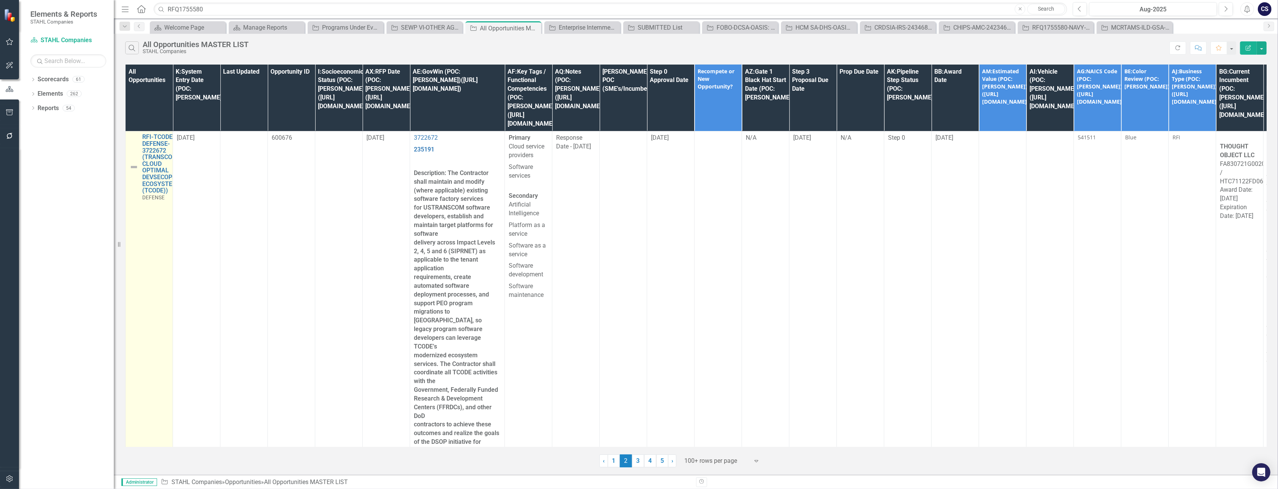
click at [146, 221] on td "RFI-TCODE-DEFENSE-3722672 (TRANSCOM CLOUD OPTIMAL DEVSECOPS ECOSYSTEM (TCODE)) …" at bounding box center [149, 384] width 47 height 506
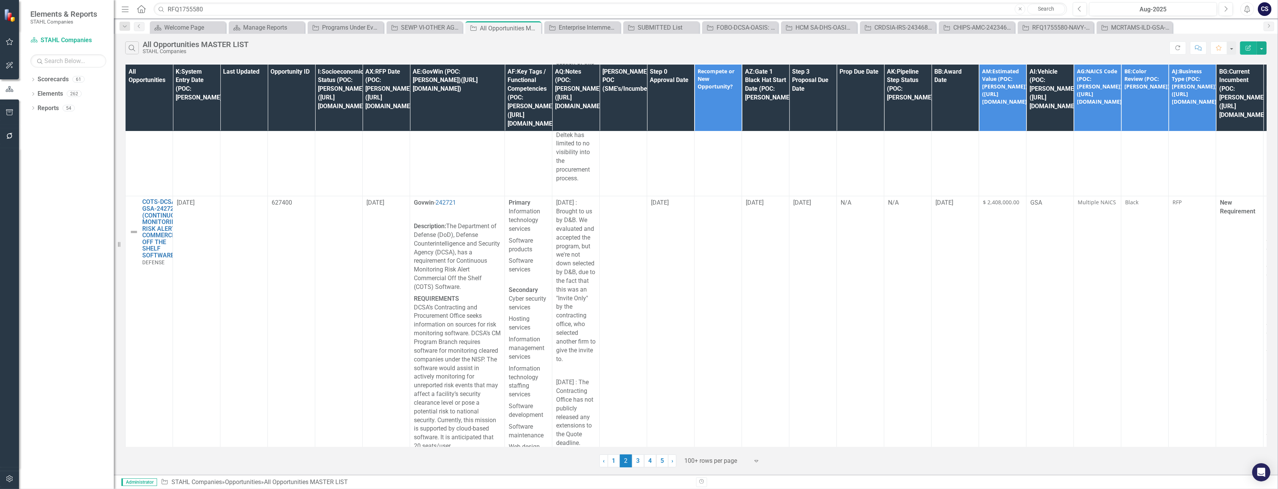
scroll to position [9103, 0]
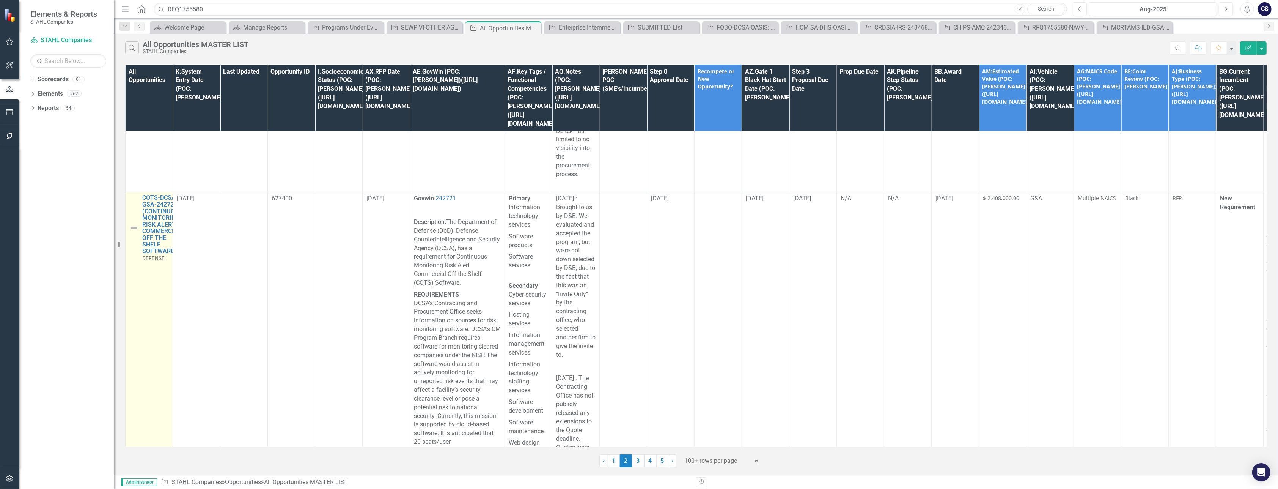
click at [135, 223] on img at bounding box center [133, 227] width 9 height 9
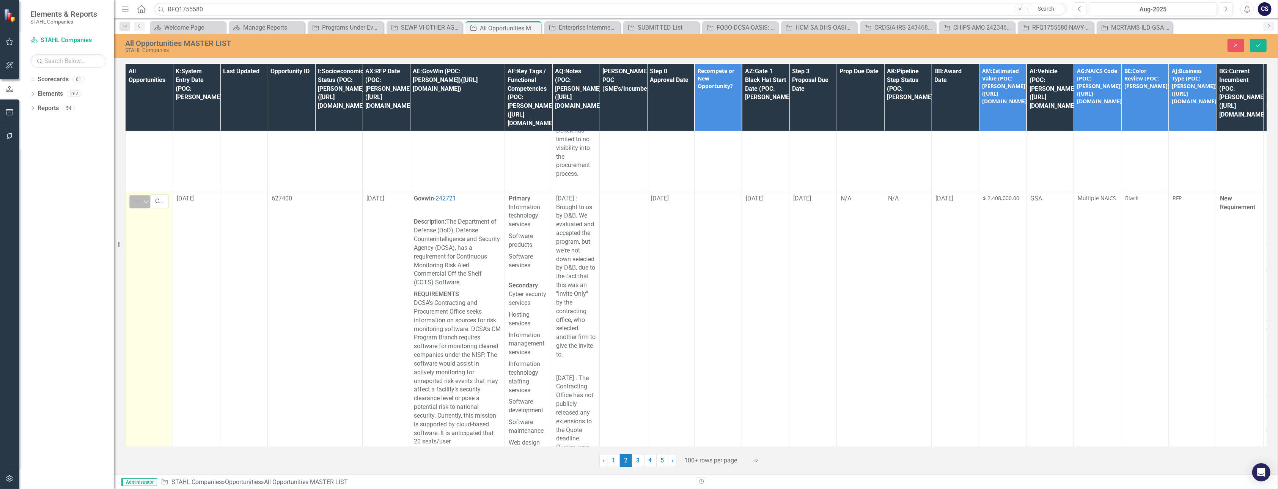
click at [145, 198] on icon "Expand" at bounding box center [146, 201] width 8 height 6
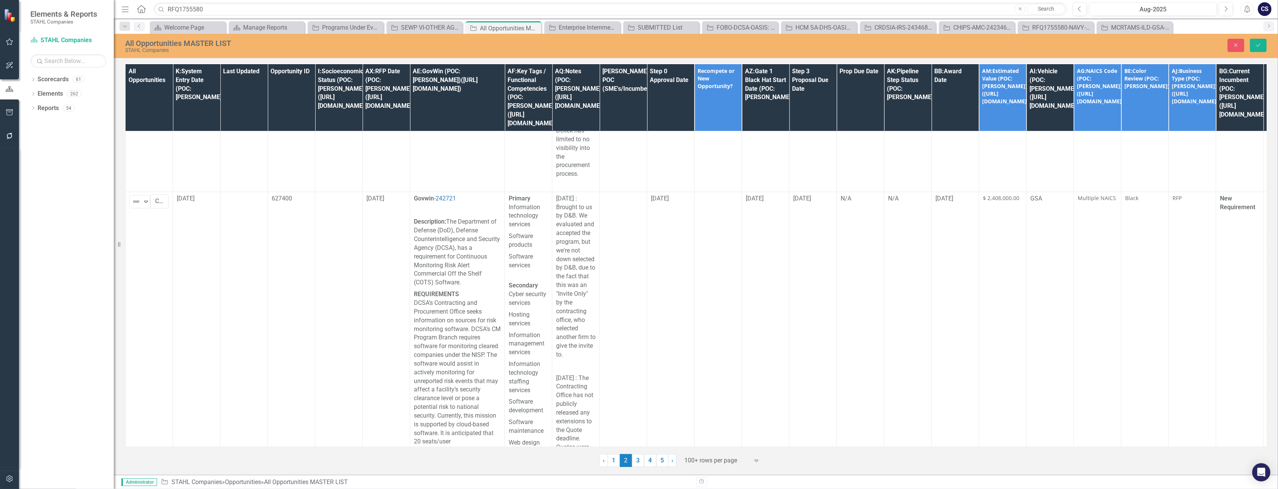
click at [1257, 44] on icon "Save" at bounding box center [1258, 44] width 7 height 5
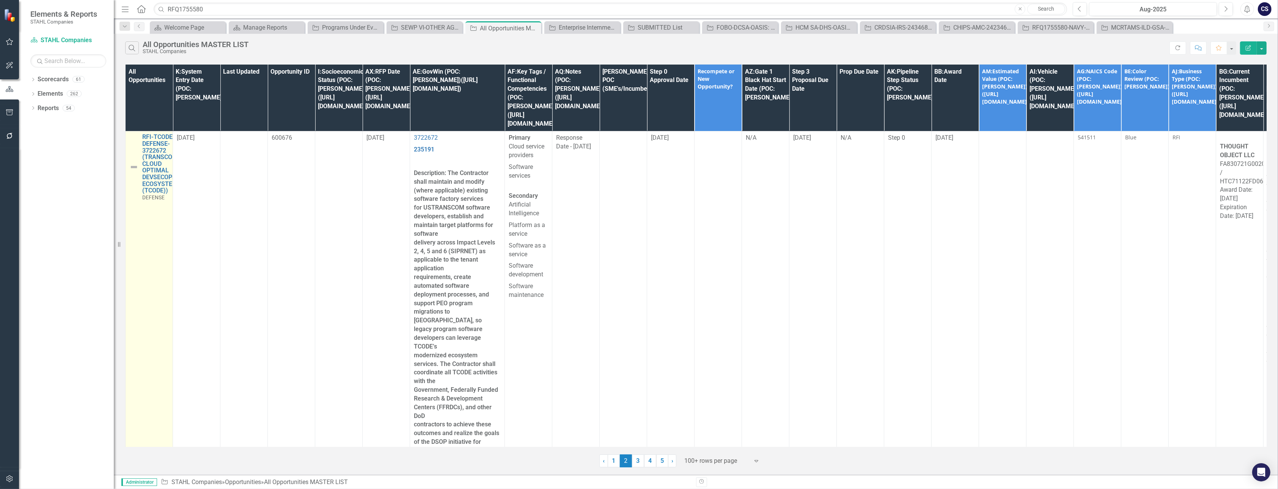
click at [140, 265] on td "RFI-TCODE-DEFENSE-3722672 (TRANSCOM CLOUD OPTIMAL DEVSECOPS ECOSYSTEM (TCODE)) …" at bounding box center [149, 384] width 47 height 506
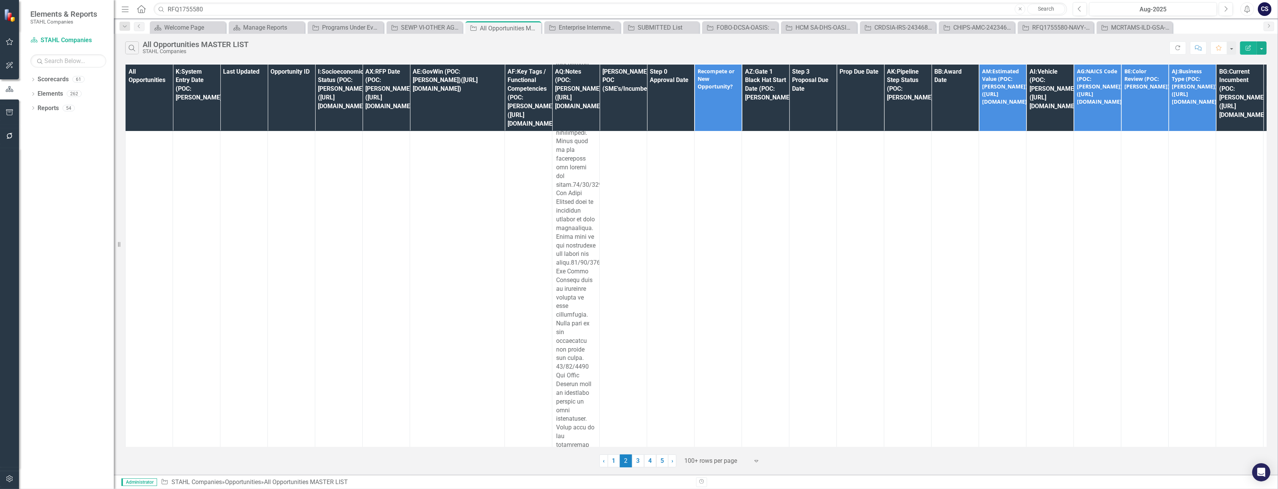
scroll to position [39916, 0]
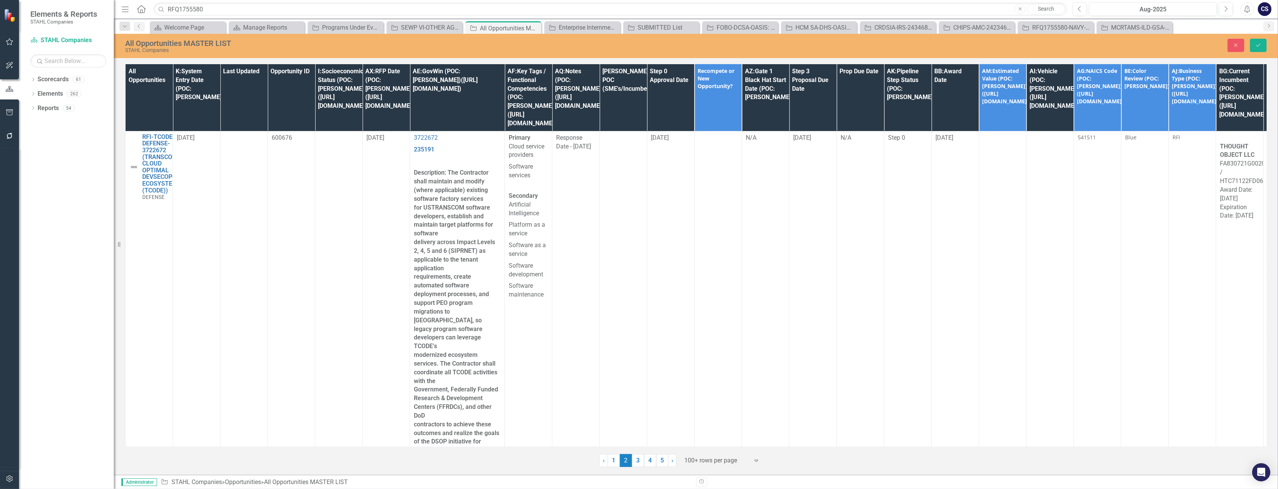
scroll to position [39916, 0]
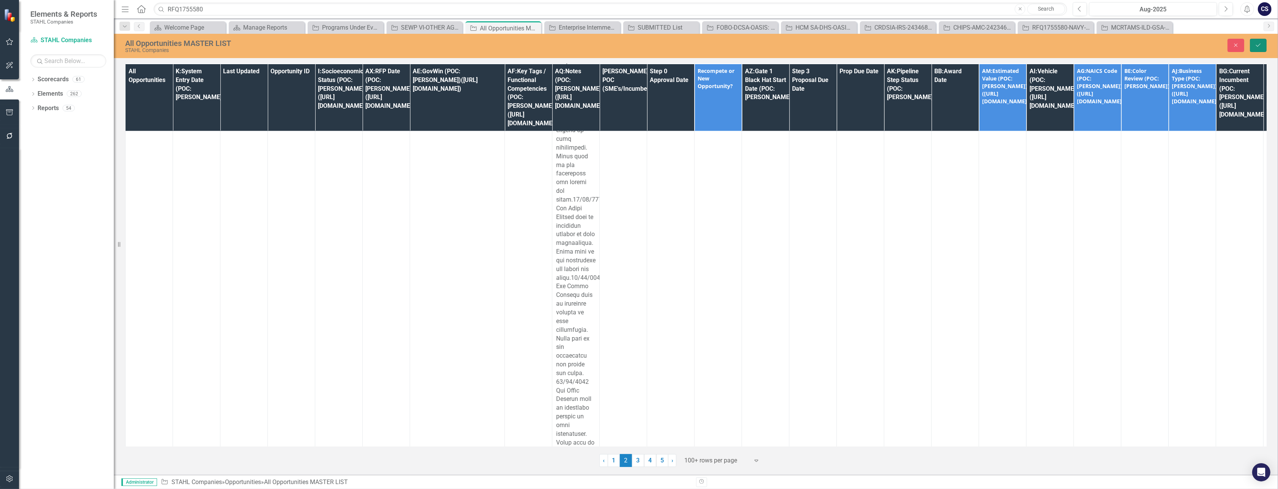
click at [1257, 42] on icon "Save" at bounding box center [1258, 44] width 7 height 5
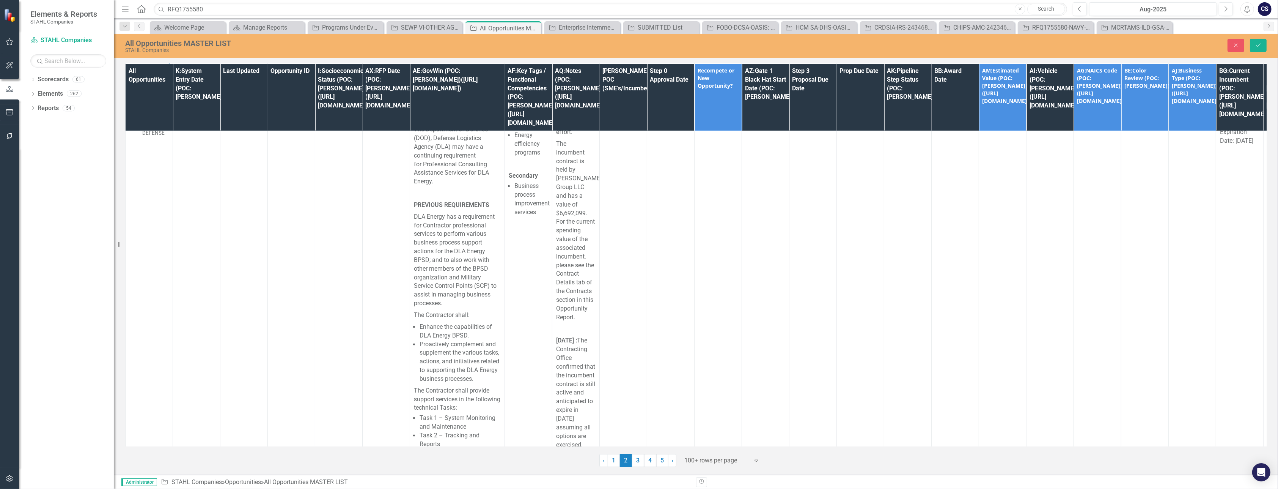
scroll to position [15032, 0]
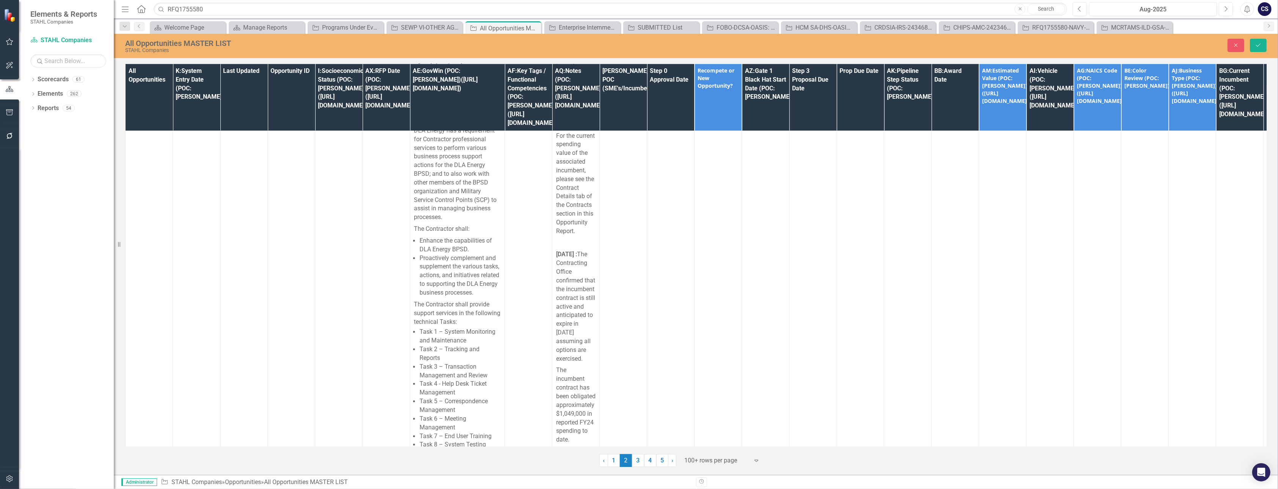
click at [1257, 44] on icon "Save" at bounding box center [1258, 44] width 7 height 5
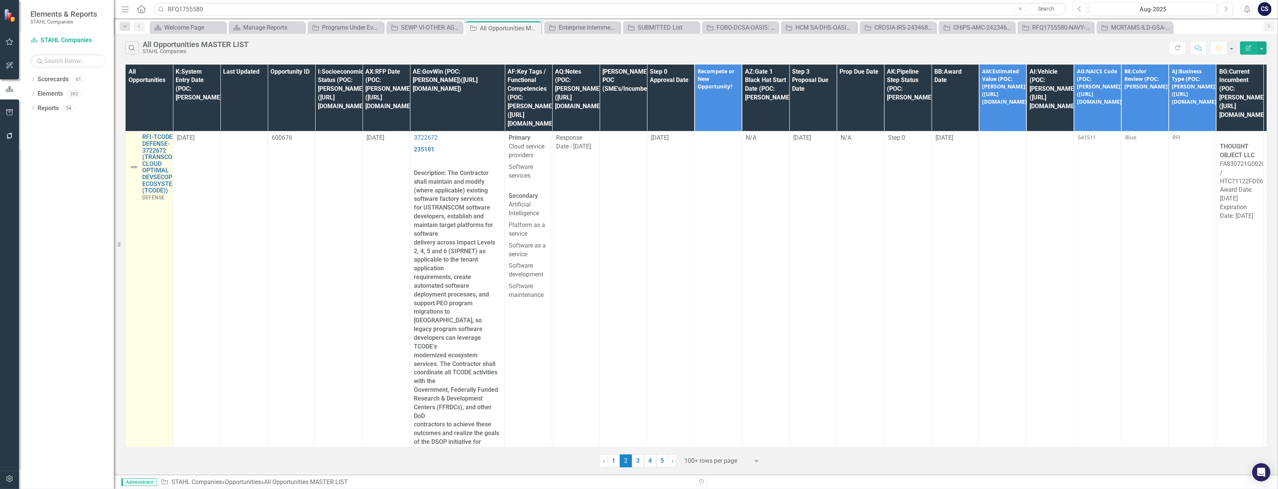
click at [147, 235] on td "RFI-TCODE-DEFENSE-3722672 (TRANSCOM CLOUD OPTIMAL DEVSECOPS ECOSYSTEM (TCODE)) …" at bounding box center [149, 384] width 47 height 506
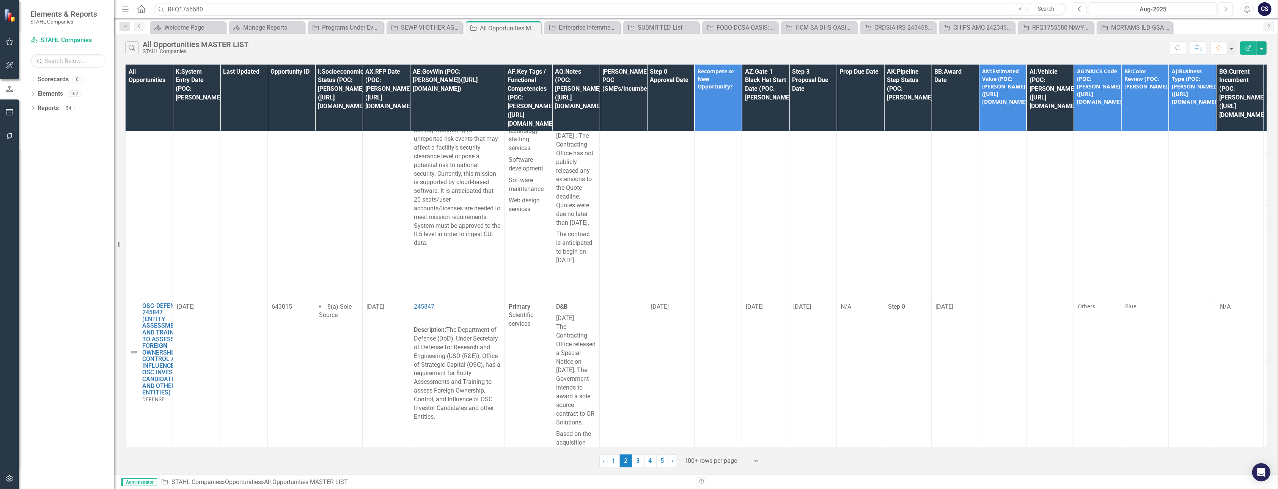
scroll to position [9328, 0]
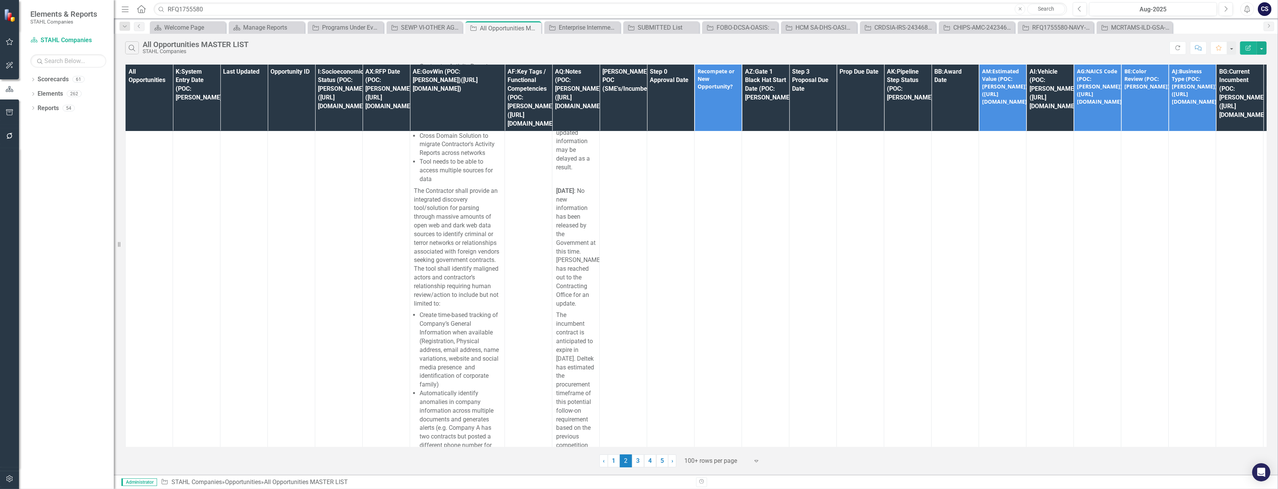
scroll to position [21860, 0]
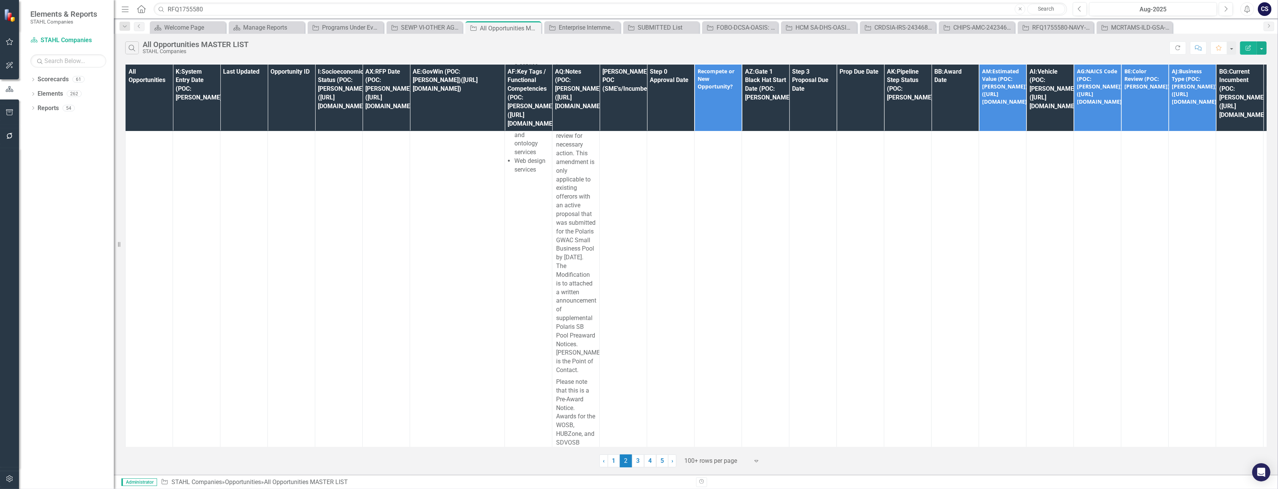
scroll to position [43554, 0]
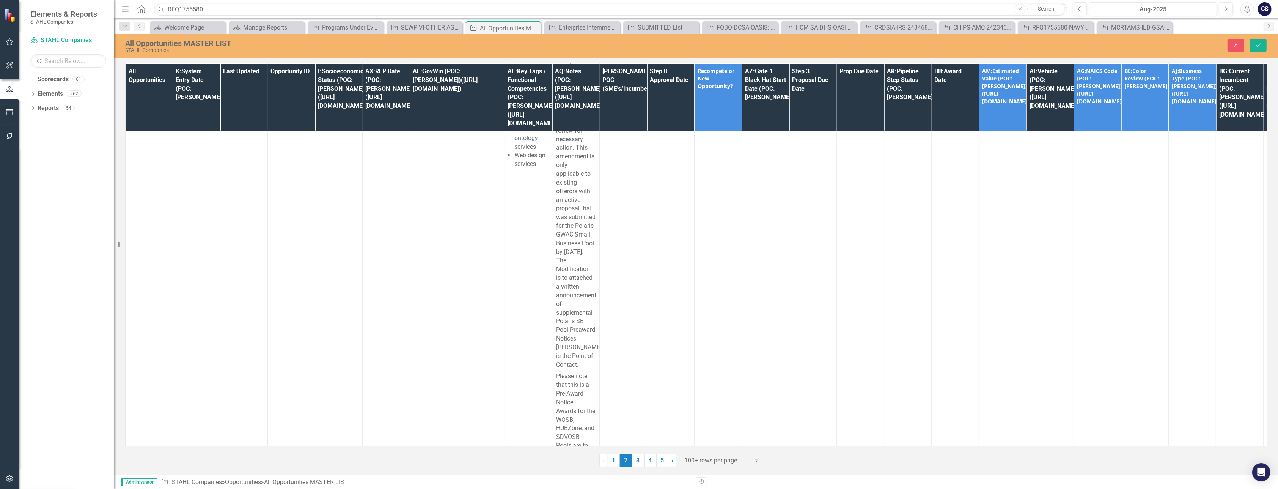
click at [1266, 442] on div "All Opportunities K:System Entry Date (POC: Karen) Last Updated Opportunity ID …" at bounding box center [695, 255] width 1141 height 382
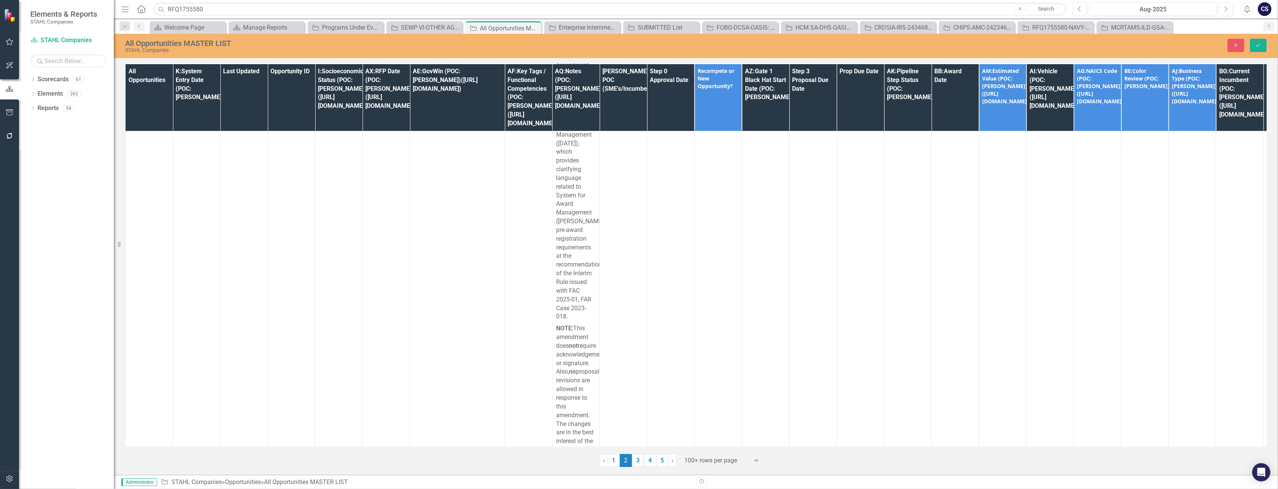
click at [1260, 41] on button "Save" at bounding box center [1258, 45] width 17 height 13
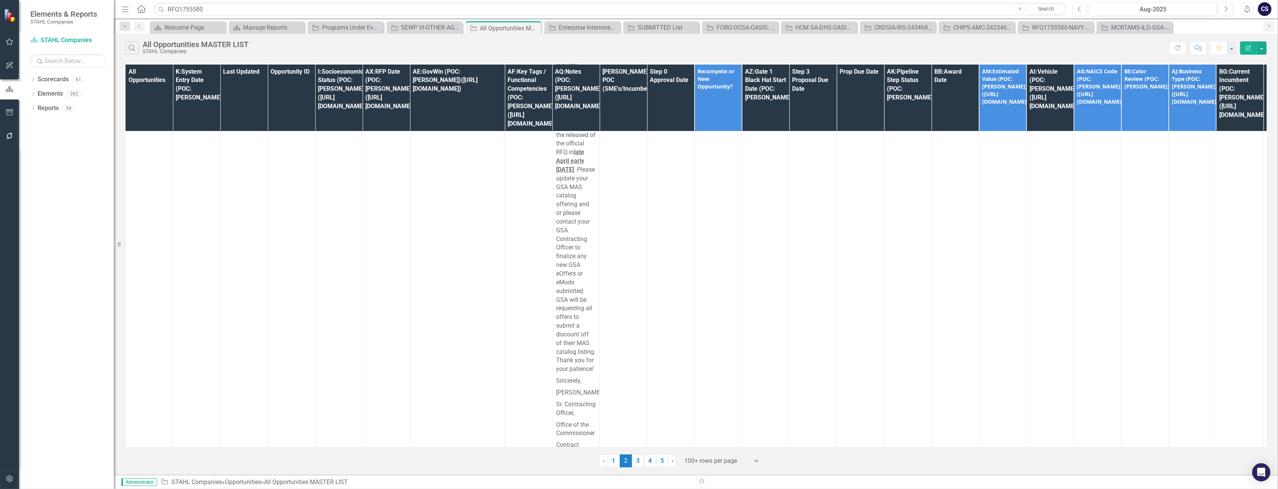
scroll to position [77268, 0]
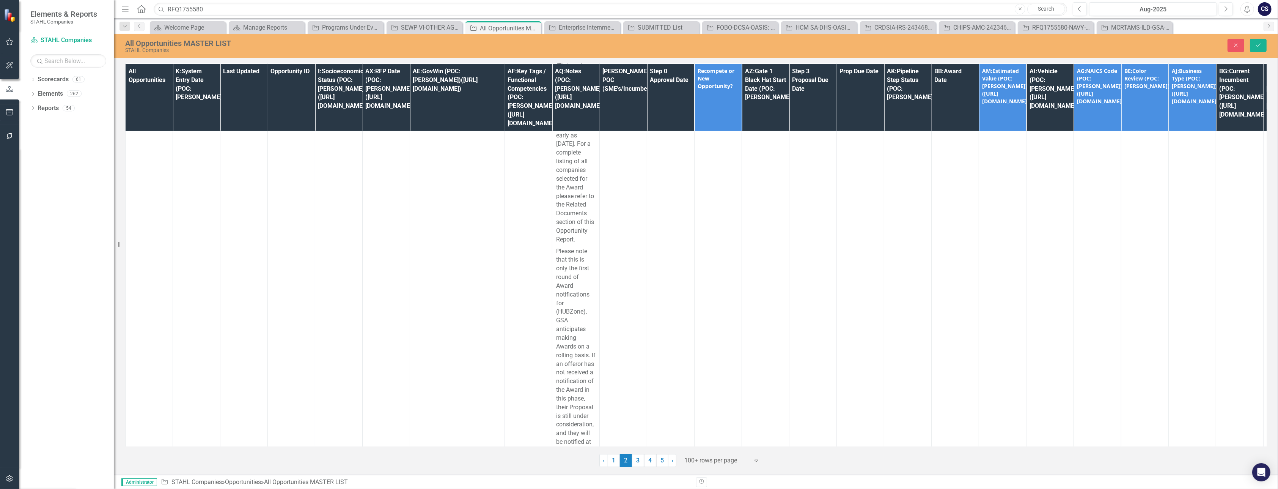
click at [1257, 44] on icon "Save" at bounding box center [1258, 44] width 7 height 5
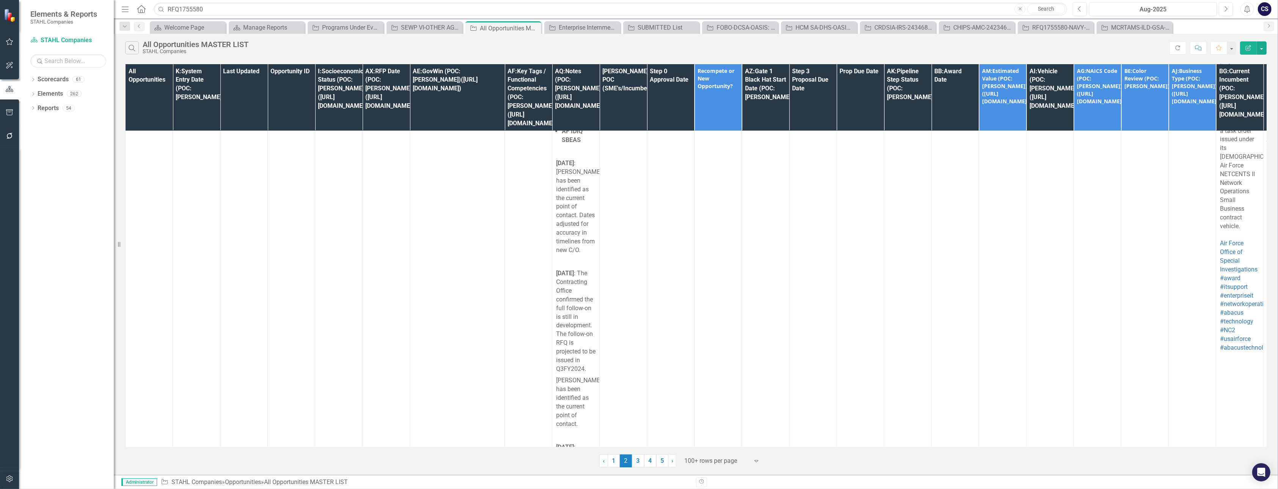
scroll to position [93991, 0]
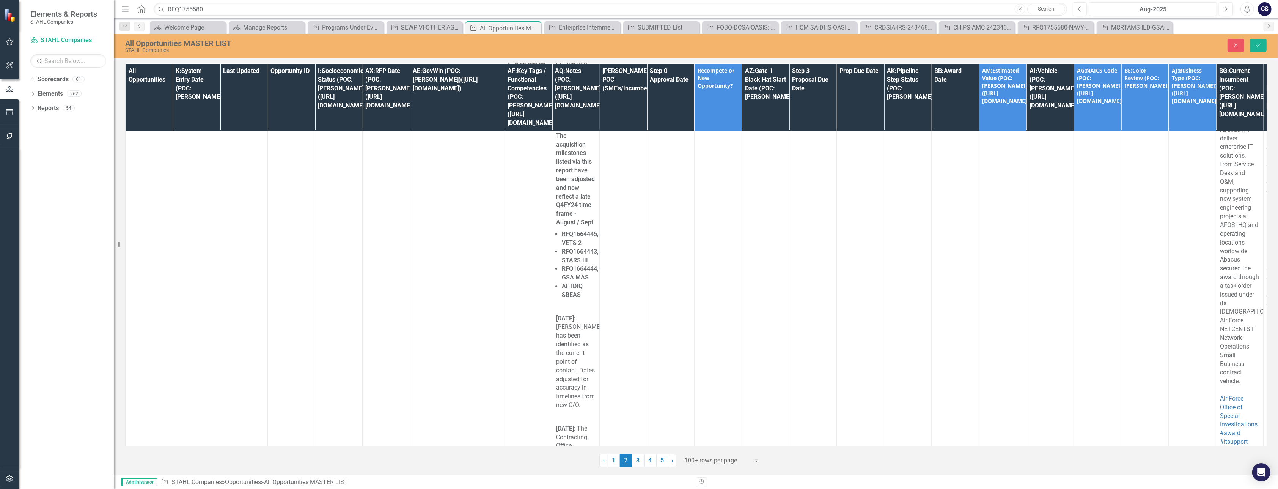
click at [1258, 43] on icon "Save" at bounding box center [1258, 44] width 7 height 5
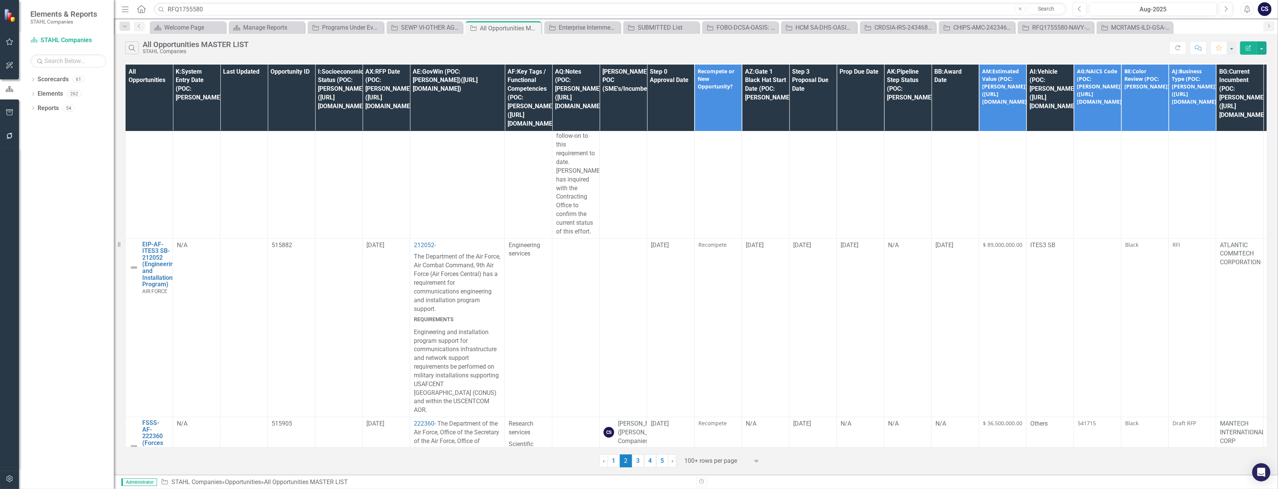
scroll to position [95385, 0]
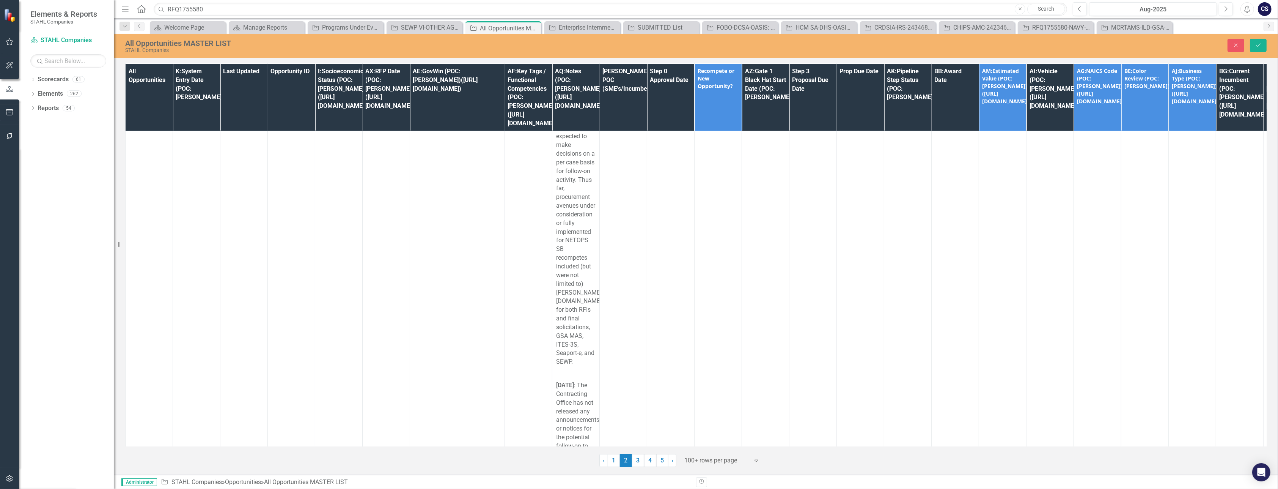
click at [1255, 42] on icon "Save" at bounding box center [1258, 44] width 7 height 5
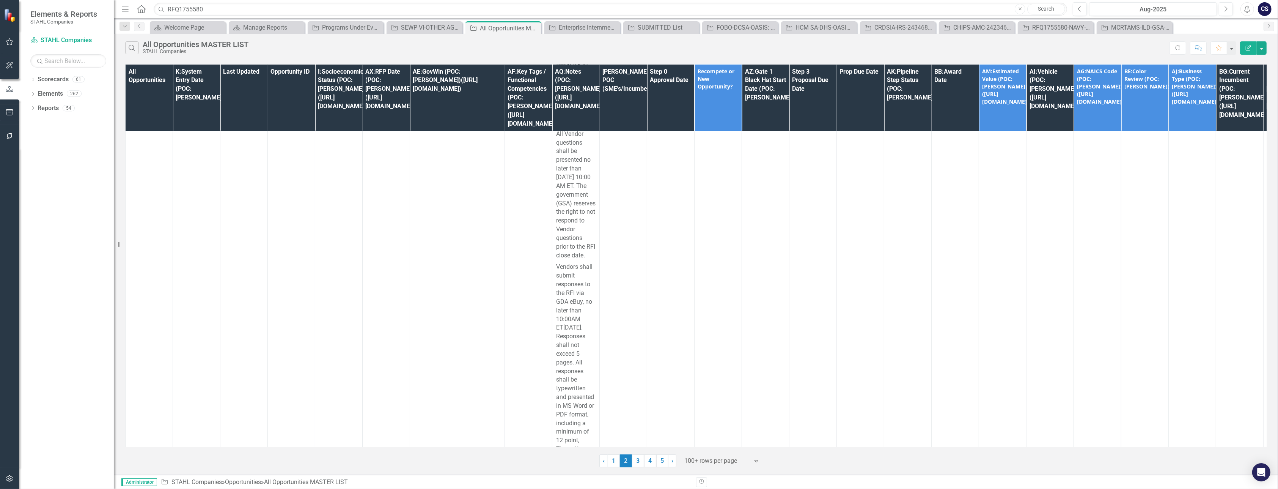
scroll to position [92907, 0]
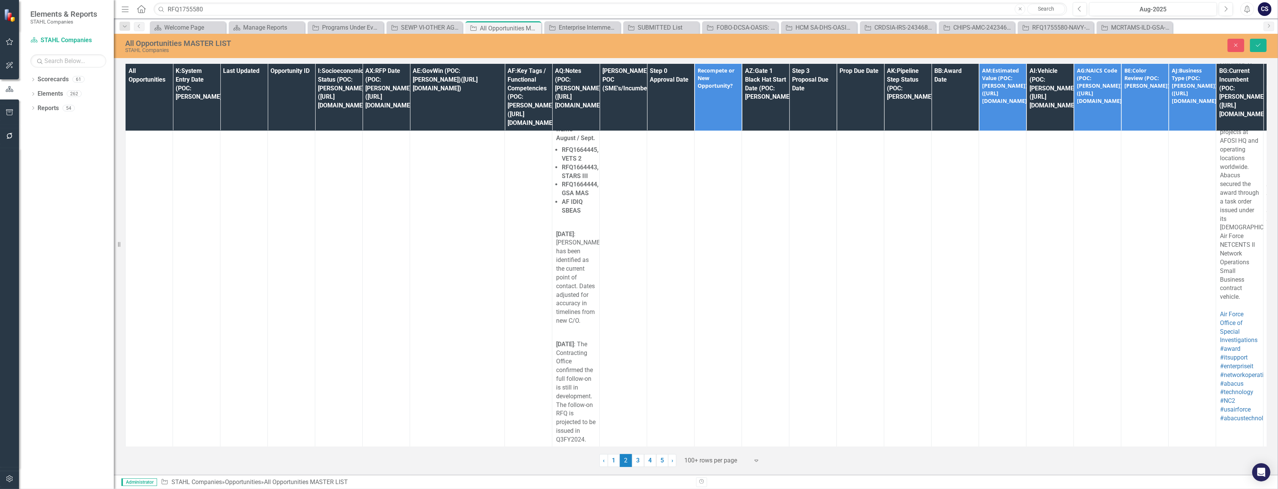
scroll to position [93766, 0]
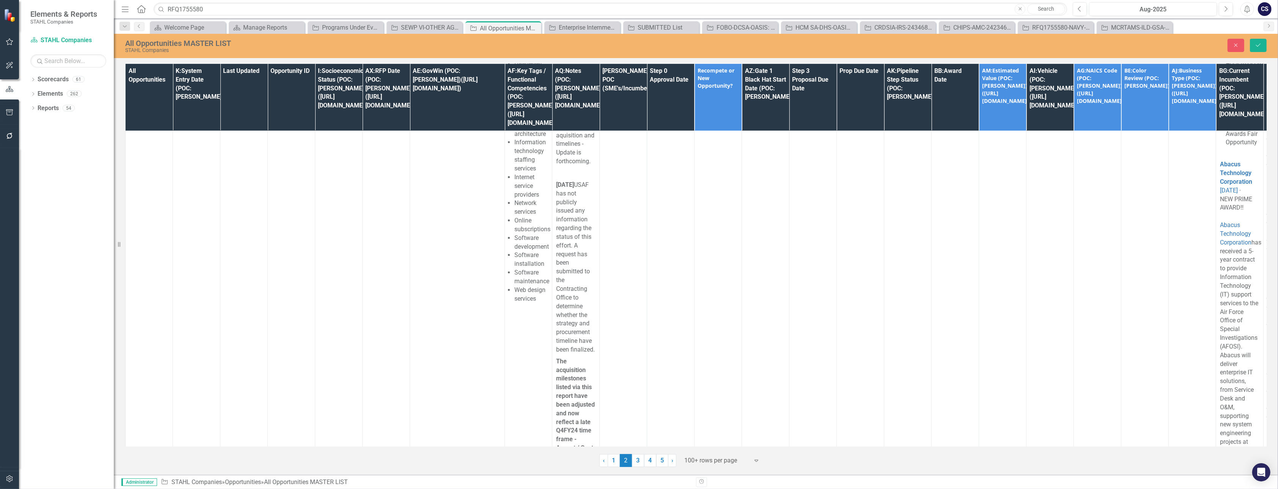
scroll to position [93920, 0]
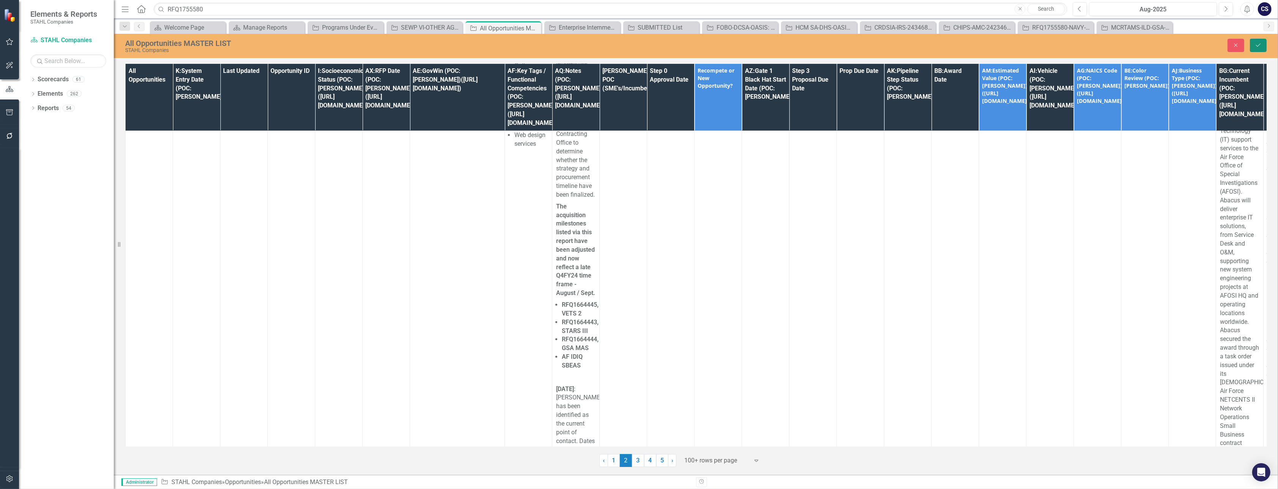
click at [1258, 44] on icon "Save" at bounding box center [1258, 44] width 7 height 5
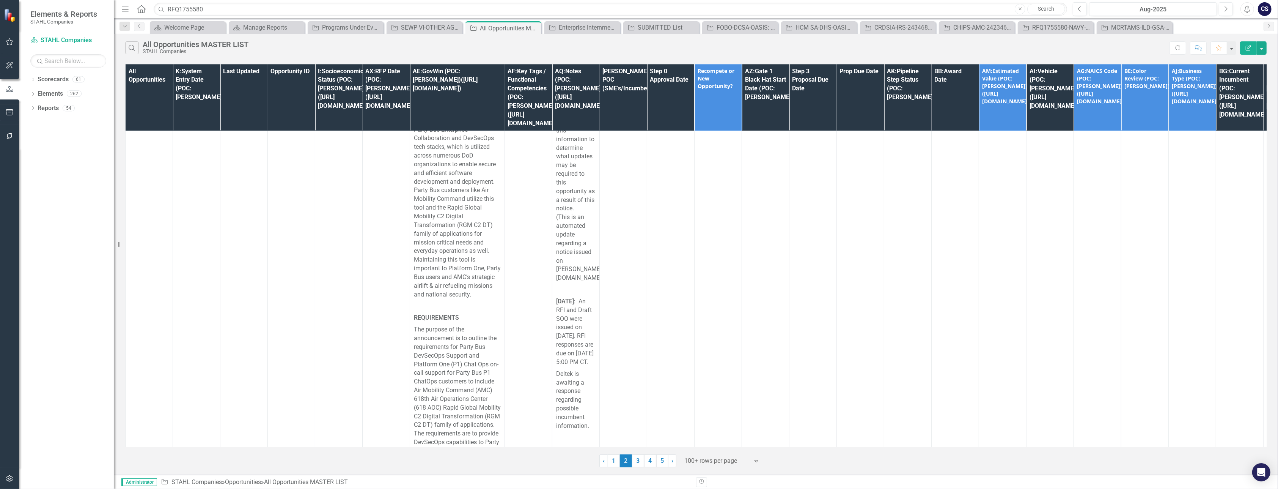
scroll to position [123257, 0]
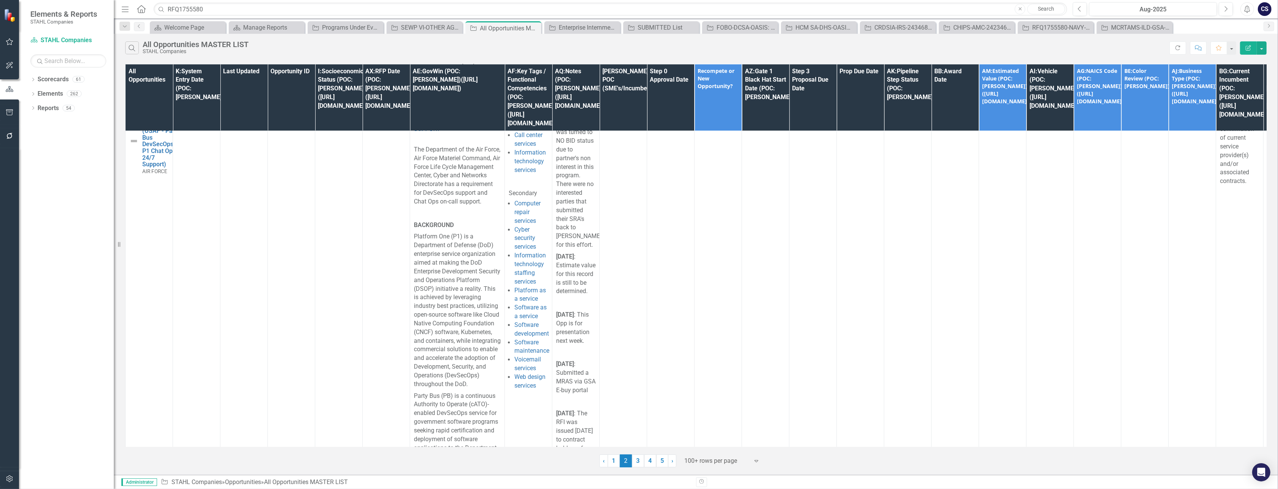
scroll to position [121863, 0]
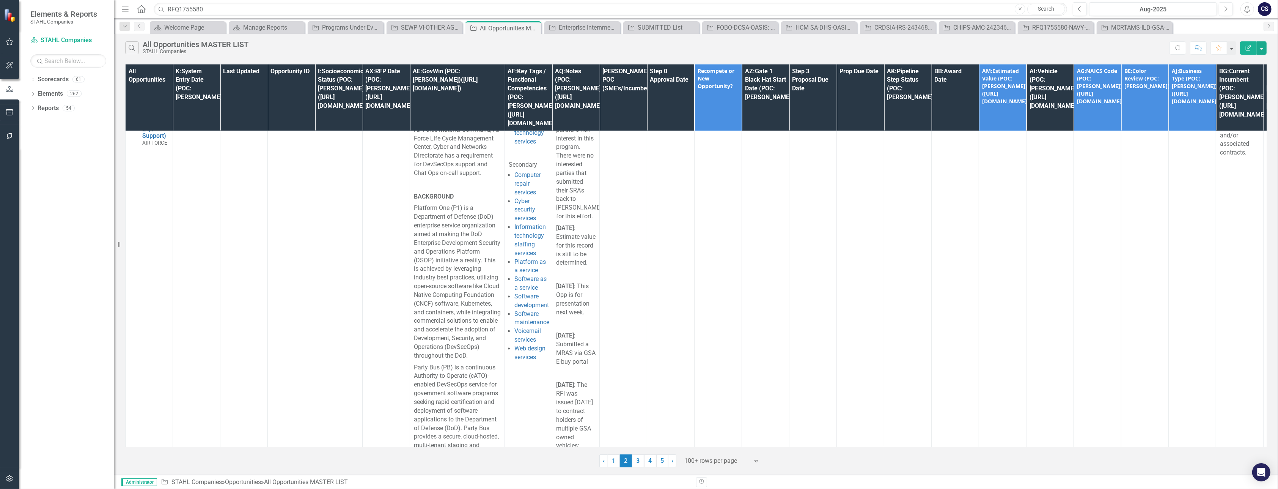
scroll to position [122208, 0]
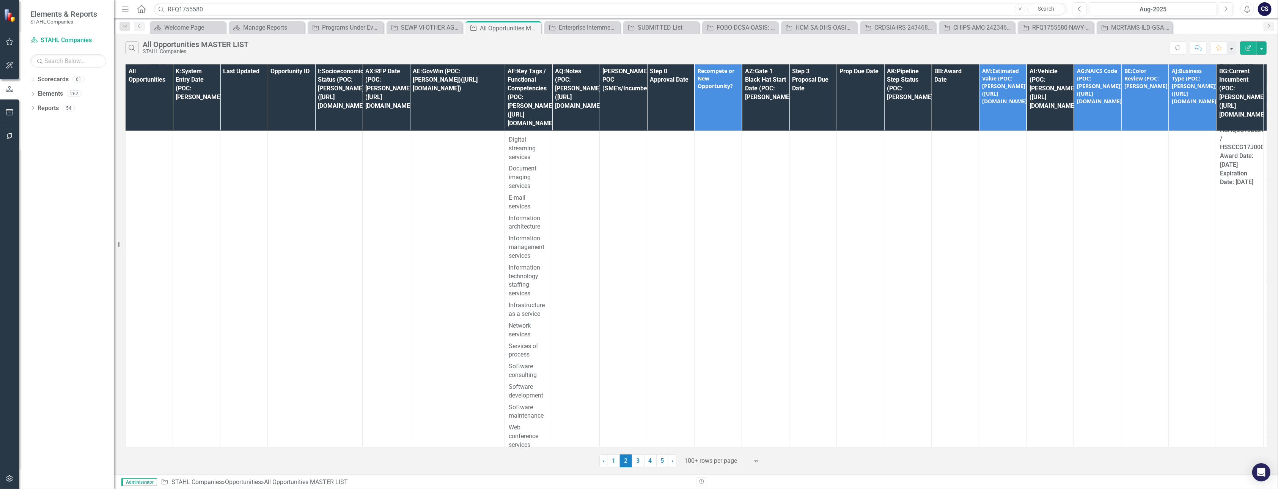
scroll to position [126663, 0]
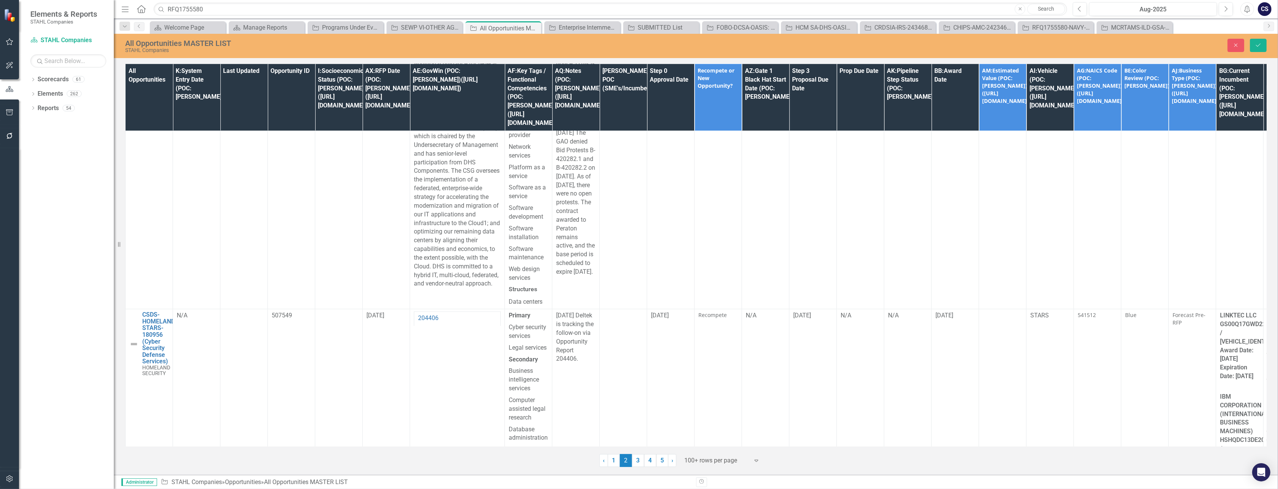
click at [1259, 42] on icon "Save" at bounding box center [1258, 44] width 7 height 5
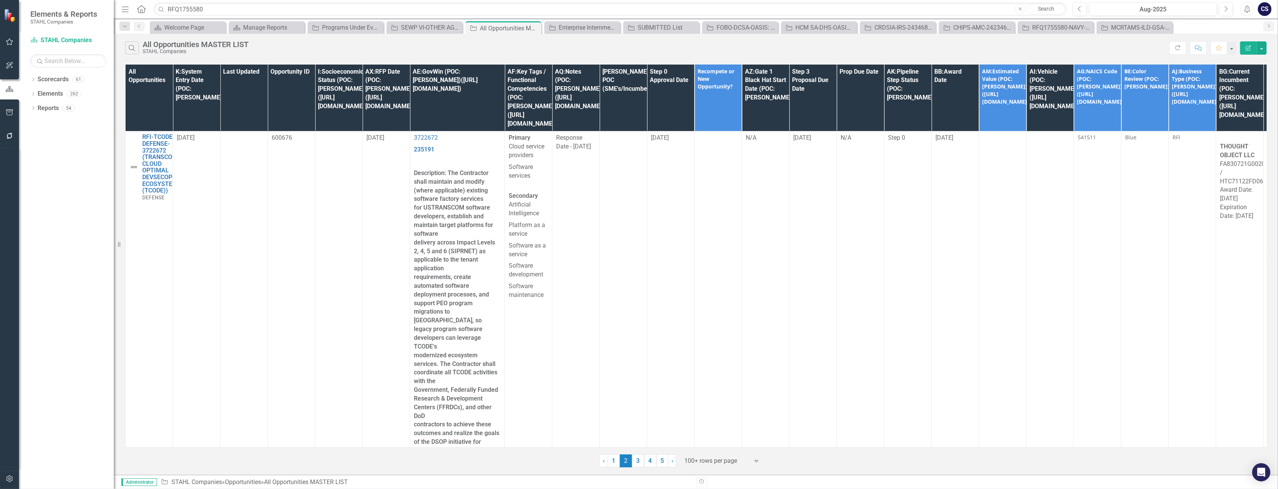
scroll to position [123721, 0]
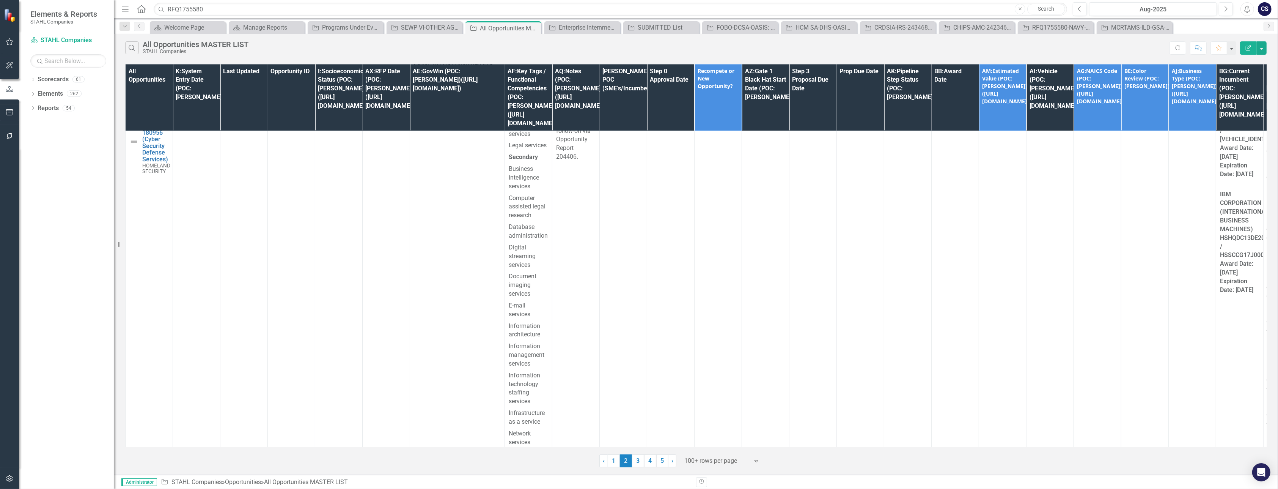
scroll to position [126881, 0]
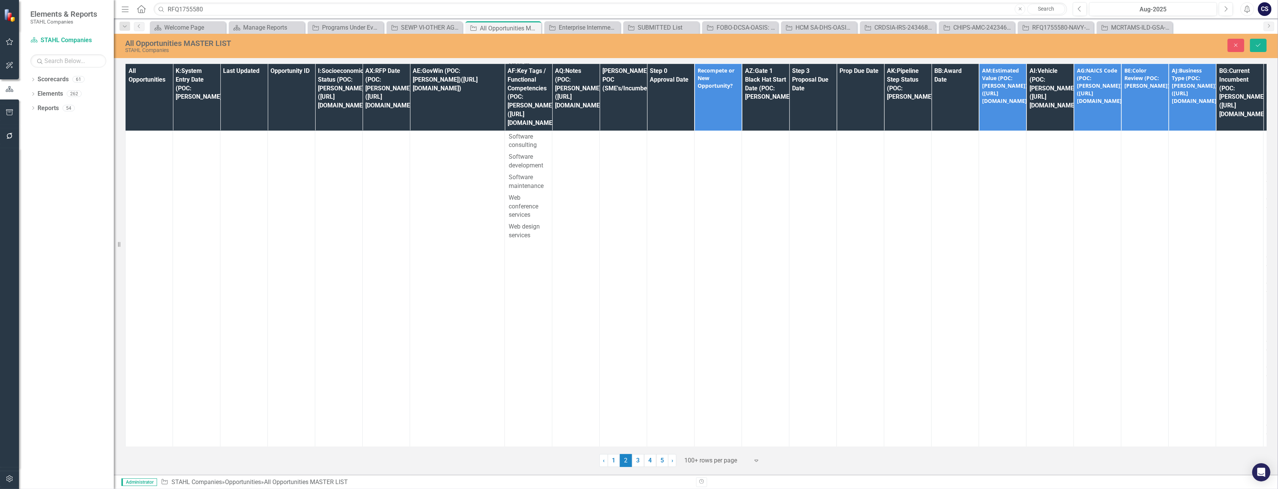
scroll to position [127210, 0]
click at [1258, 48] on button "Save" at bounding box center [1258, 45] width 17 height 13
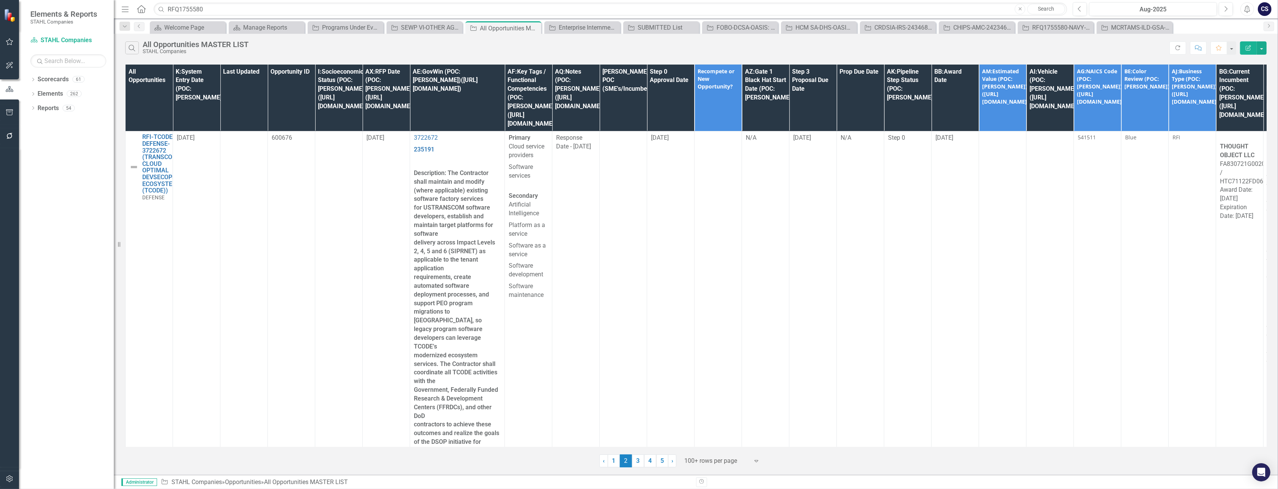
scroll to position [121089, 0]
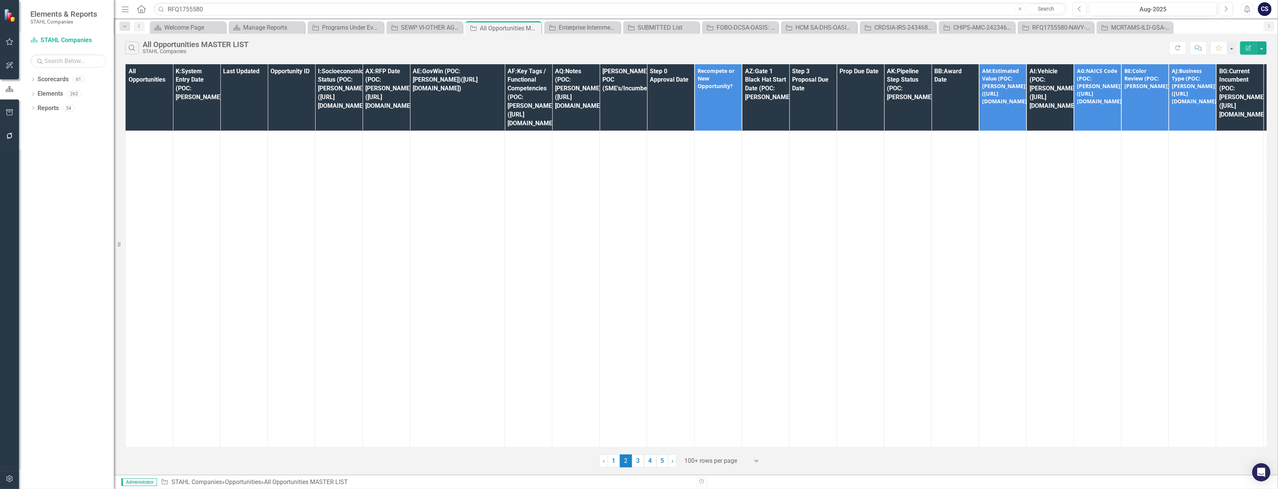
scroll to position [127917, 0]
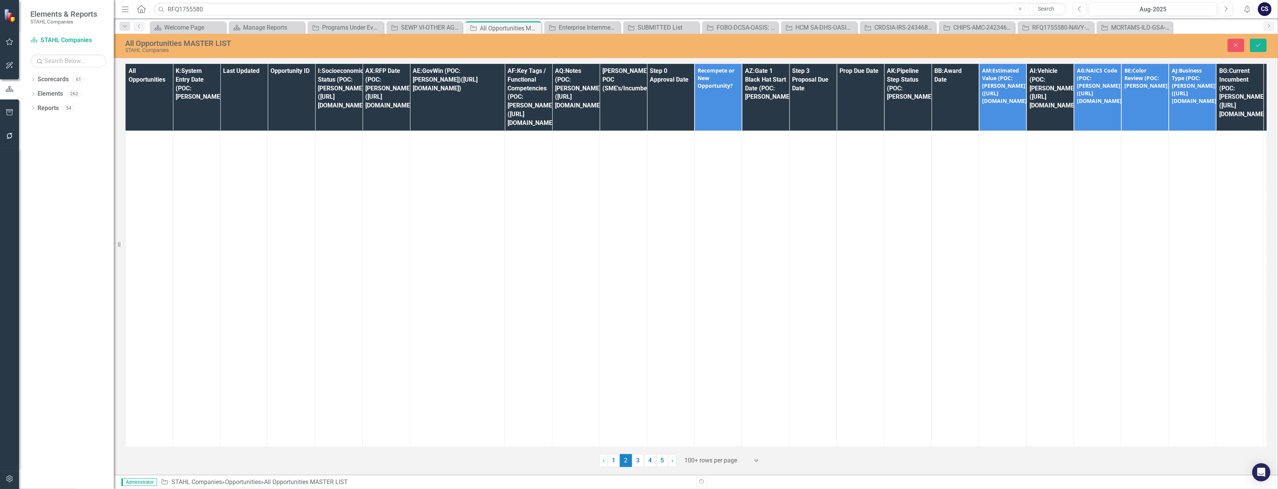
click at [1258, 42] on icon "Save" at bounding box center [1258, 44] width 7 height 5
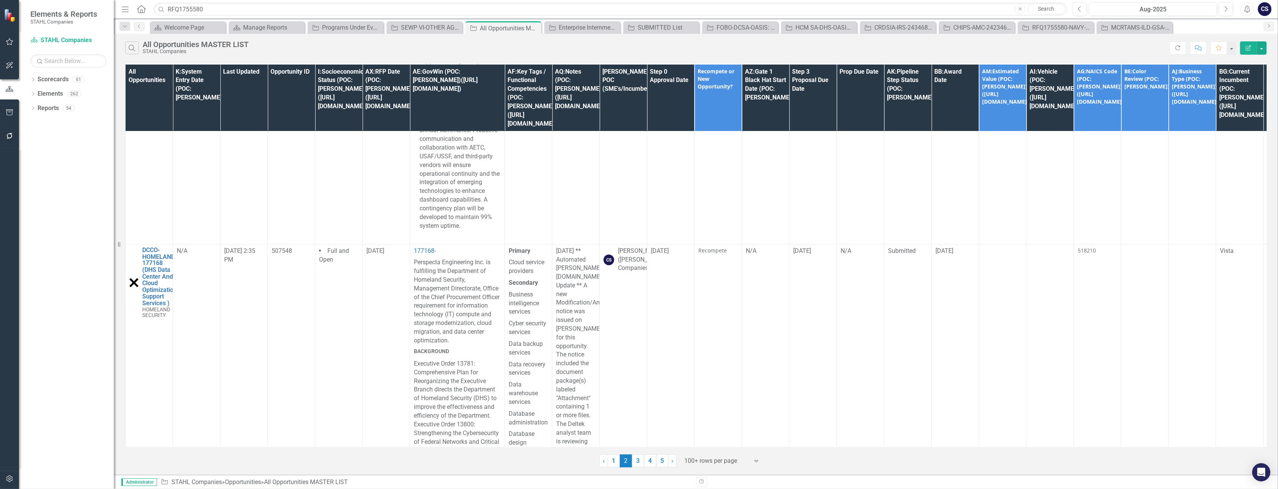
scroll to position [126044, 0]
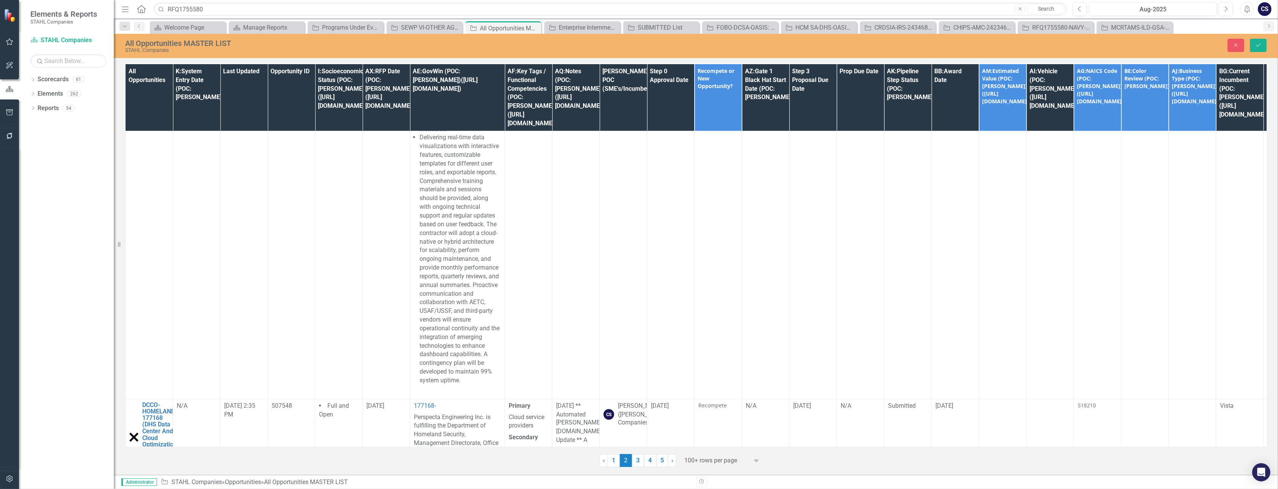
click at [1259, 47] on icon "Save" at bounding box center [1258, 44] width 7 height 5
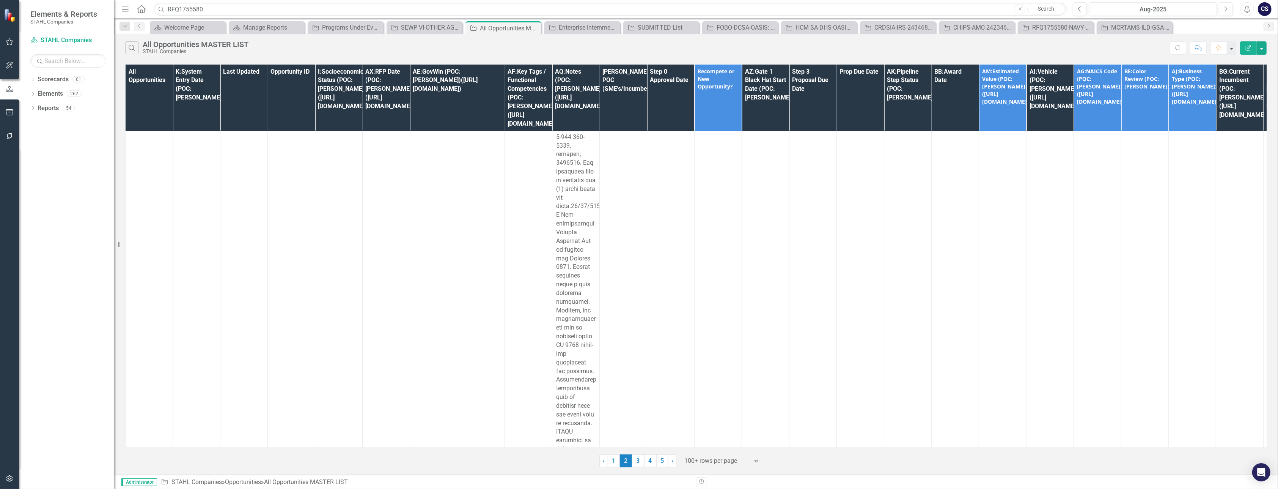
scroll to position [128986, 0]
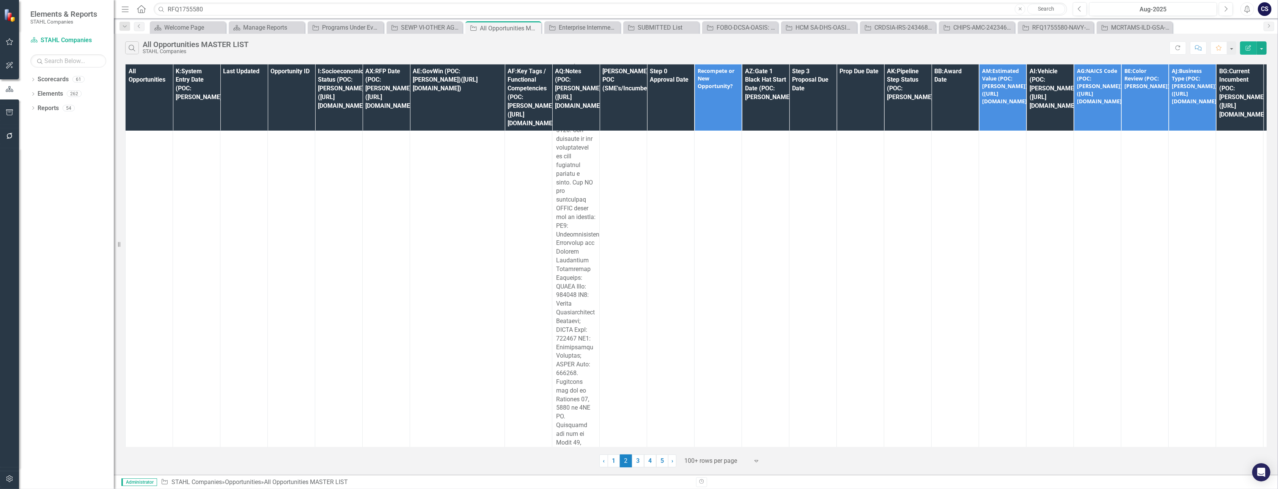
scroll to position [134990, 0]
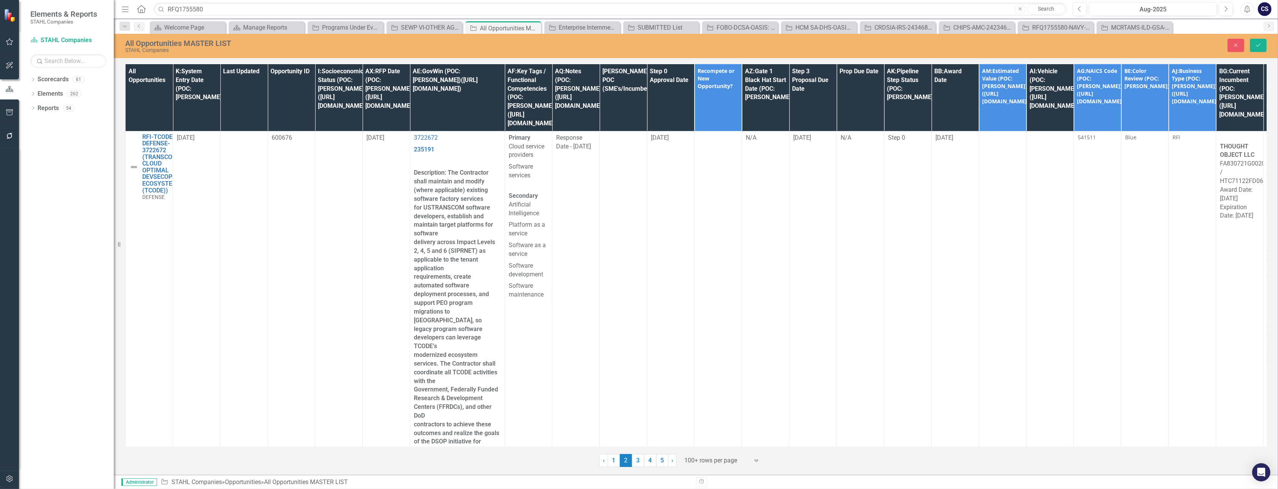
scroll to position [134990, 0]
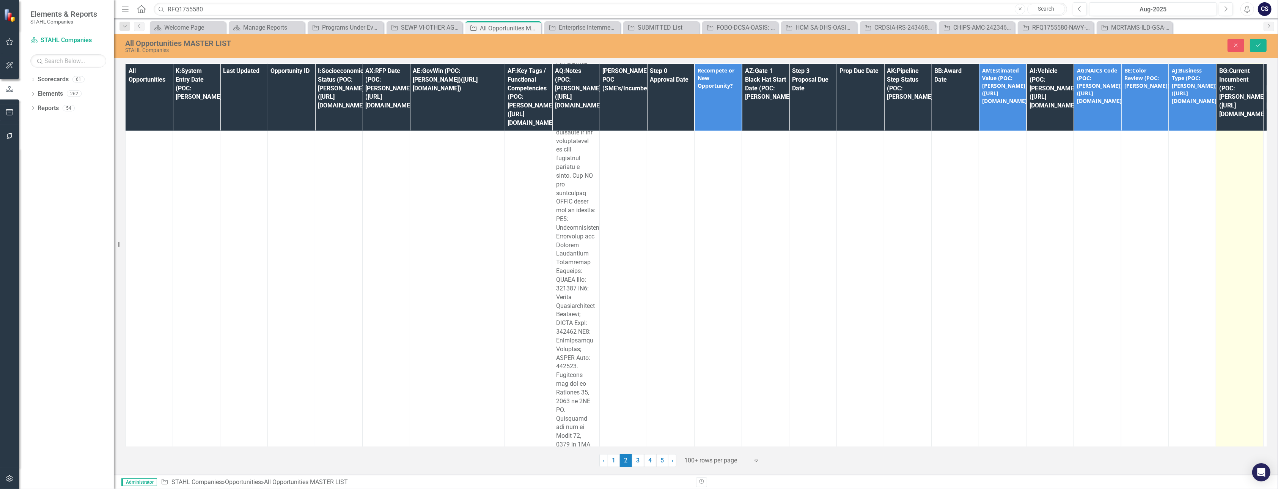
drag, startPoint x: 2453, startPoint y: -2090, endPoint x: 1244, endPoint y: -2284, distance: 1224.7
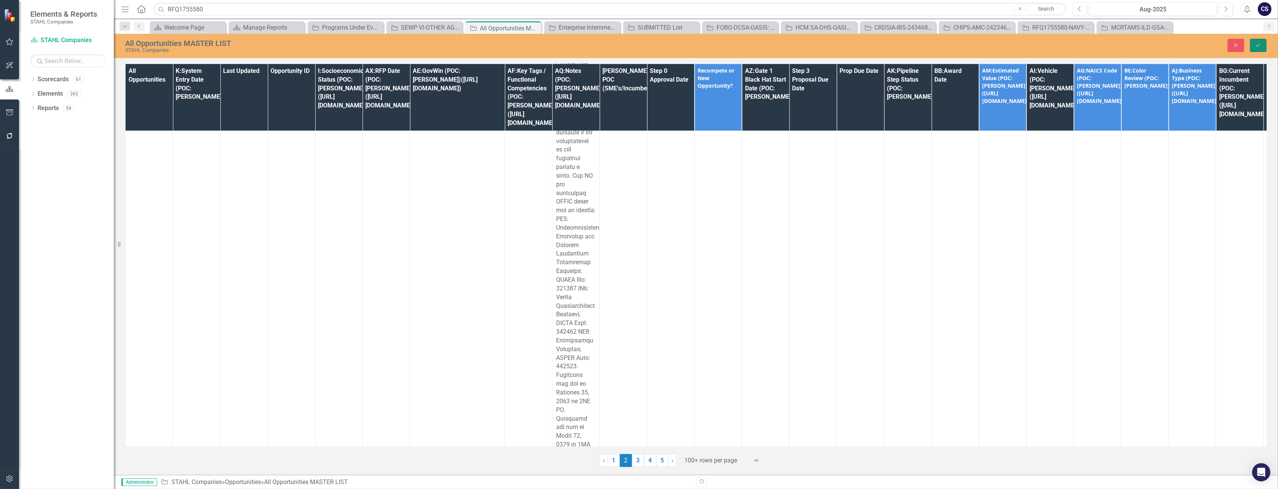
click at [1256, 46] on icon "Save" at bounding box center [1258, 44] width 7 height 5
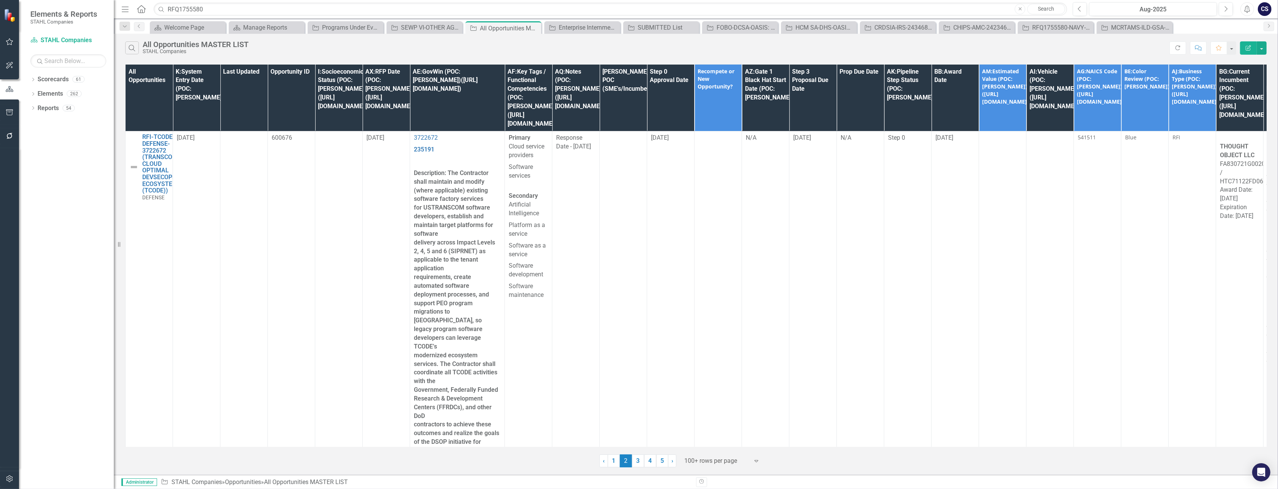
scroll to position [129915, 0]
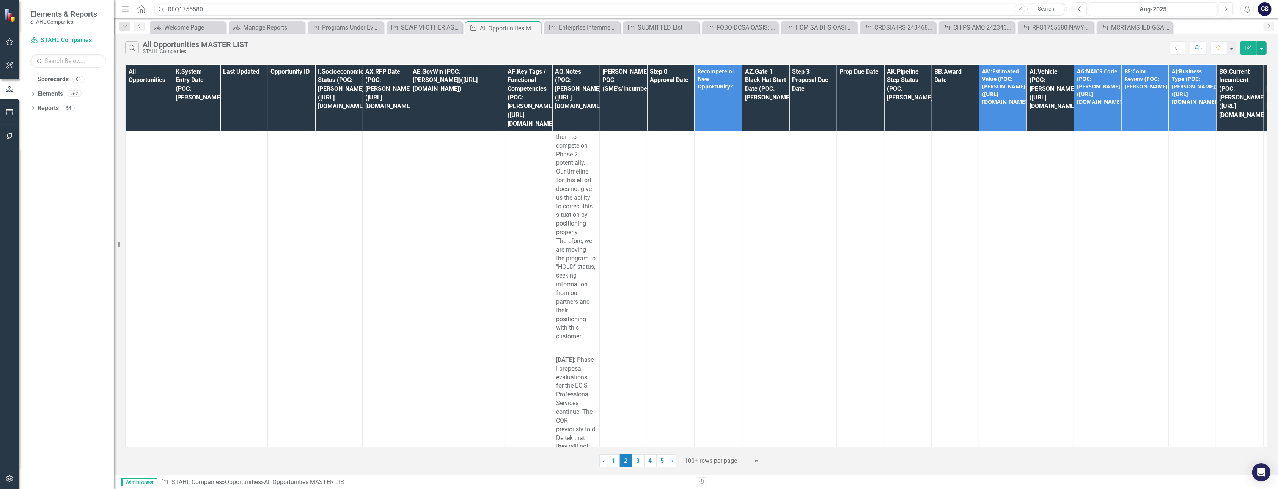
scroll to position [142013, 0]
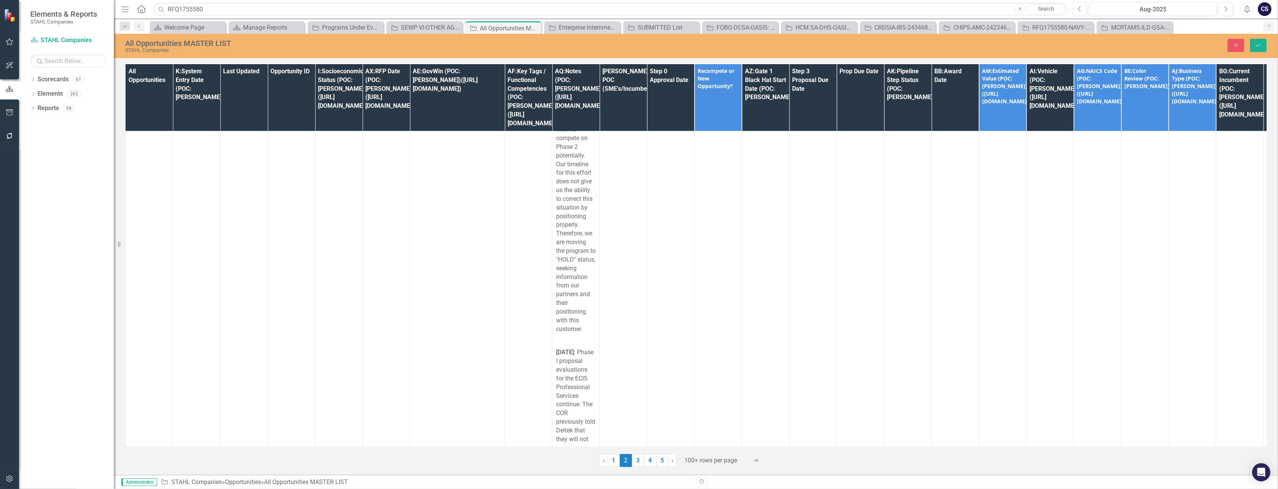
click at [1258, 42] on button "Save" at bounding box center [1258, 45] width 17 height 13
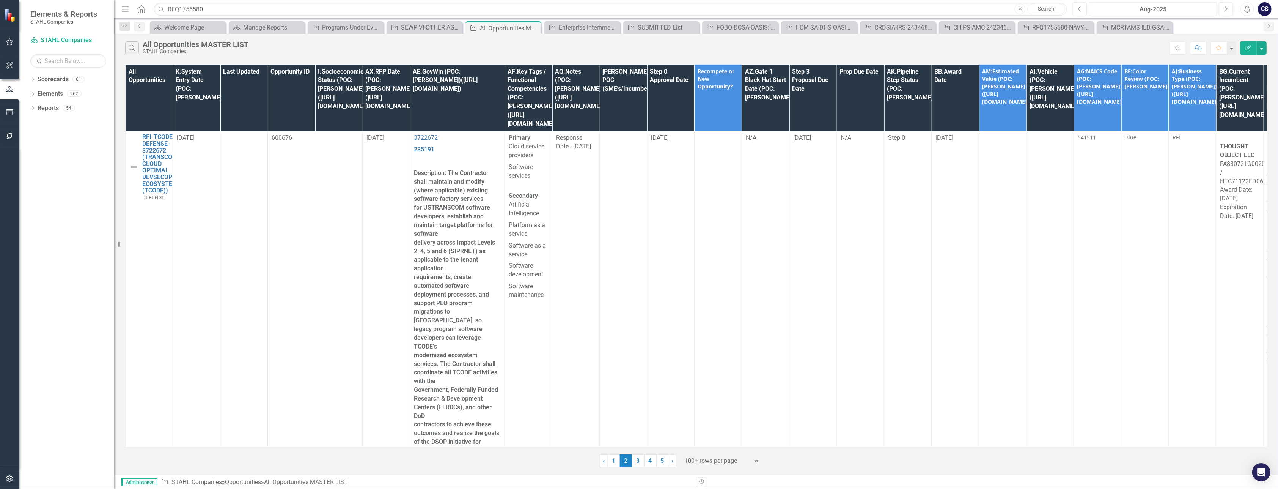
scroll to position [127902, 0]
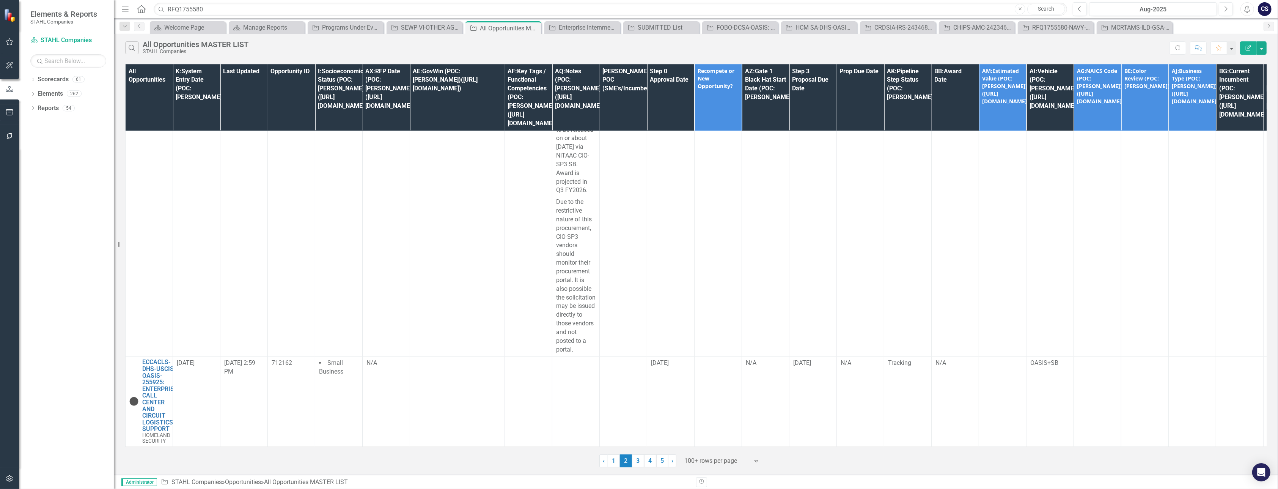
scroll to position [172653, 0]
click at [638, 459] on link "3" at bounding box center [638, 460] width 12 height 13
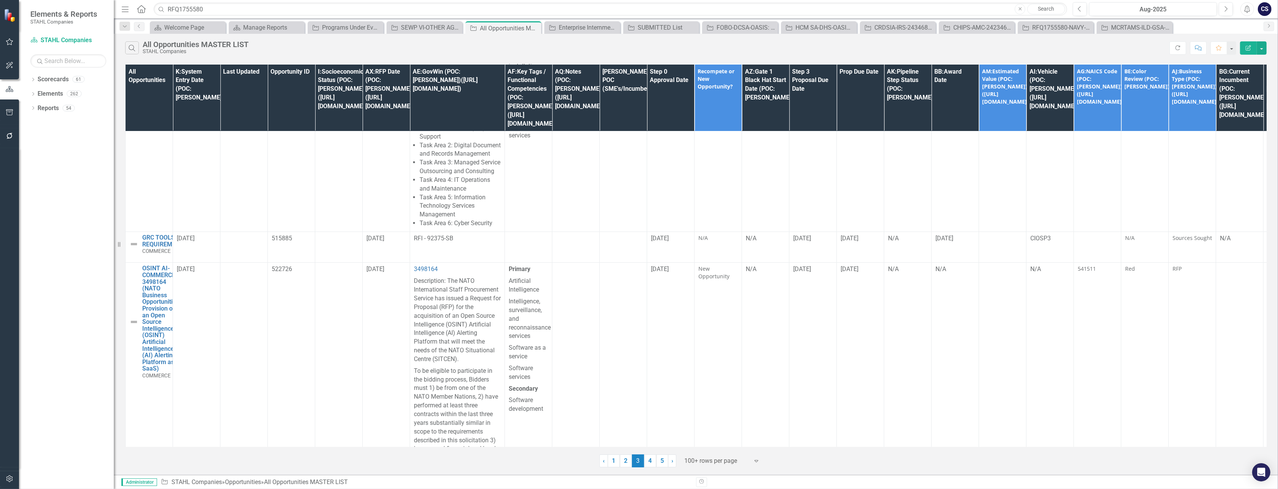
scroll to position [745, 0]
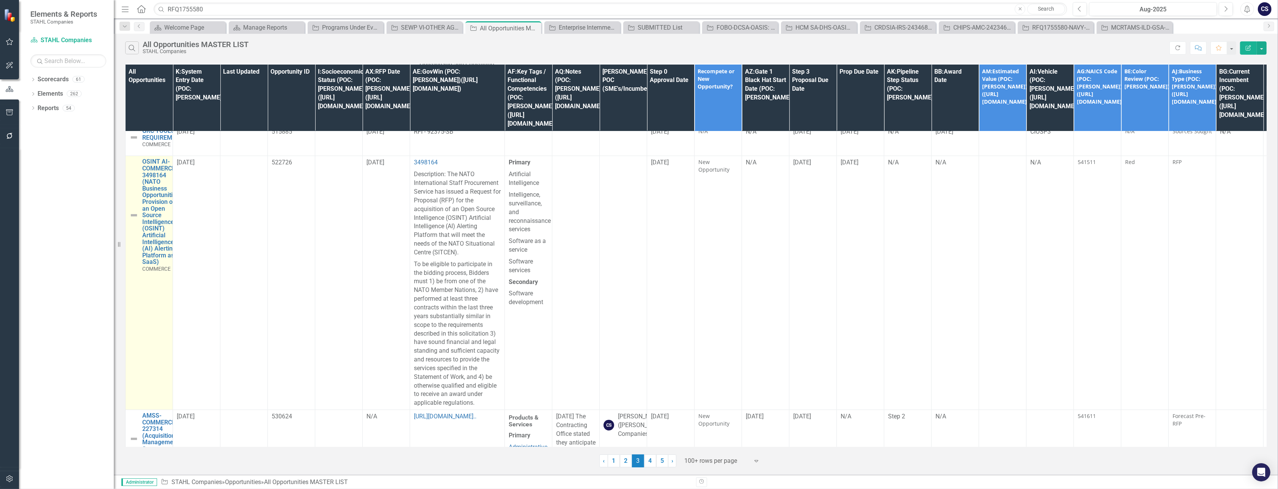
click at [134, 211] on img at bounding box center [133, 215] width 9 height 9
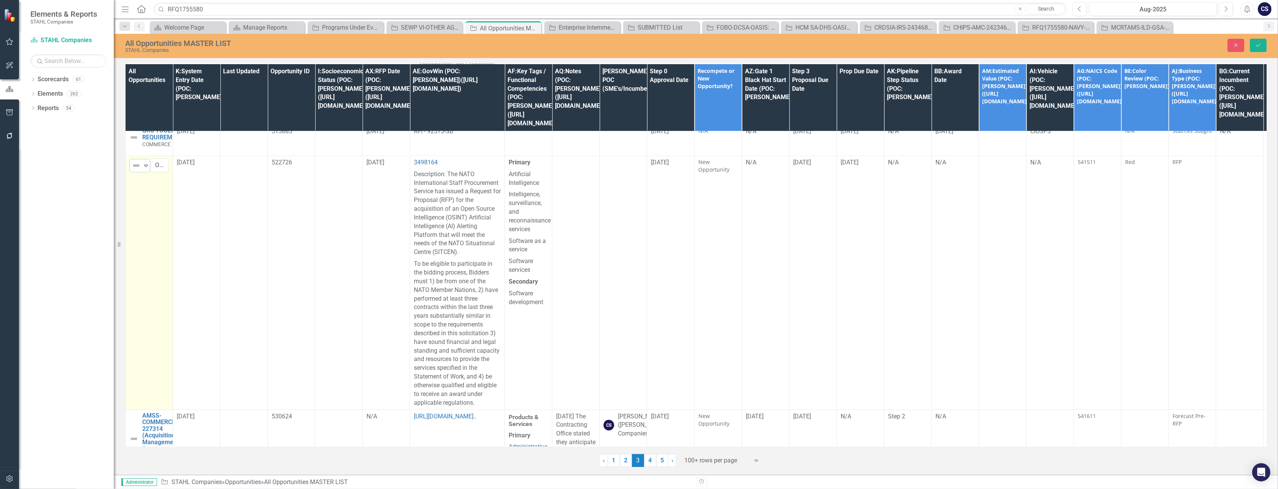
click at [148, 162] on icon "Expand" at bounding box center [146, 165] width 8 height 6
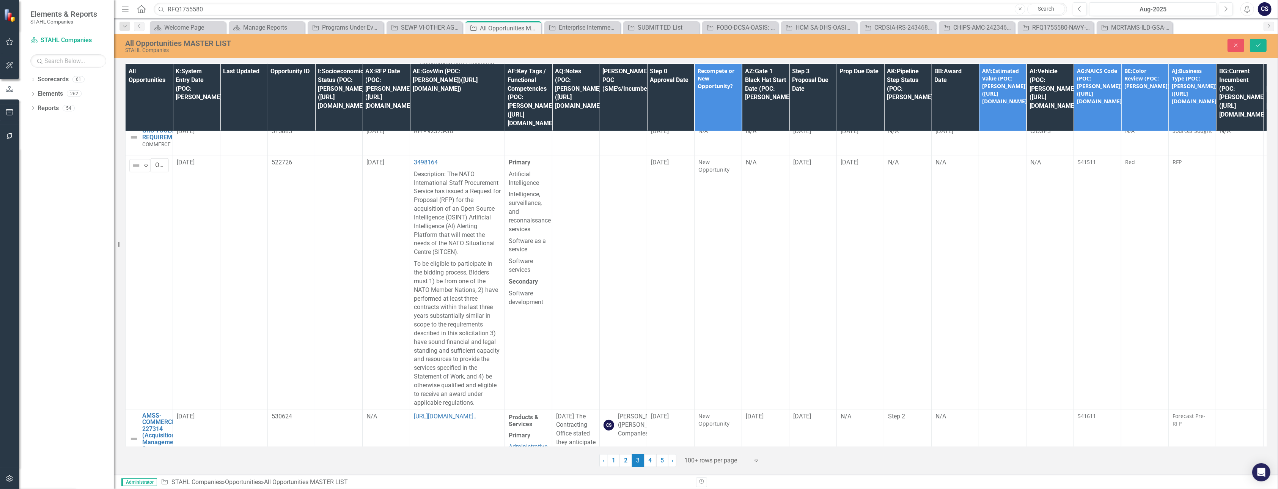
click at [1258, 44] on icon "Save" at bounding box center [1258, 44] width 7 height 5
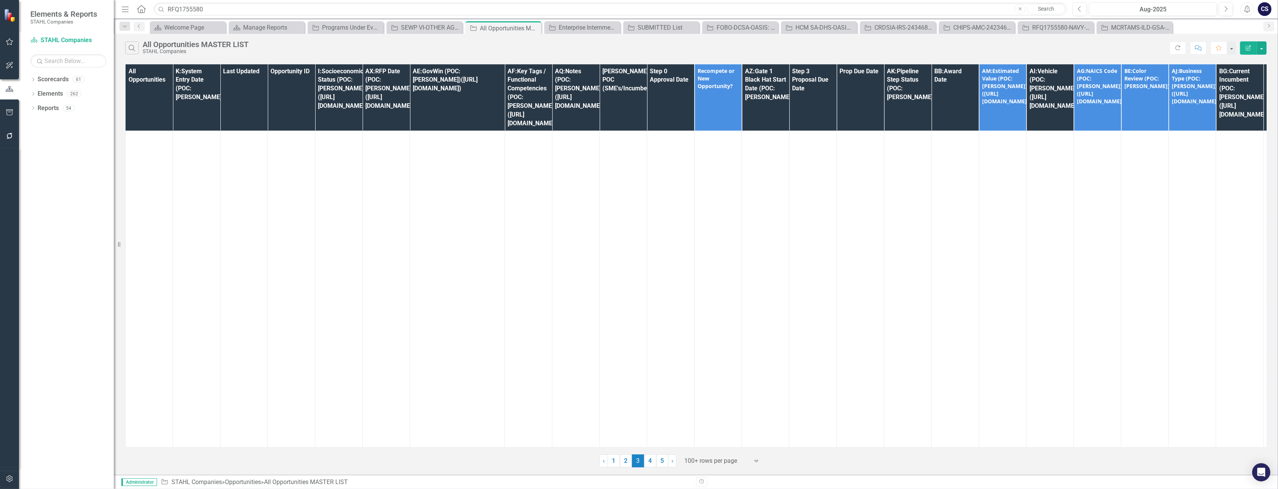
scroll to position [7067, 0]
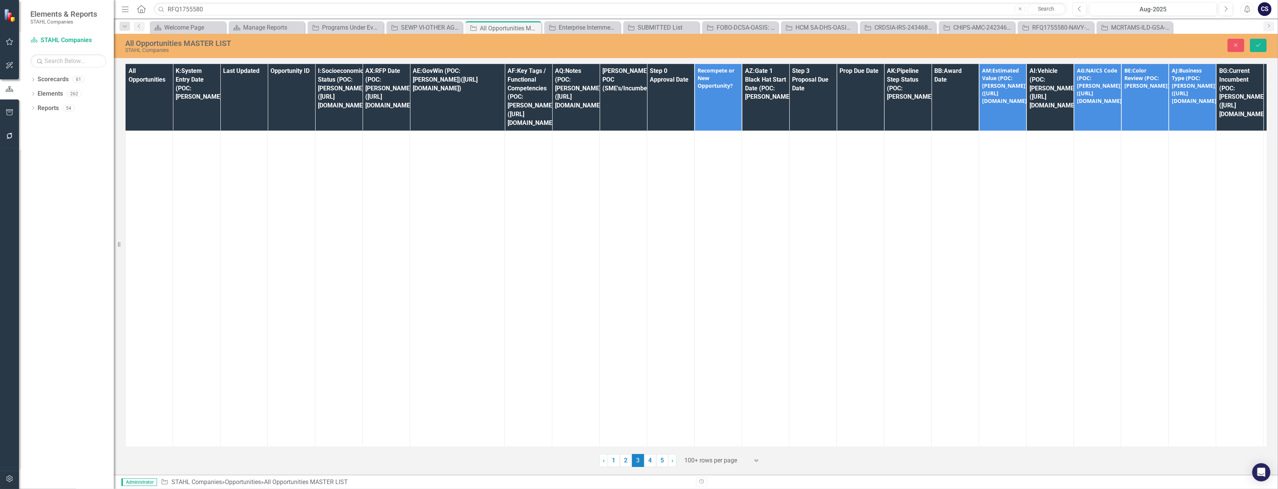
click at [1257, 42] on icon "Save" at bounding box center [1258, 44] width 7 height 5
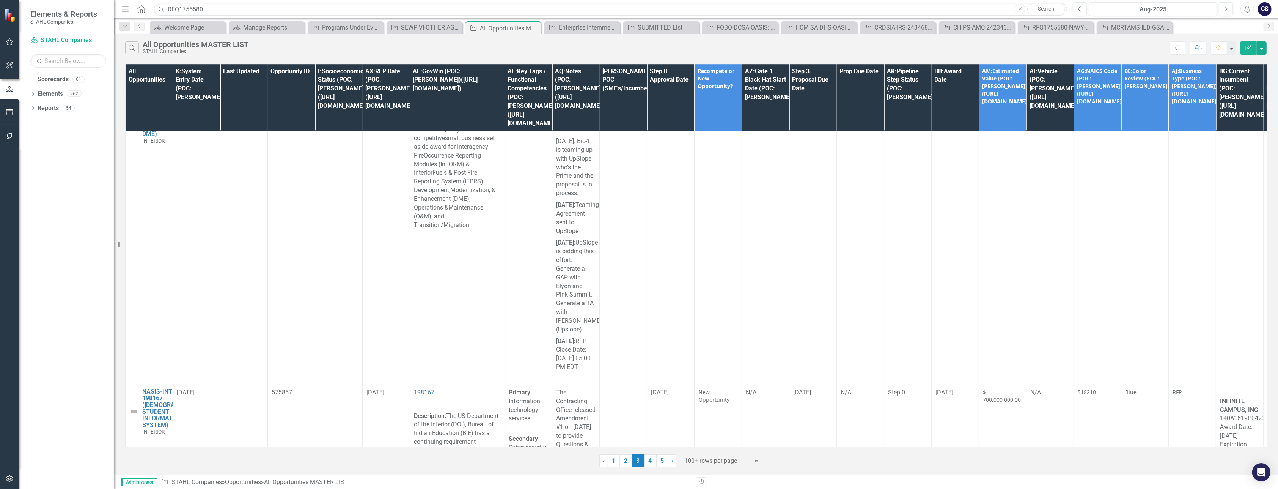
scroll to position [7770, 0]
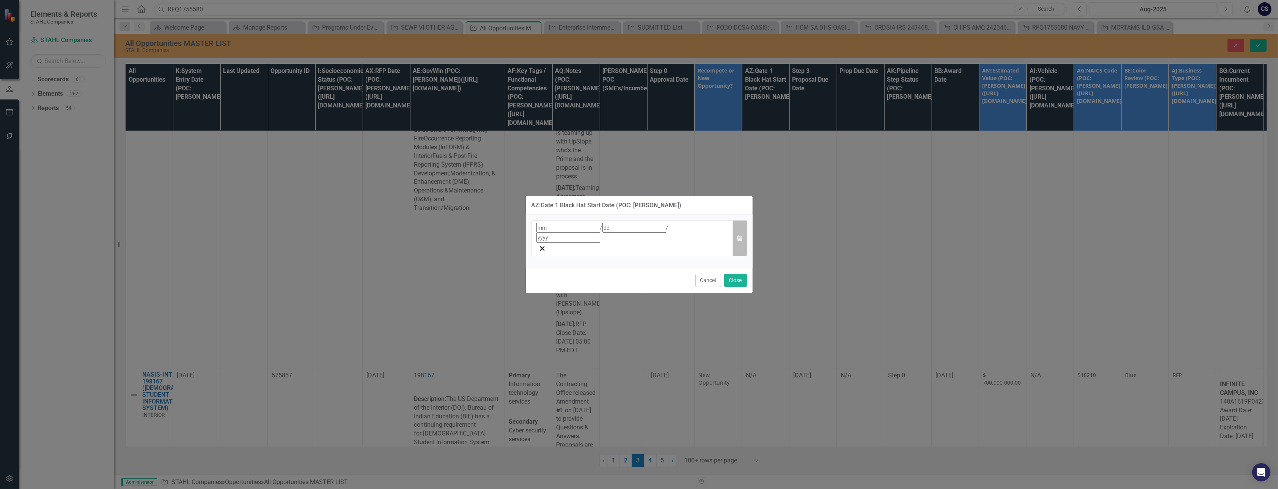
click at [737, 237] on icon "button" at bounding box center [739, 237] width 5 height 5
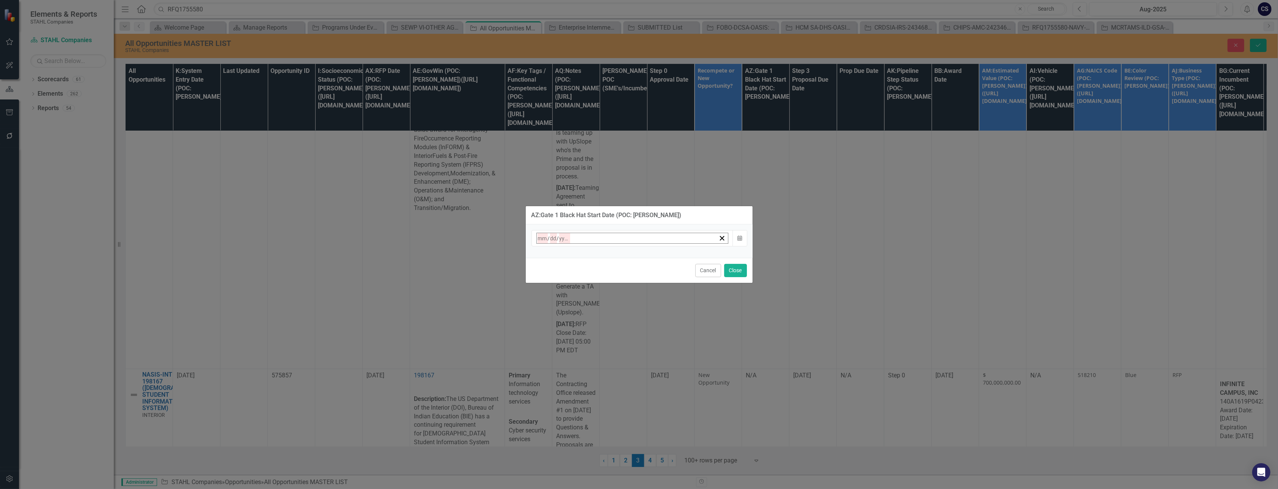
click at [664, 254] on button "»" at bounding box center [655, 254] width 17 height 17
click at [566, 256] on button "‹" at bounding box center [557, 254] width 17 height 17
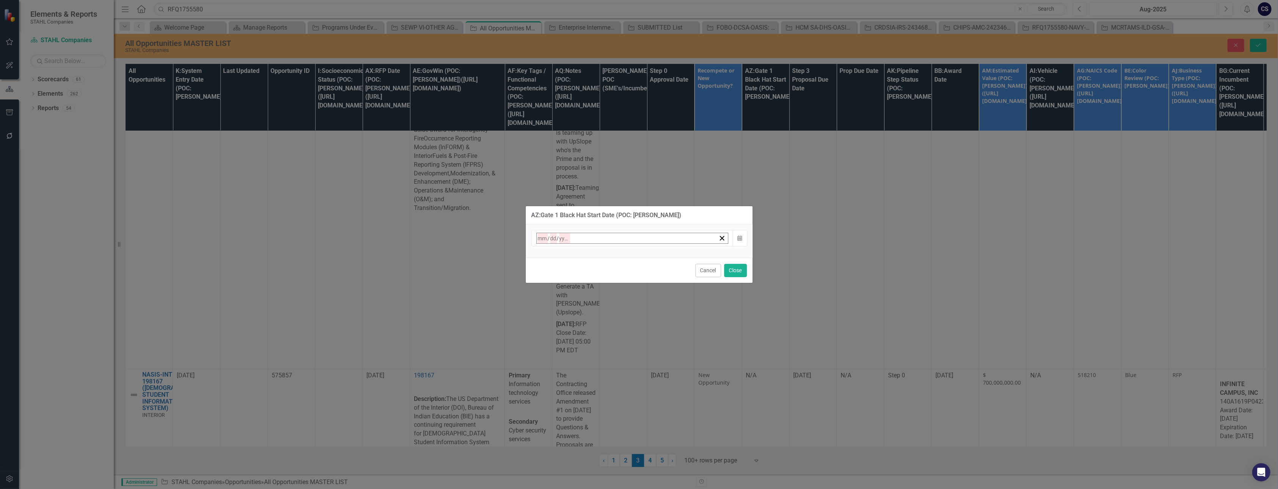
click at [566, 256] on button "‹" at bounding box center [557, 254] width 17 height 17
click at [647, 257] on button "›" at bounding box center [639, 254] width 17 height 17
click at [620, 323] on abbr "26" at bounding box center [617, 326] width 6 height 6
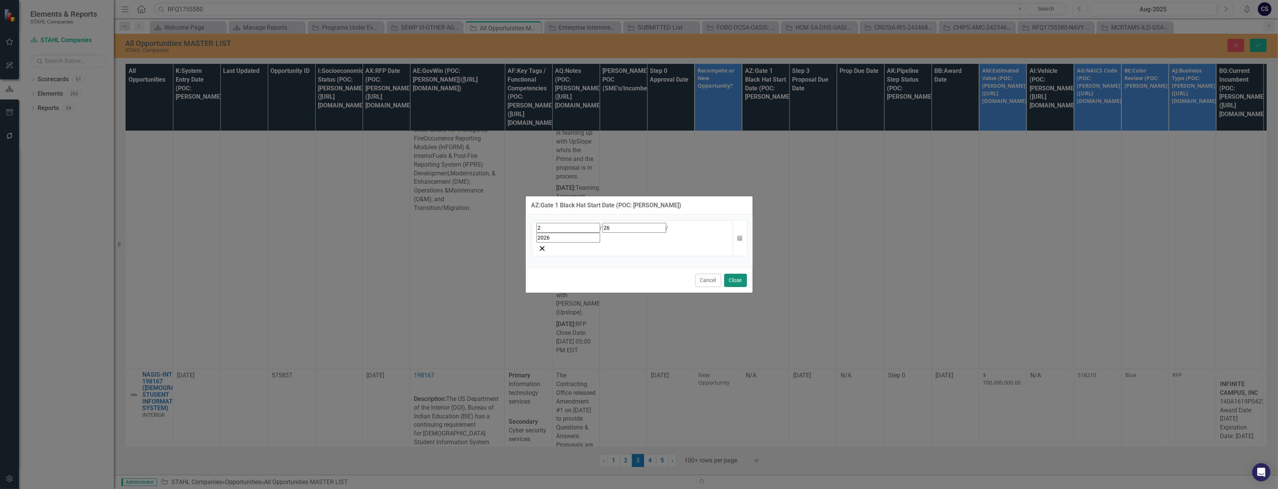
click at [734, 273] on button "Close" at bounding box center [735, 279] width 23 height 13
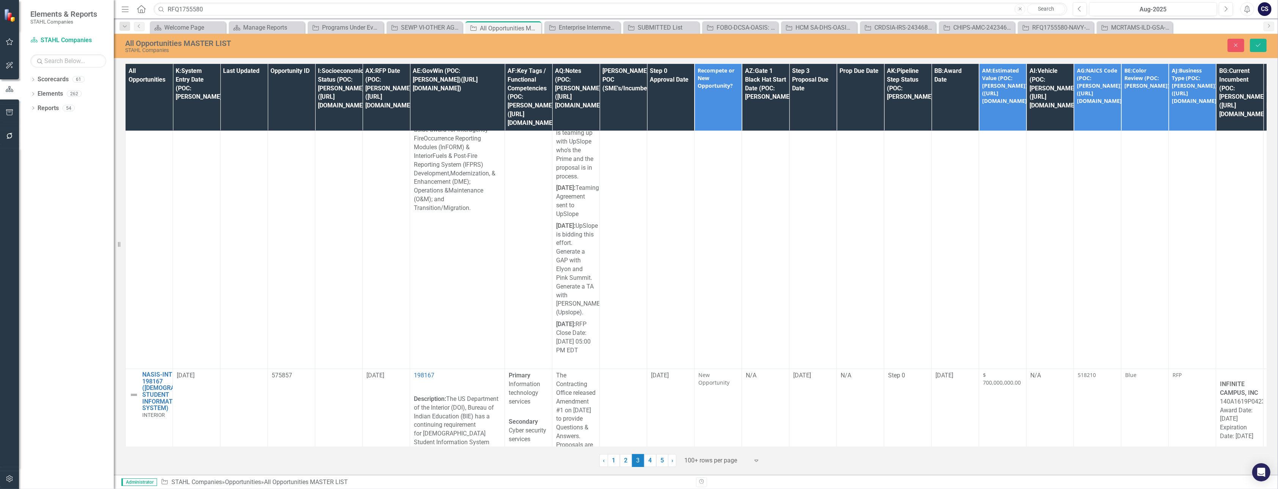
click at [1232, 47] on button "Close" at bounding box center [1235, 45] width 17 height 13
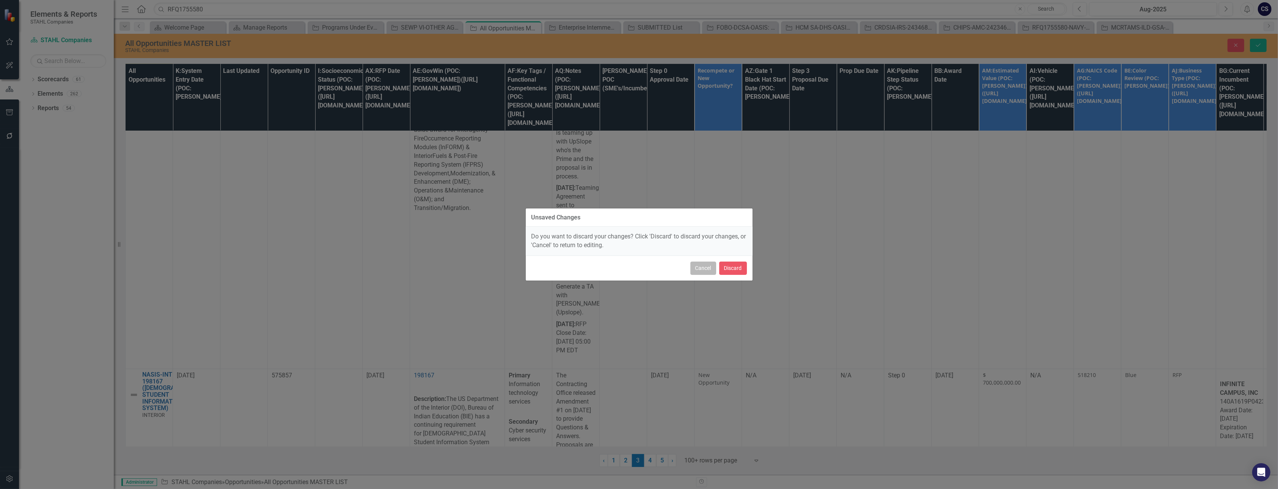
click at [704, 269] on button "Cancel" at bounding box center [703, 267] width 26 height 13
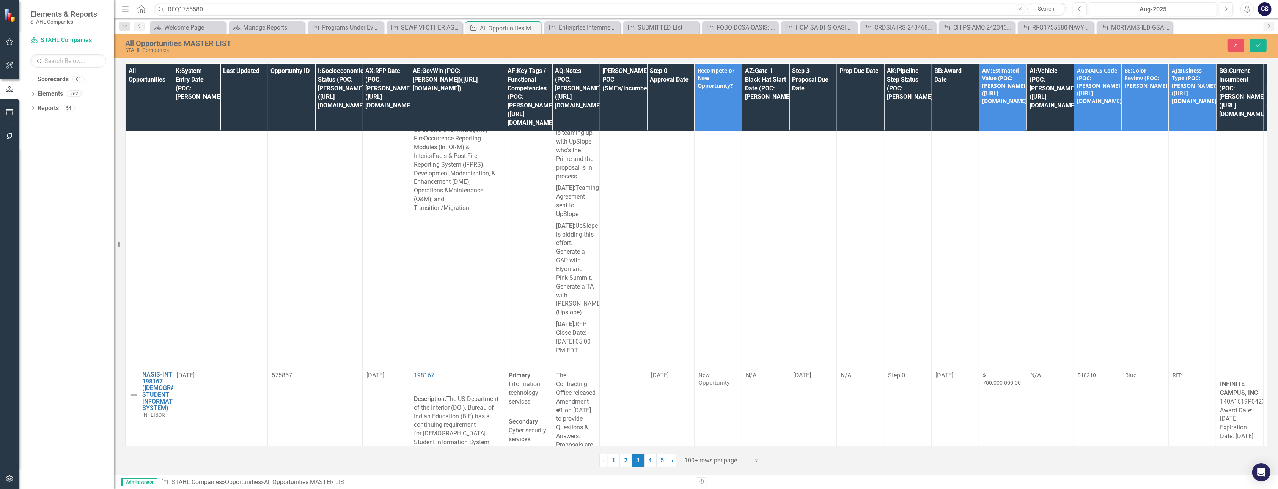
click at [1259, 44] on icon "Save" at bounding box center [1258, 44] width 7 height 5
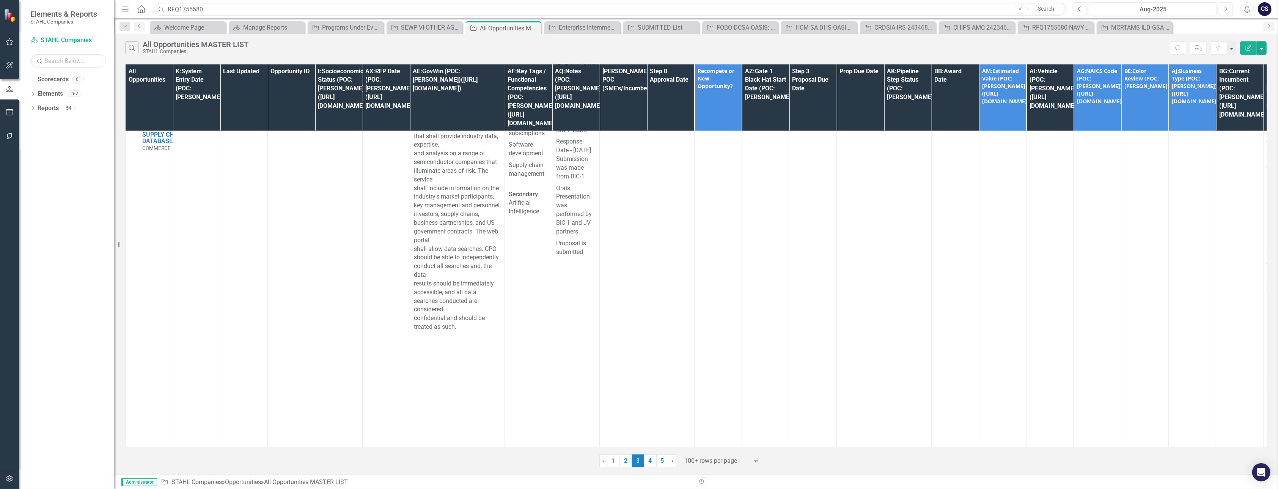
scroll to position [6815, 0]
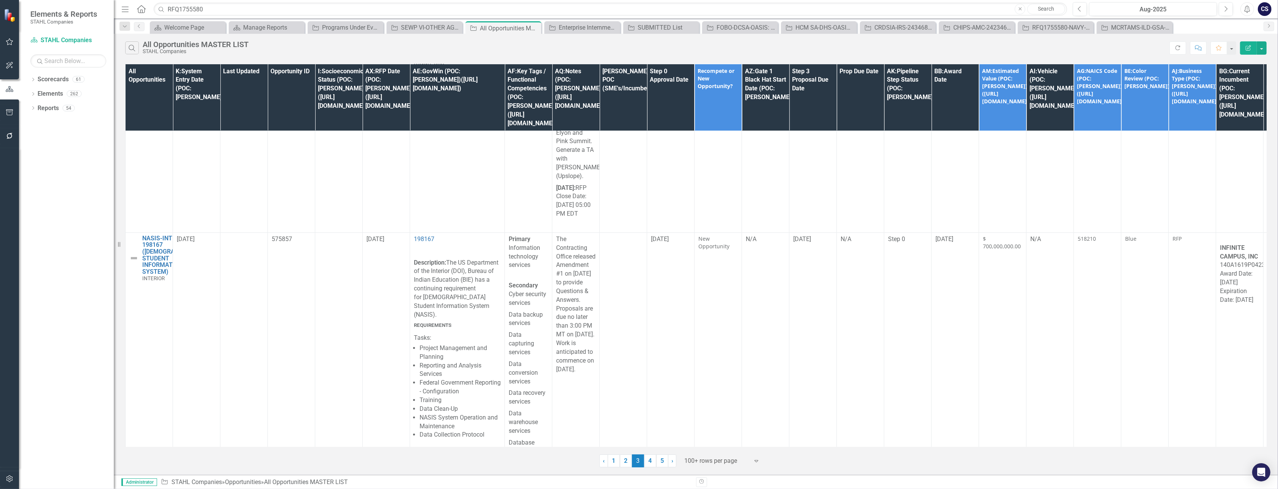
scroll to position [7908, 0]
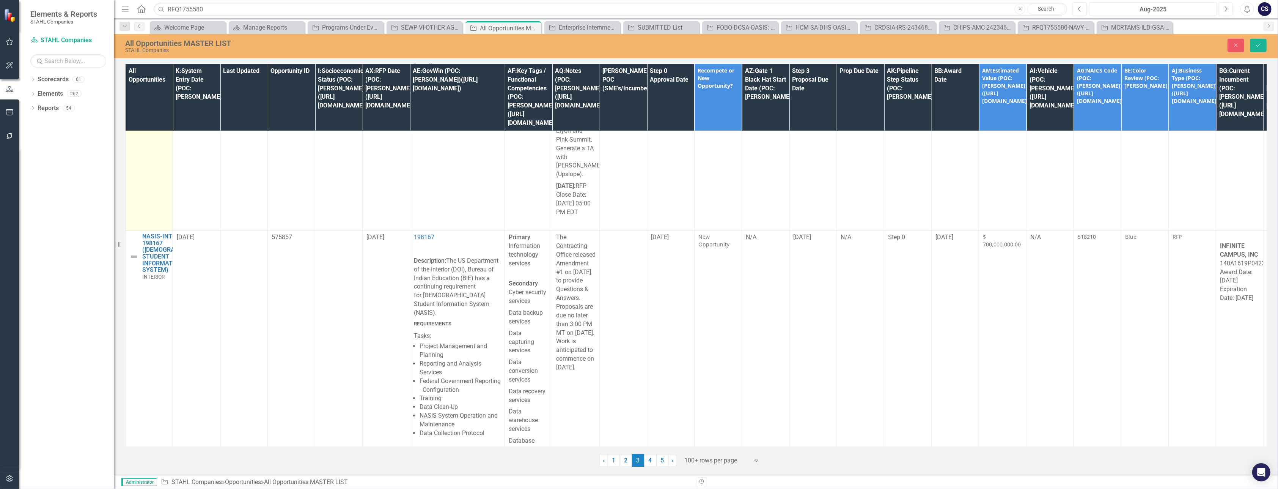
click at [1254, 44] on button "Save" at bounding box center [1258, 45] width 17 height 13
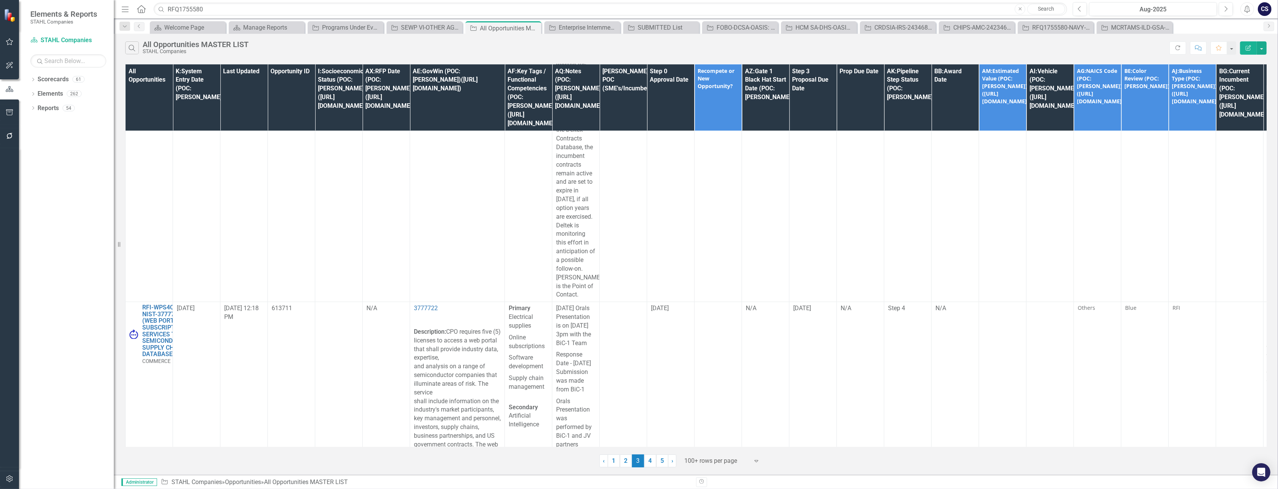
scroll to position [8732, 0]
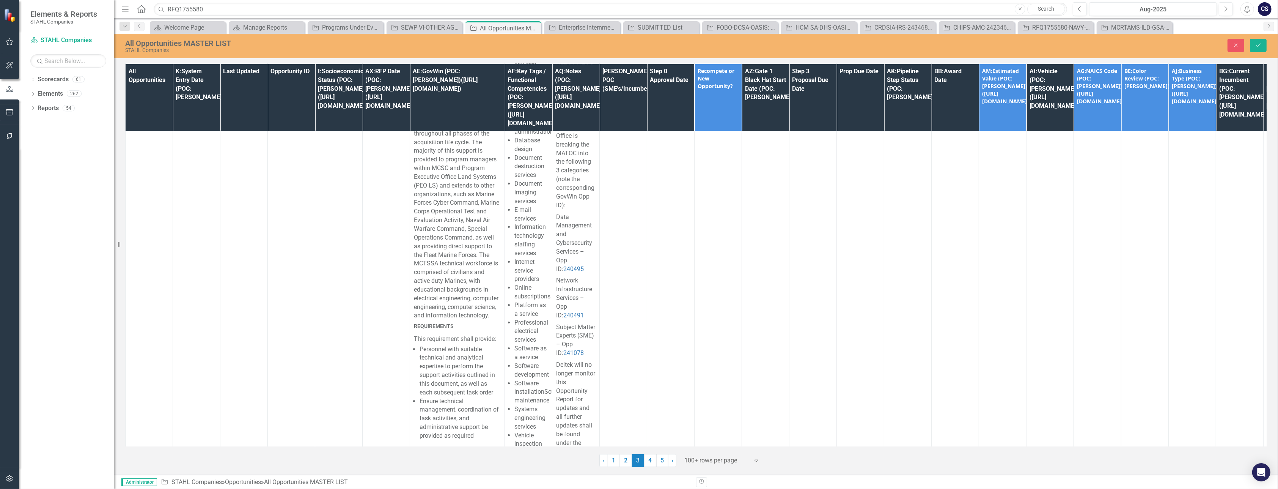
click at [1259, 43] on icon "Save" at bounding box center [1258, 44] width 7 height 5
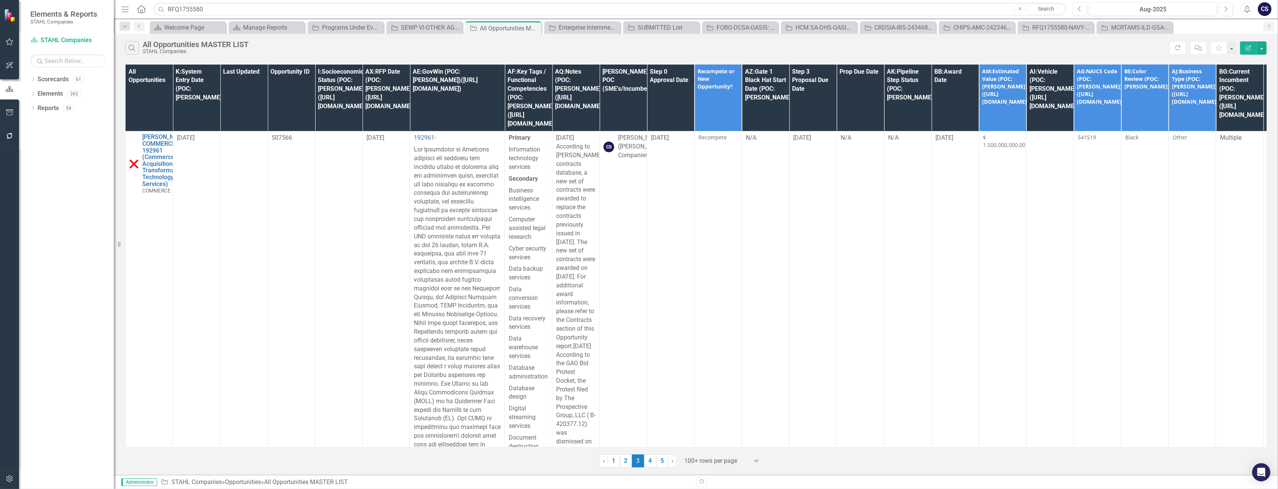
scroll to position [7773, 0]
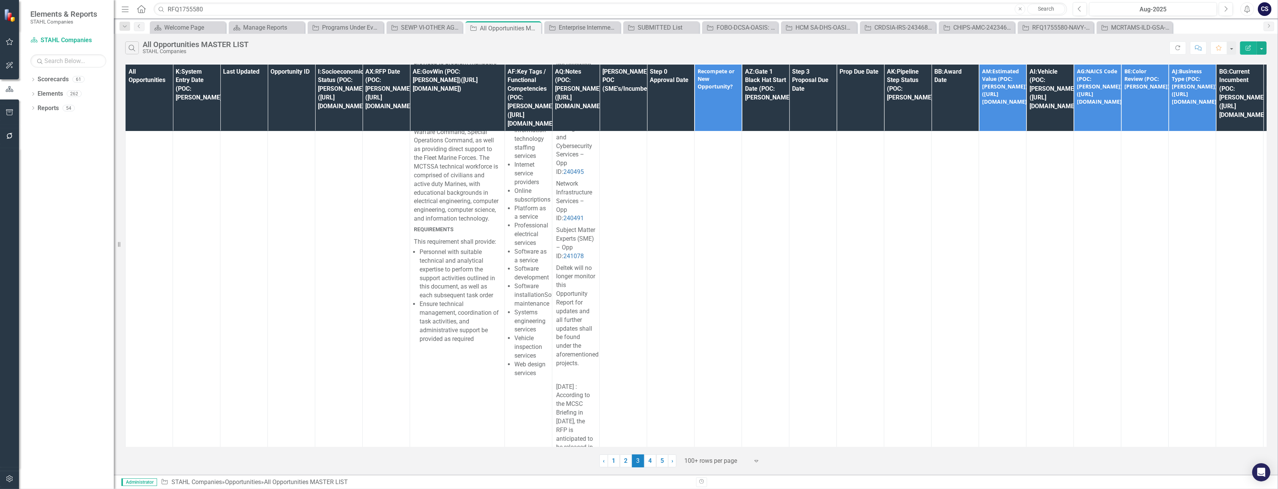
scroll to position [8851, 0]
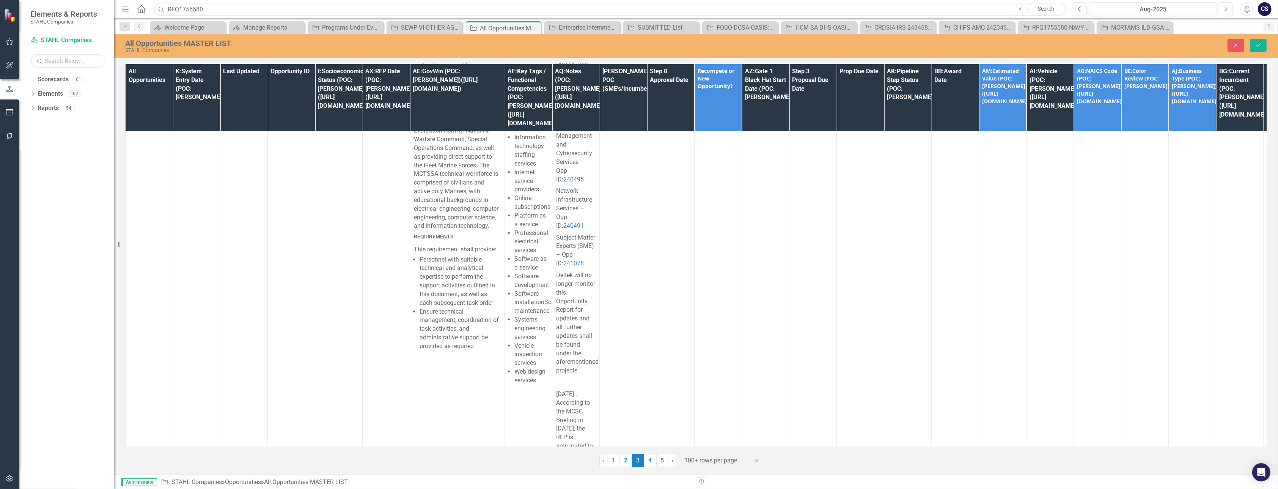
click at [1259, 42] on icon "Save" at bounding box center [1258, 44] width 7 height 5
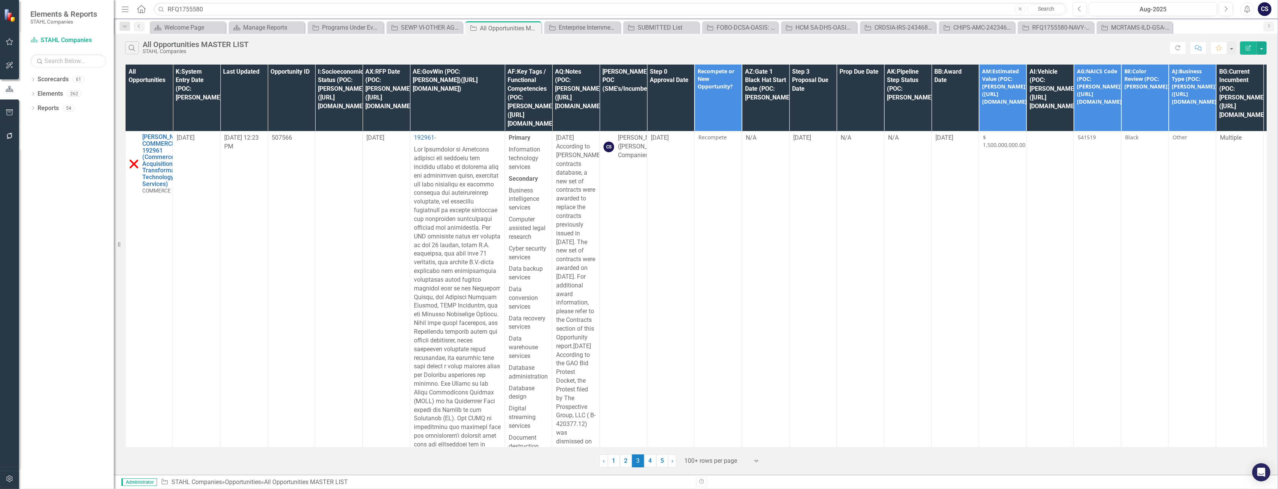
scroll to position [16399, 0]
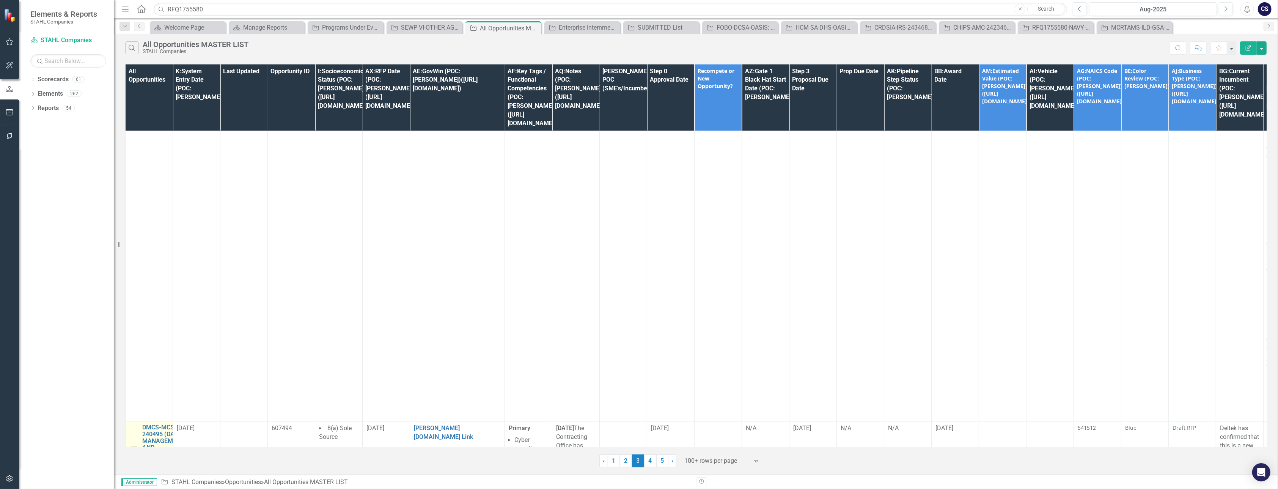
scroll to position [15007, 0]
